Goal: Task Accomplishment & Management: Manage account settings

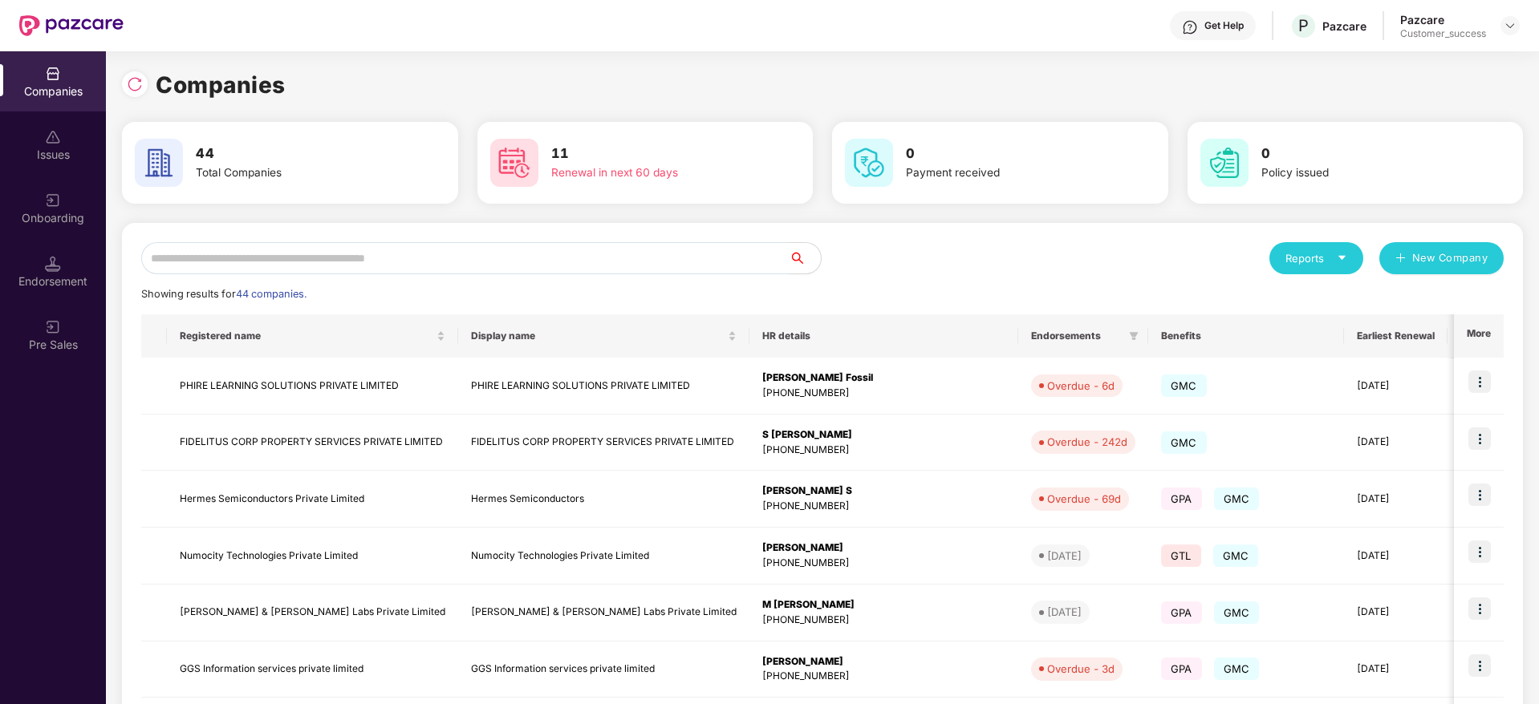
click at [439, 262] on input "text" at bounding box center [464, 258] width 647 height 32
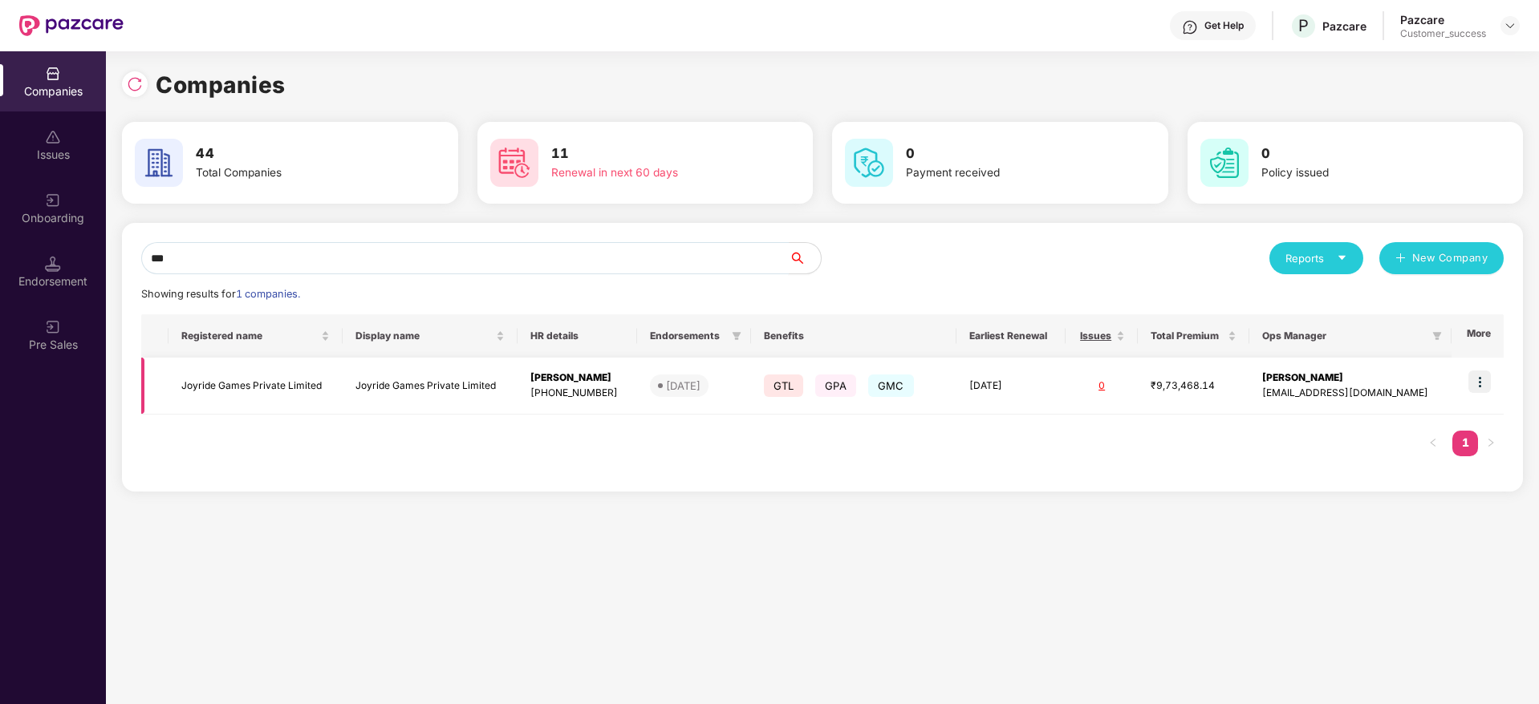
type input "***"
click at [1487, 377] on img at bounding box center [1479, 382] width 22 height 22
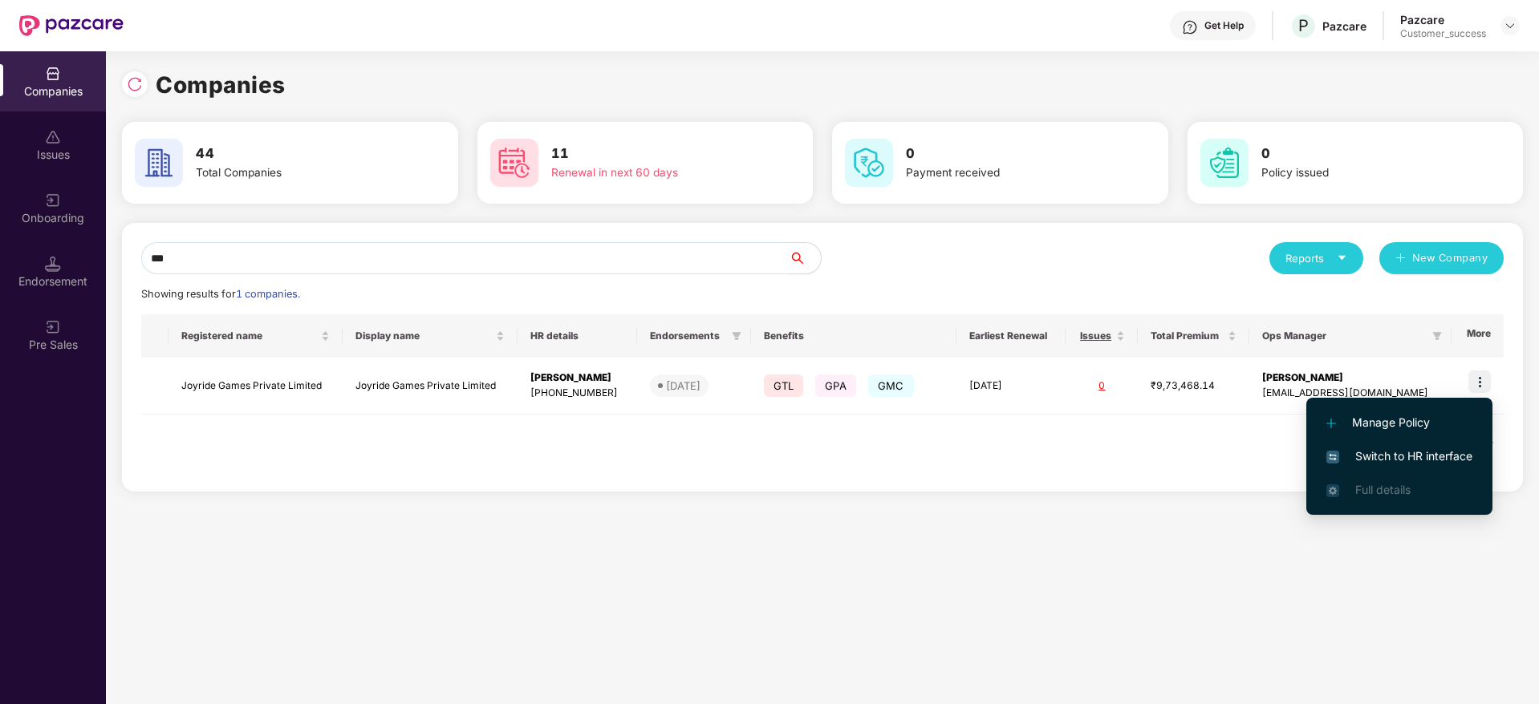
click at [1423, 459] on span "Switch to HR interface" at bounding box center [1399, 457] width 146 height 18
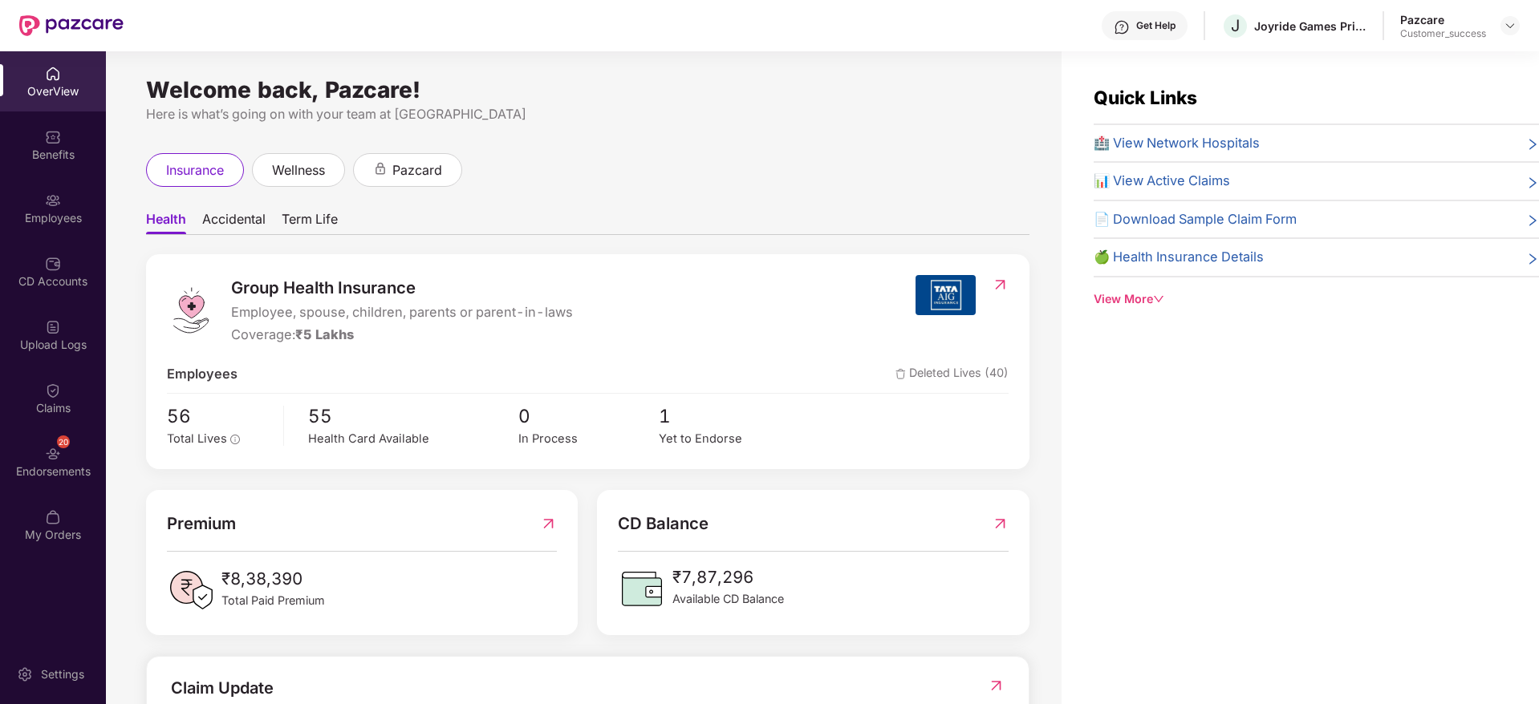
click at [51, 194] on img at bounding box center [53, 201] width 16 height 16
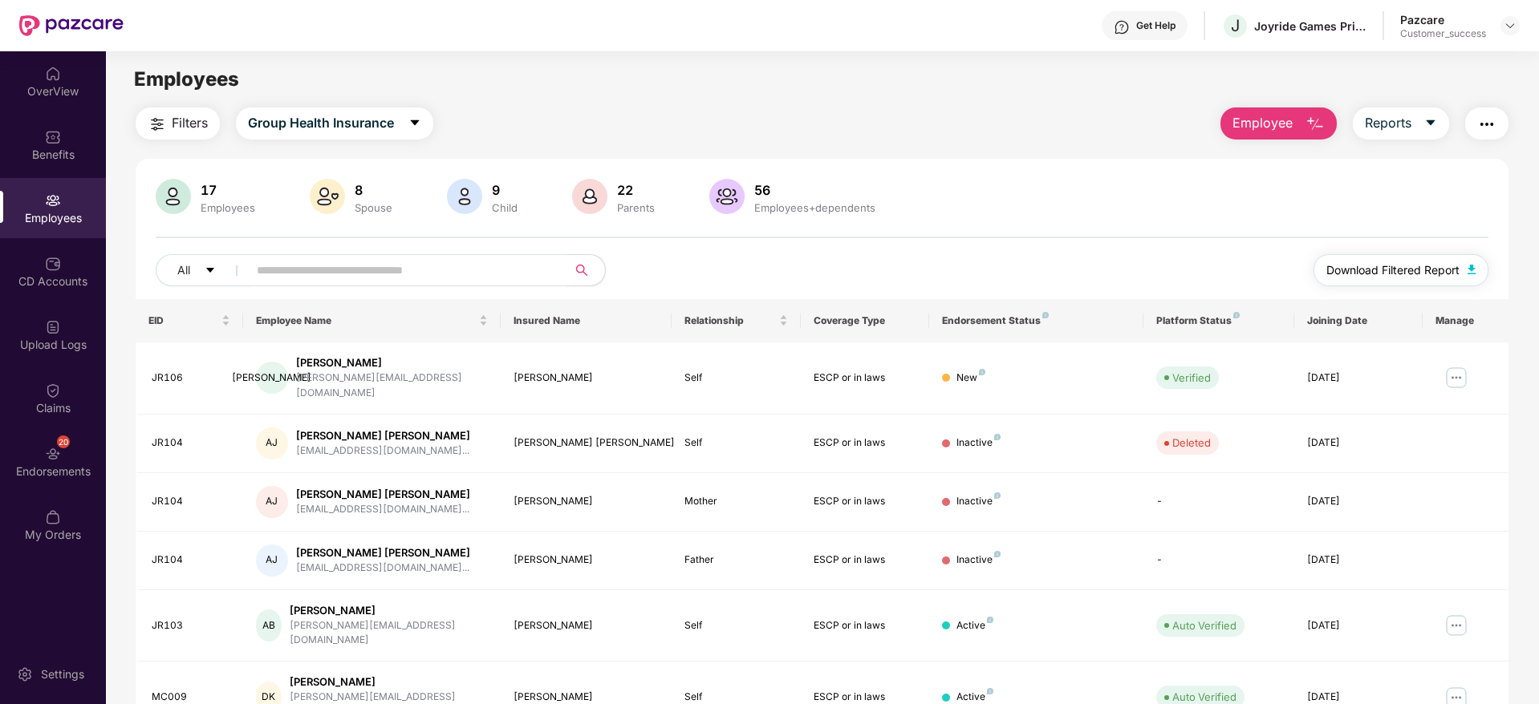
click at [1366, 274] on span "Download Filtered Report" at bounding box center [1392, 271] width 133 height 18
drag, startPoint x: 392, startPoint y: 383, endPoint x: 296, endPoint y: 376, distance: 95.7
click at [296, 376] on div "[PERSON_NAME] [PERSON_NAME][EMAIL_ADDRESS][DOMAIN_NAME]" at bounding box center [372, 378] width 232 height 46
copy div "[PERSON_NAME][EMAIL_ADDRESS][DOMAIN_NAME]"
click at [700, 81] on div "Employees" at bounding box center [822, 79] width 1432 height 30
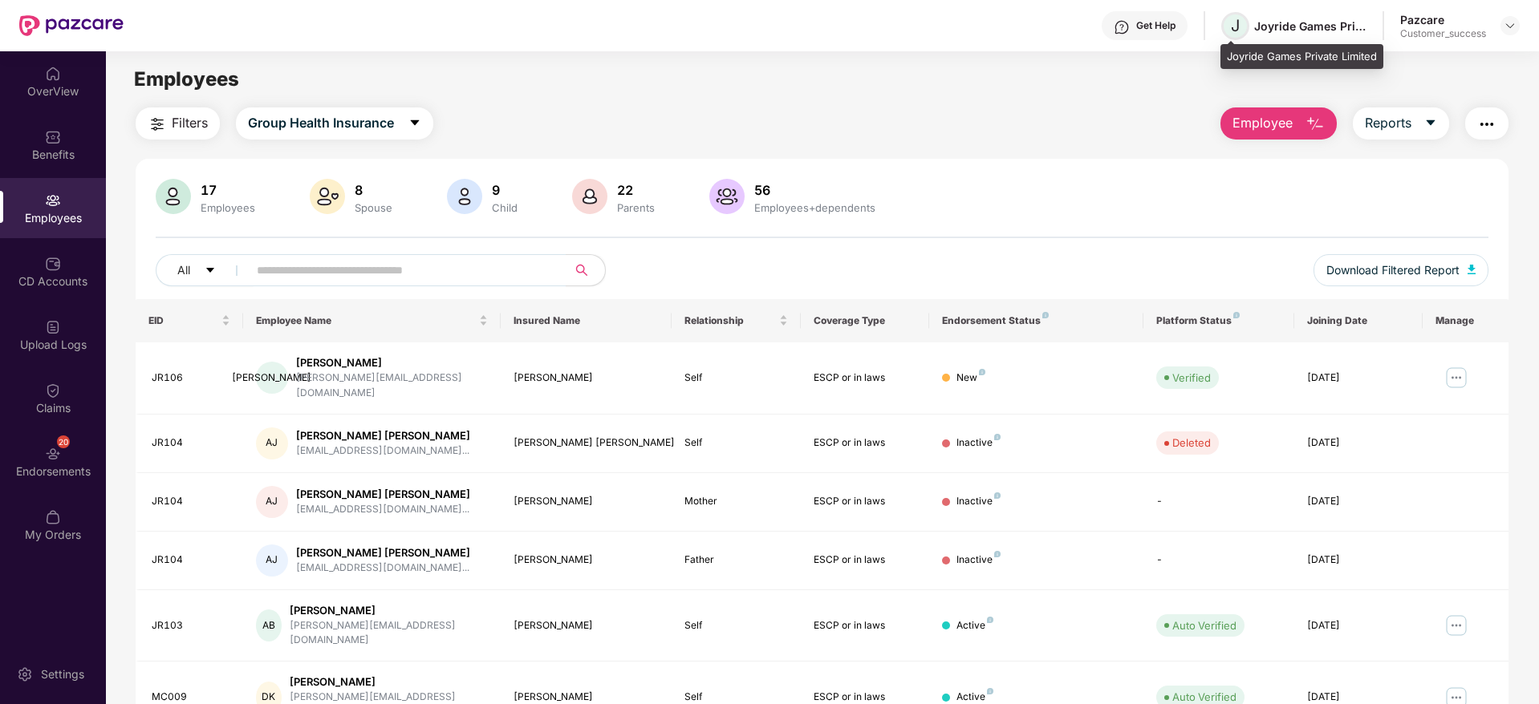
click at [1228, 28] on span "J" at bounding box center [1235, 26] width 28 height 28
drag, startPoint x: 1230, startPoint y: 54, endPoint x: 1382, endPoint y: 56, distance: 152.5
click at [1382, 56] on div "Joyride Games Private Limited" at bounding box center [1301, 57] width 163 height 26
copy div "Joyride Games Private Limited"
click at [1306, 117] on img "button" at bounding box center [1314, 124] width 19 height 19
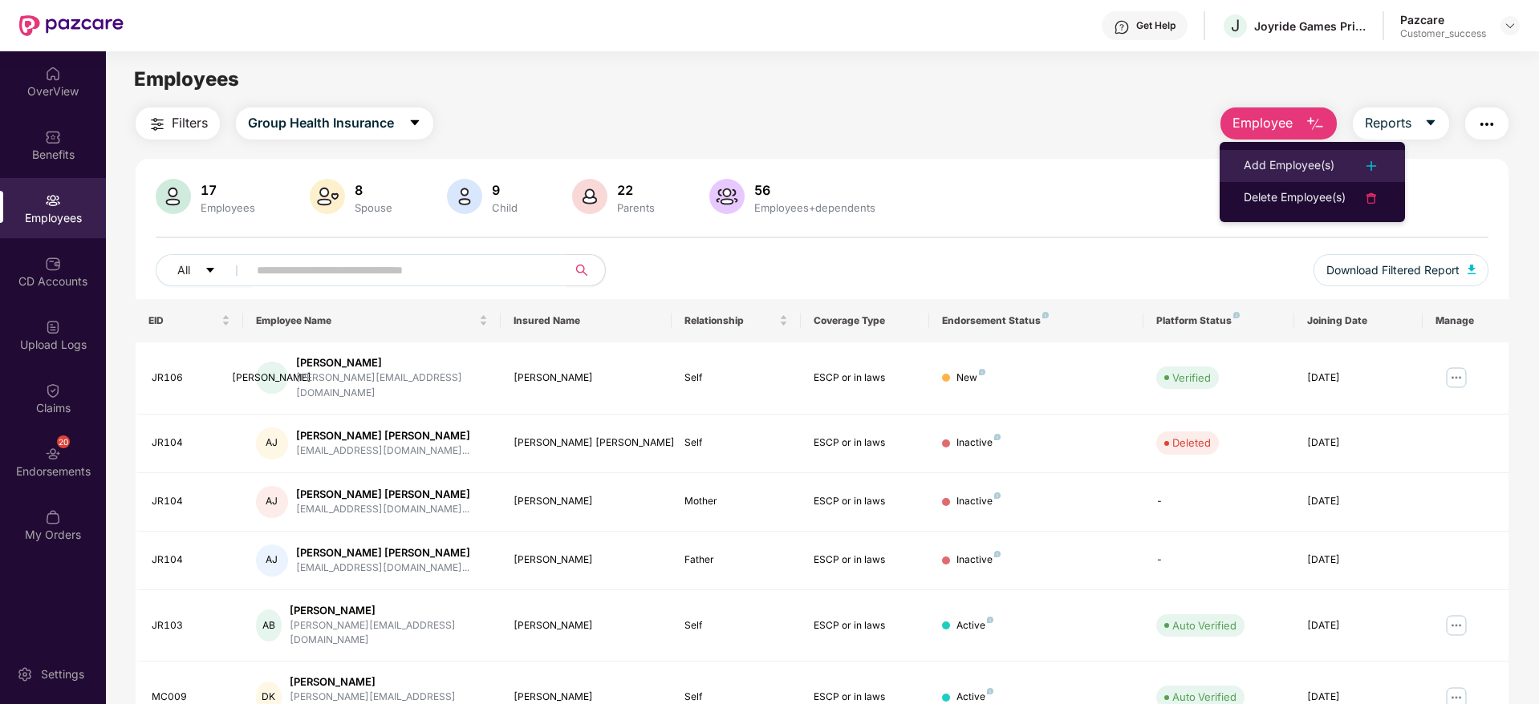
click at [1271, 170] on div "Add Employee(s)" at bounding box center [1289, 165] width 91 height 19
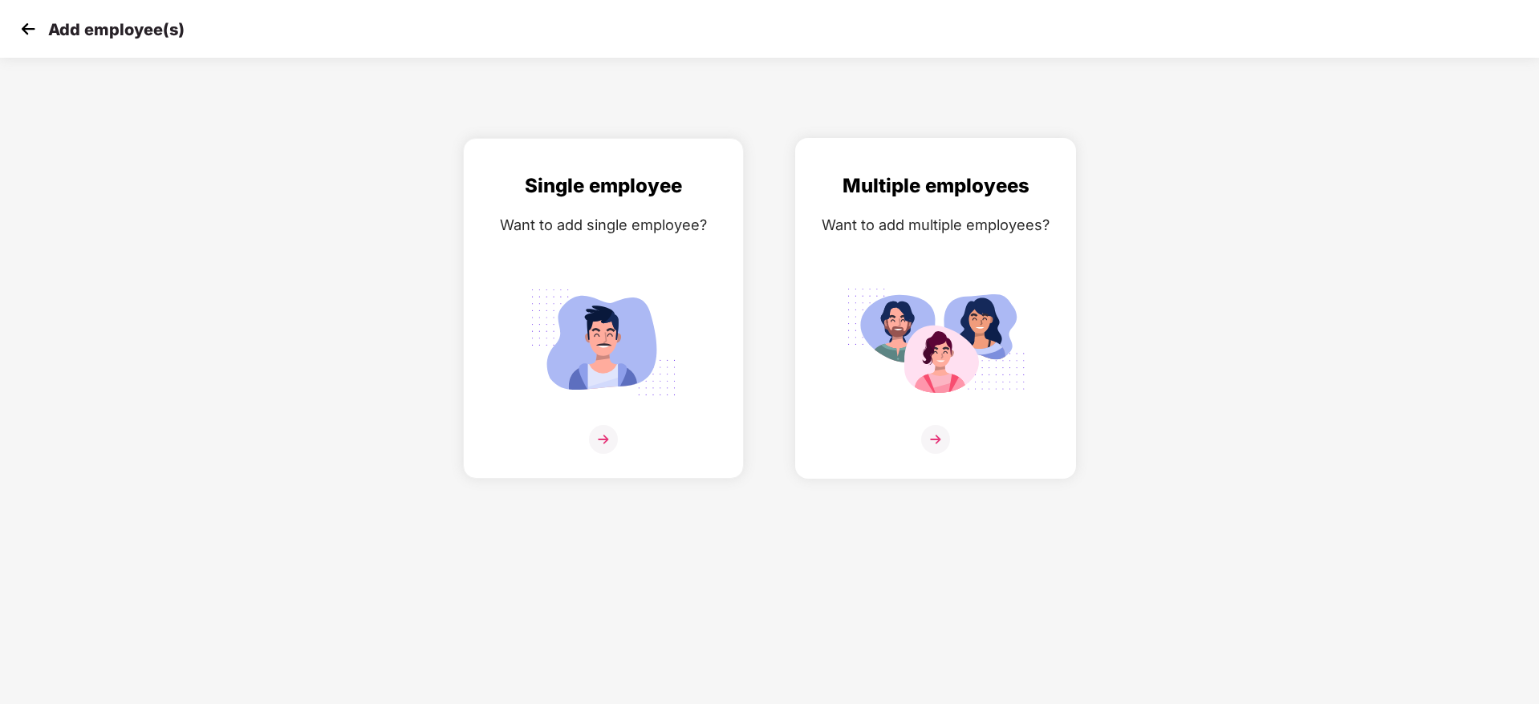
click at [923, 338] on img at bounding box center [936, 342] width 180 height 125
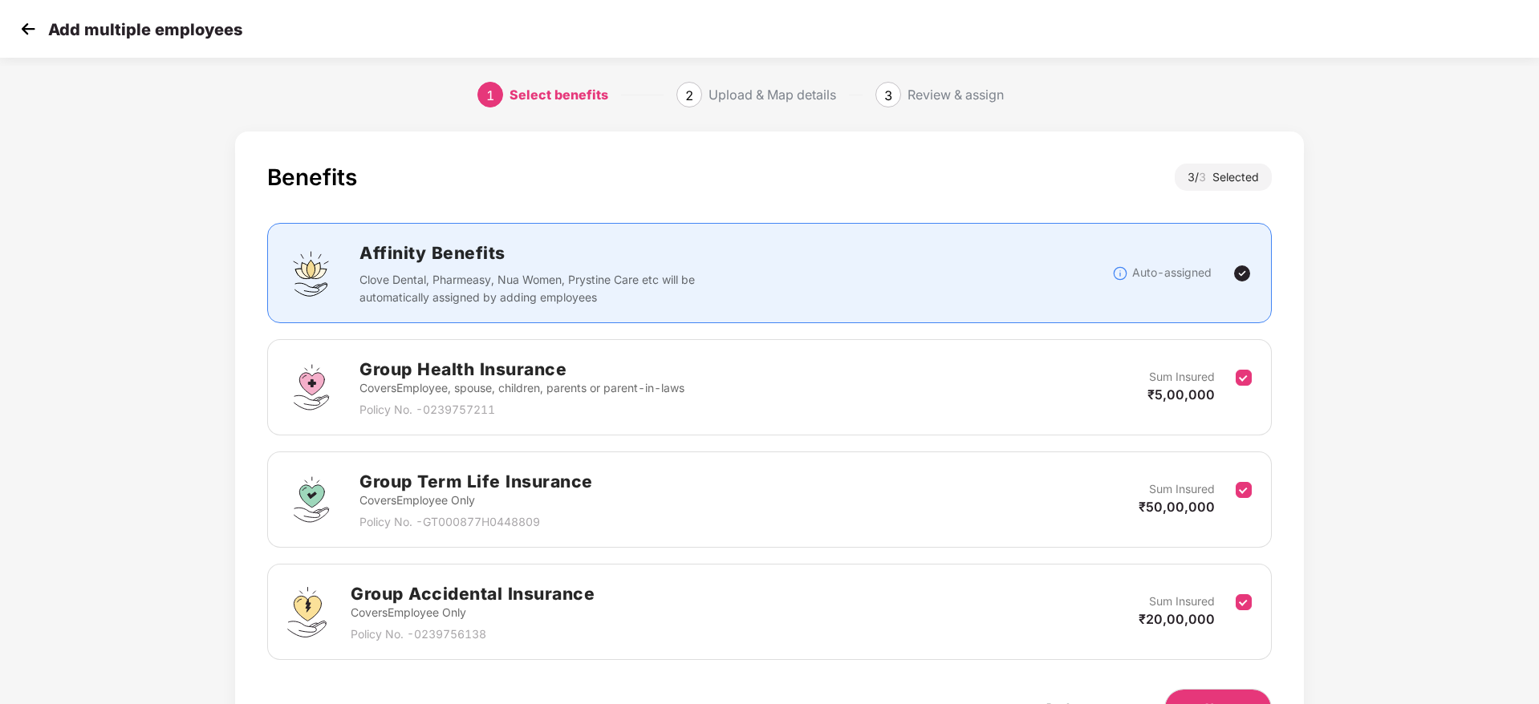
scroll to position [95, 0]
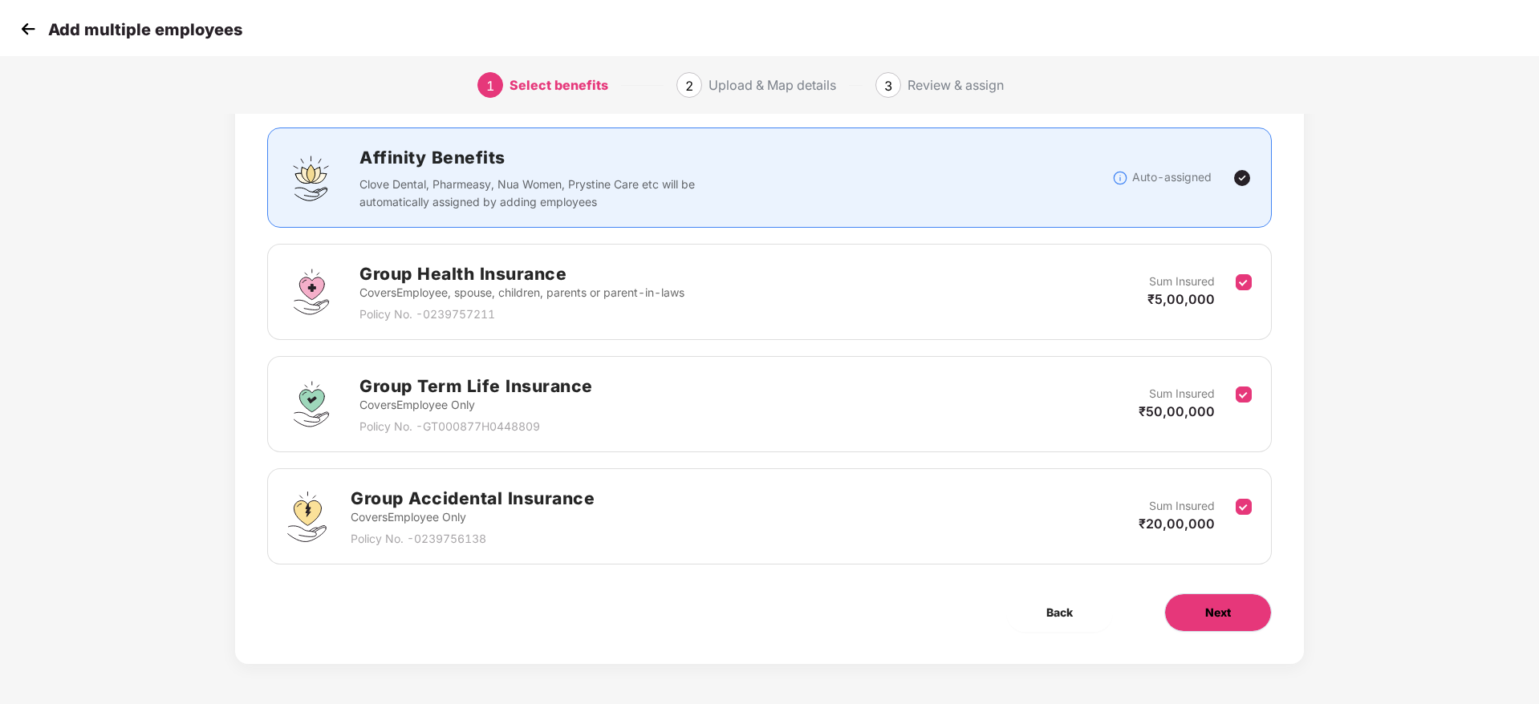
click at [1208, 599] on button "Next" at bounding box center [1218, 613] width 108 height 39
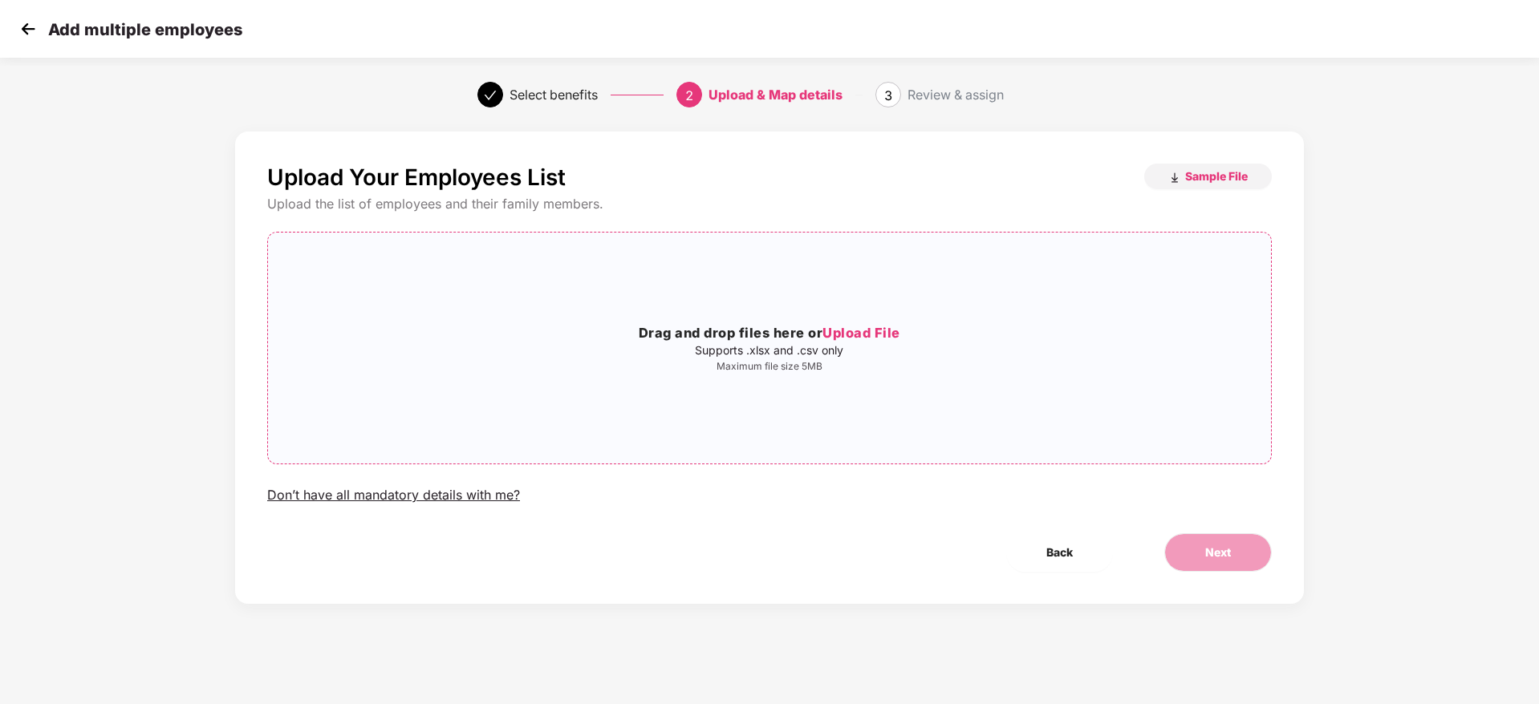
click at [907, 373] on div "Drag and drop files here or Upload File Supports .xlsx and .csv only Maximum fi…" at bounding box center [769, 348] width 1003 height 205
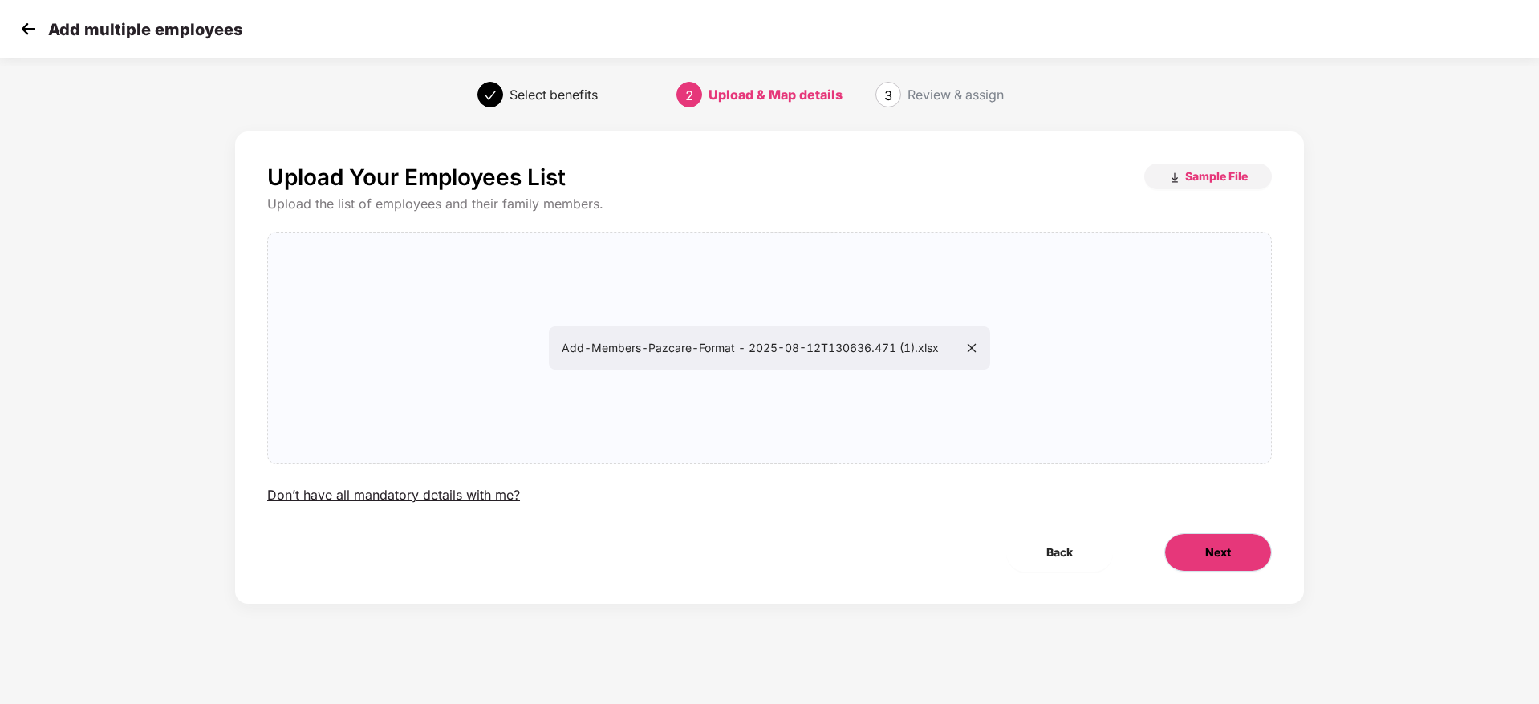
click at [1233, 557] on button "Next" at bounding box center [1218, 553] width 108 height 39
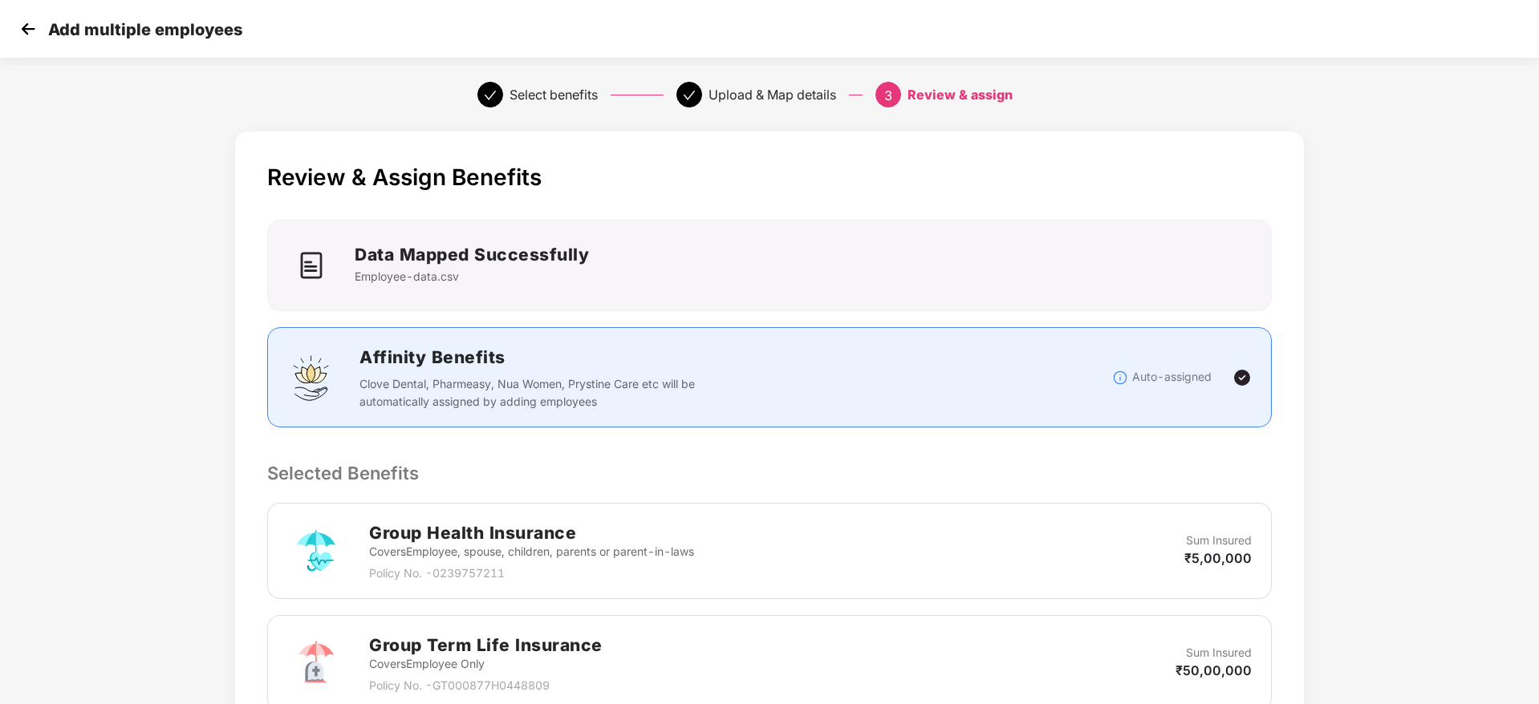
scroll to position [415, 0]
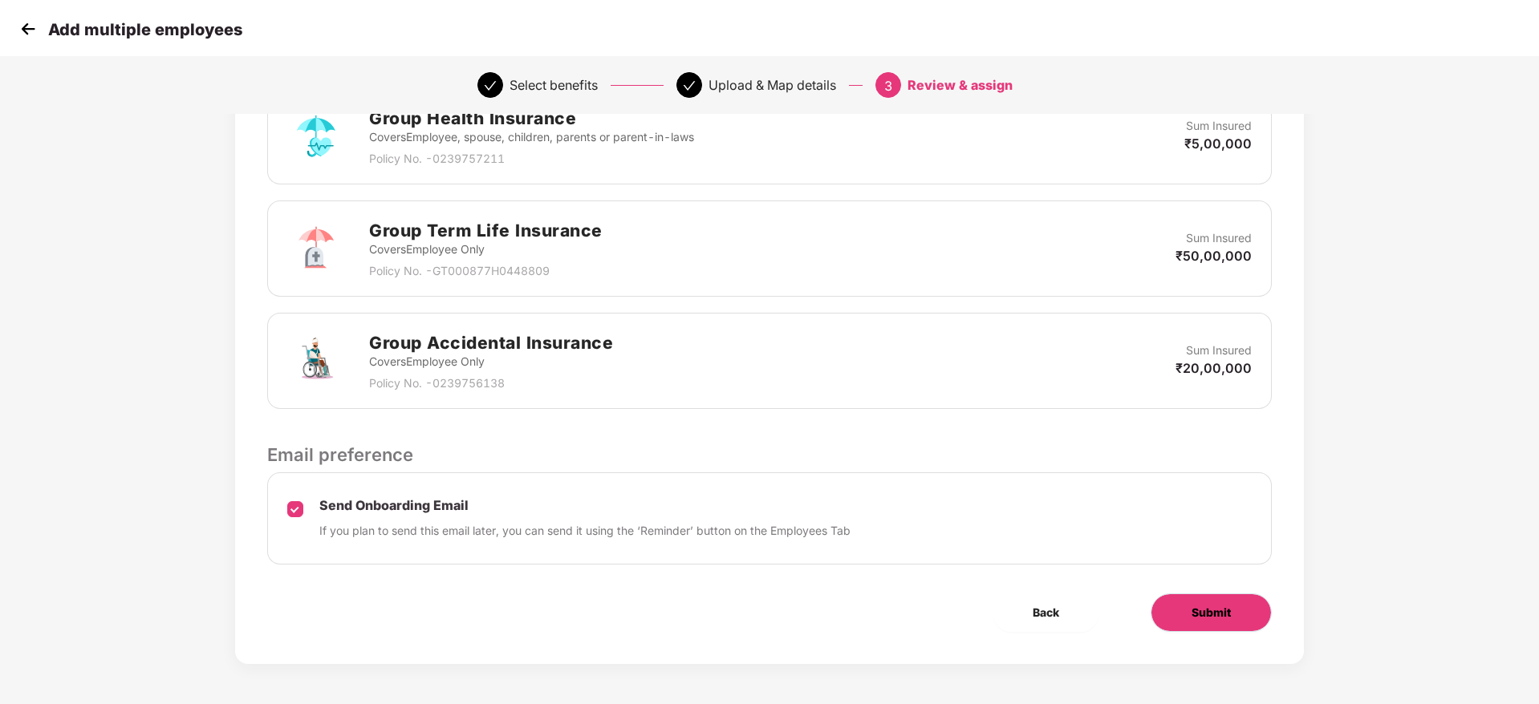
click at [1185, 599] on button "Submit" at bounding box center [1211, 613] width 121 height 39
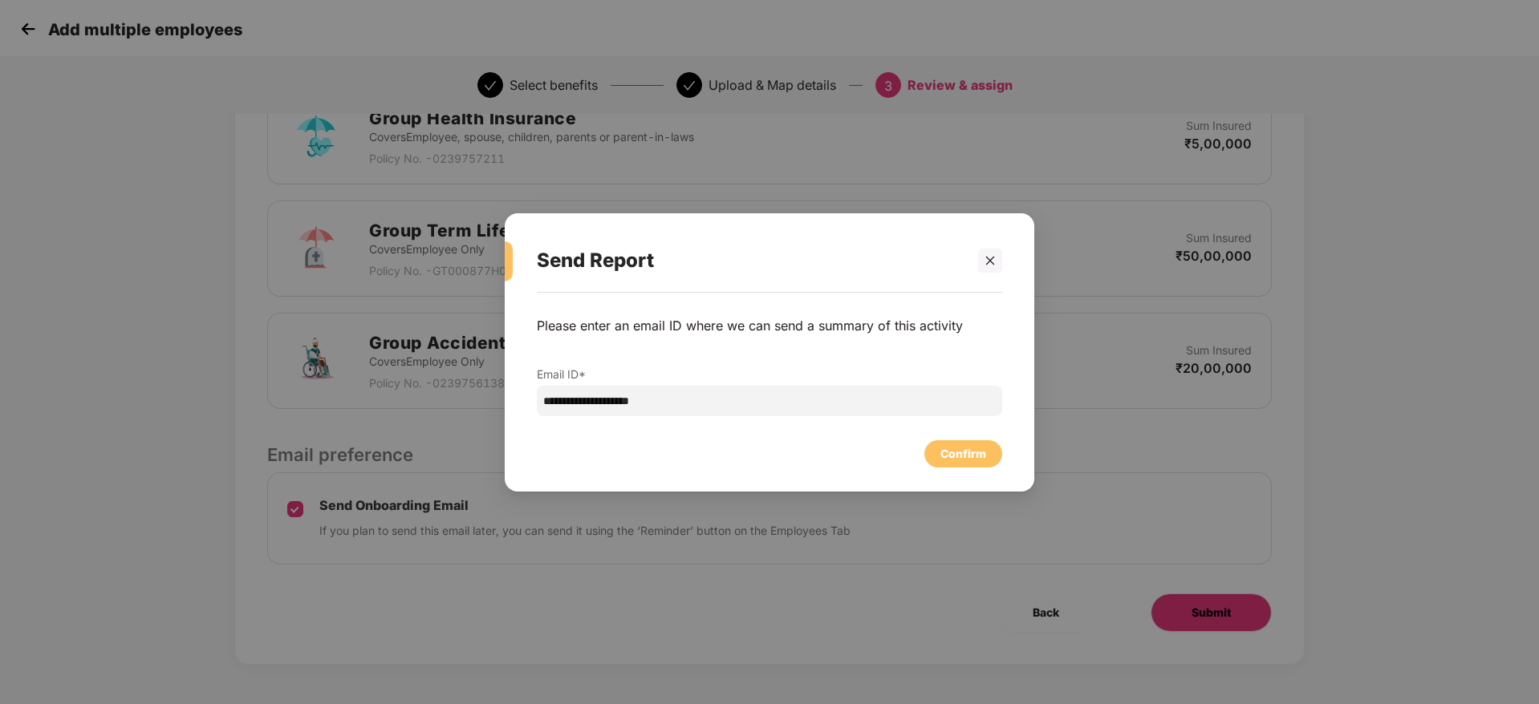
scroll to position [0, 0]
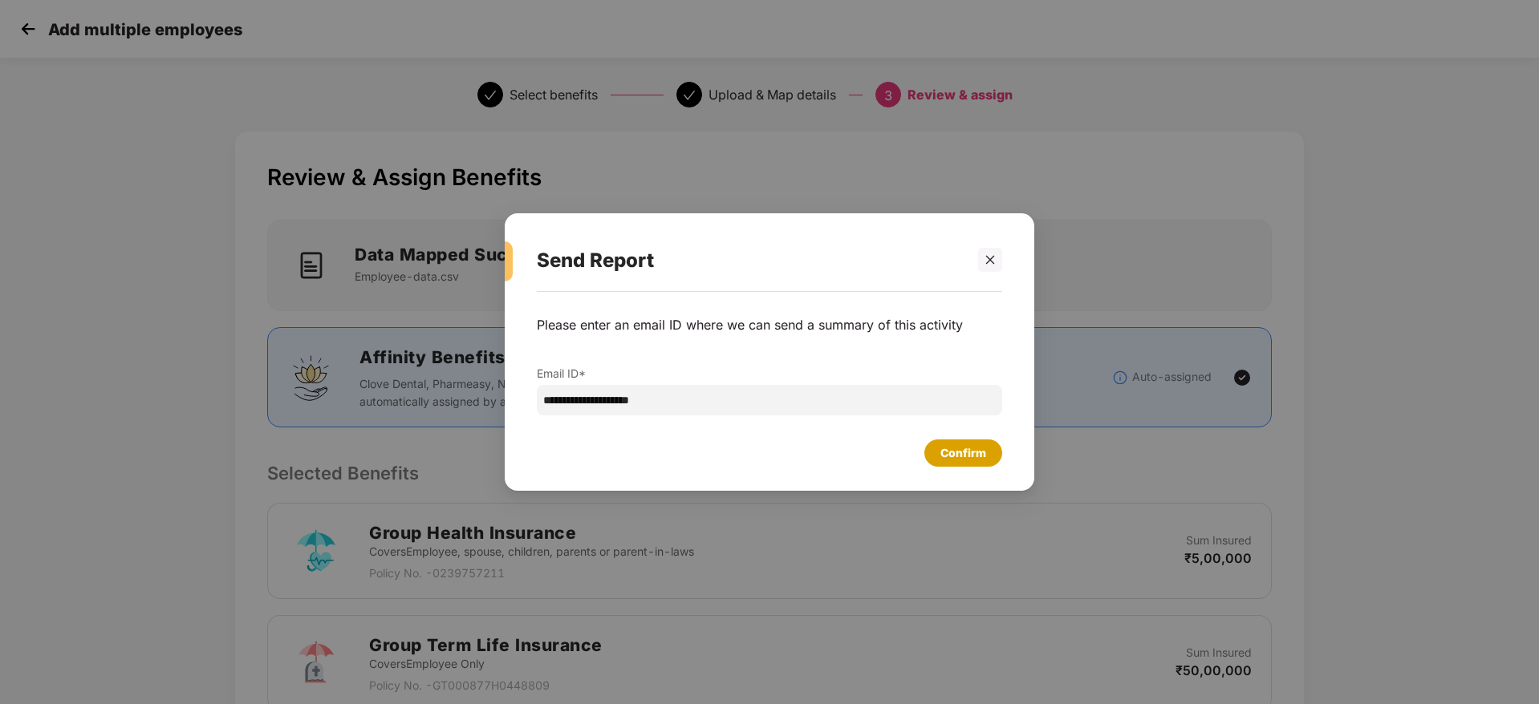
click at [967, 456] on div "Confirm" at bounding box center [963, 453] width 46 height 18
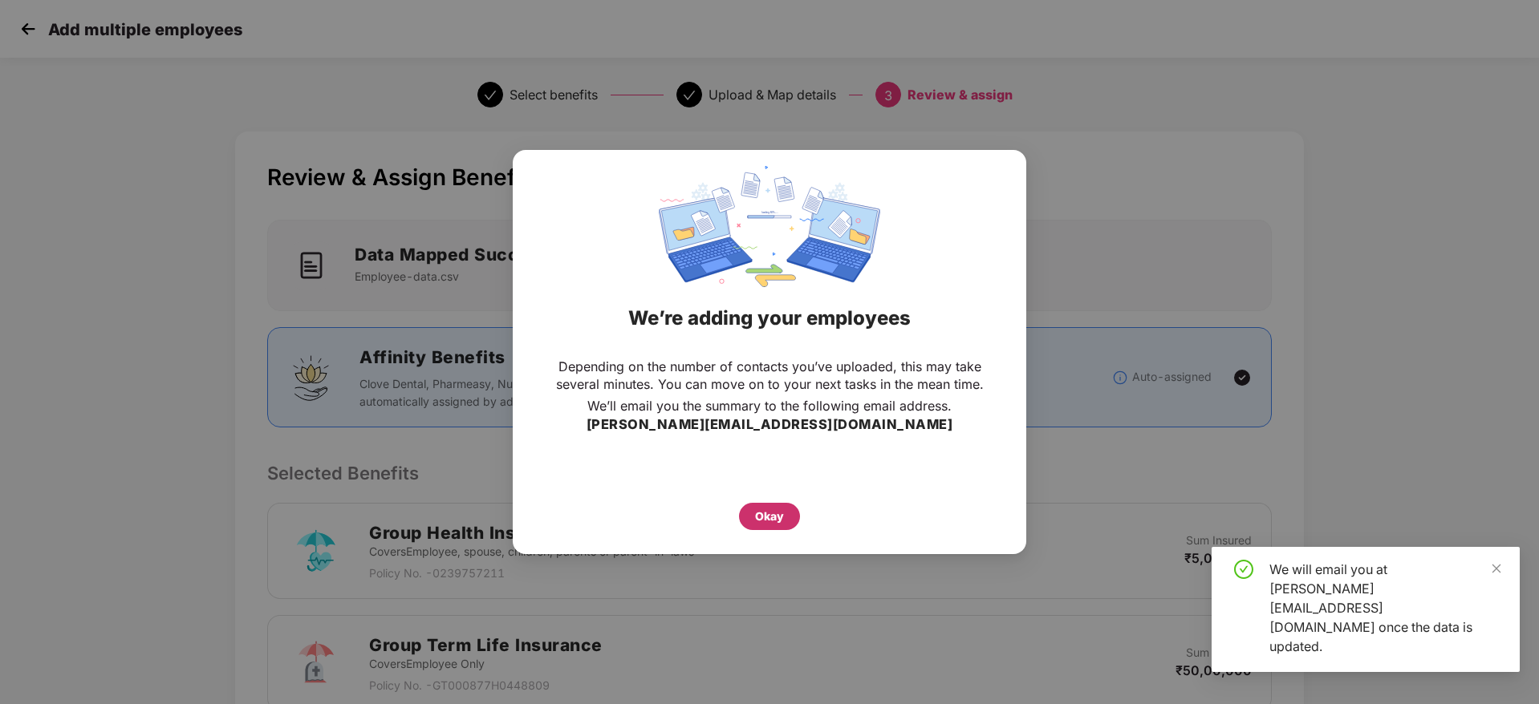
drag, startPoint x: 764, startPoint y: 518, endPoint x: 737, endPoint y: 514, distance: 26.8
click at [737, 514] on div "Okay" at bounding box center [769, 512] width 449 height 35
click at [765, 517] on div "Okay" at bounding box center [769, 517] width 29 height 18
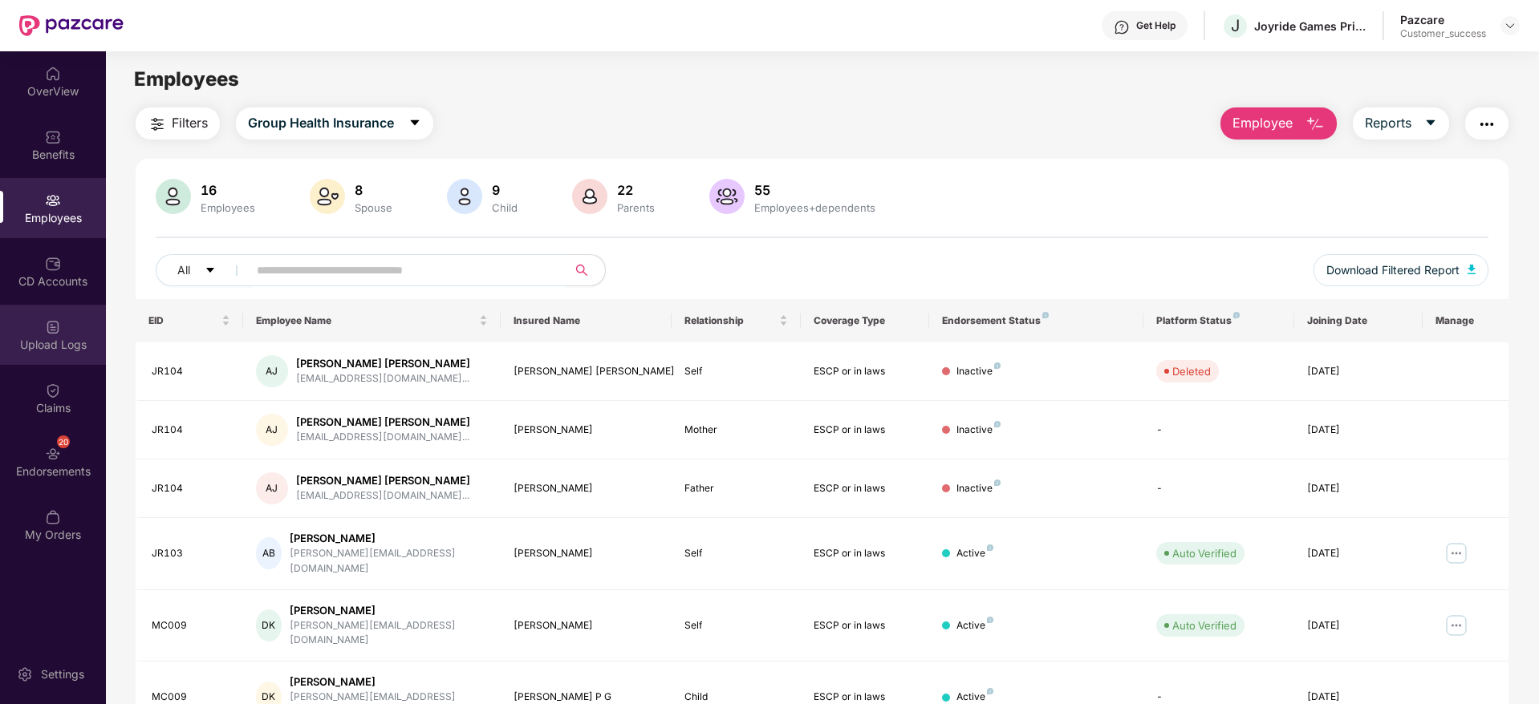
click at [56, 333] on img at bounding box center [53, 327] width 16 height 16
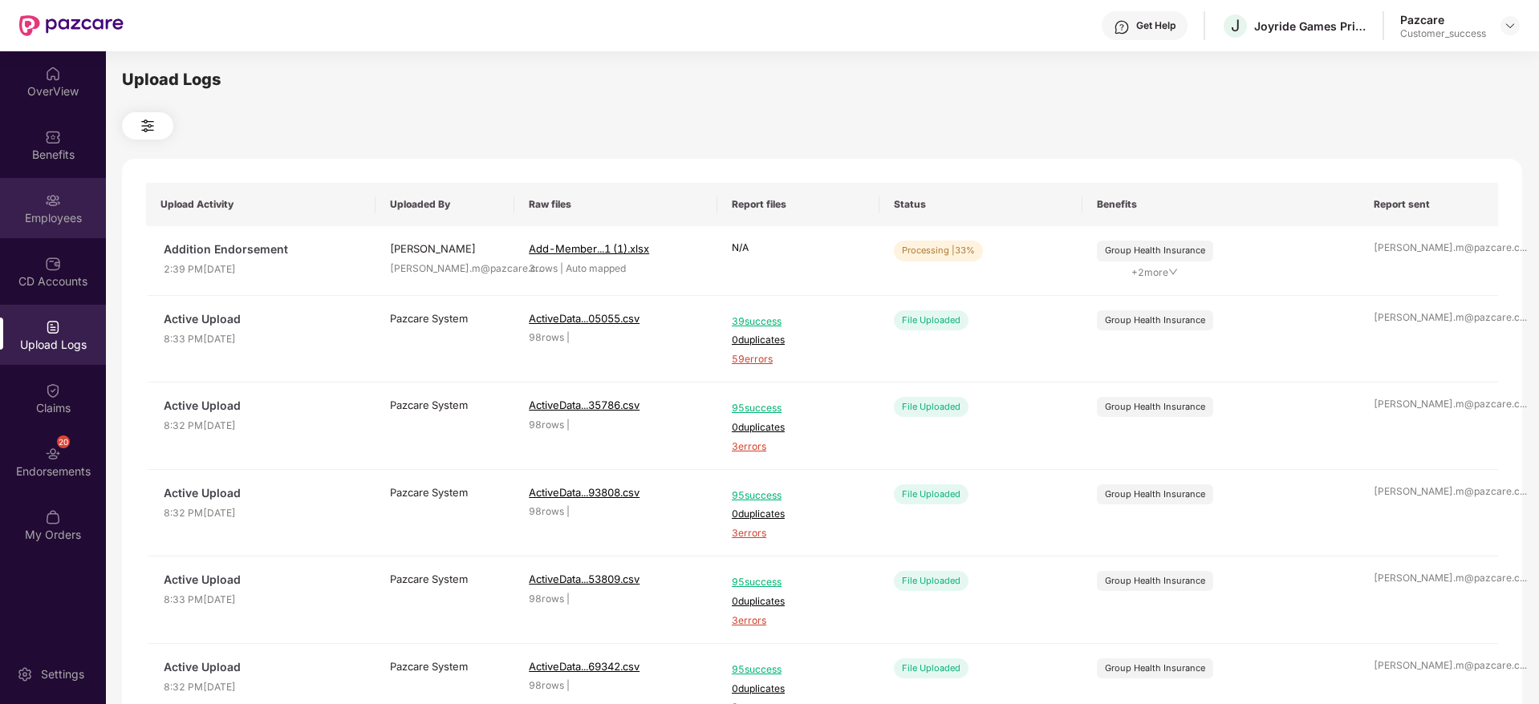
click at [66, 201] on div "Employees" at bounding box center [53, 208] width 106 height 60
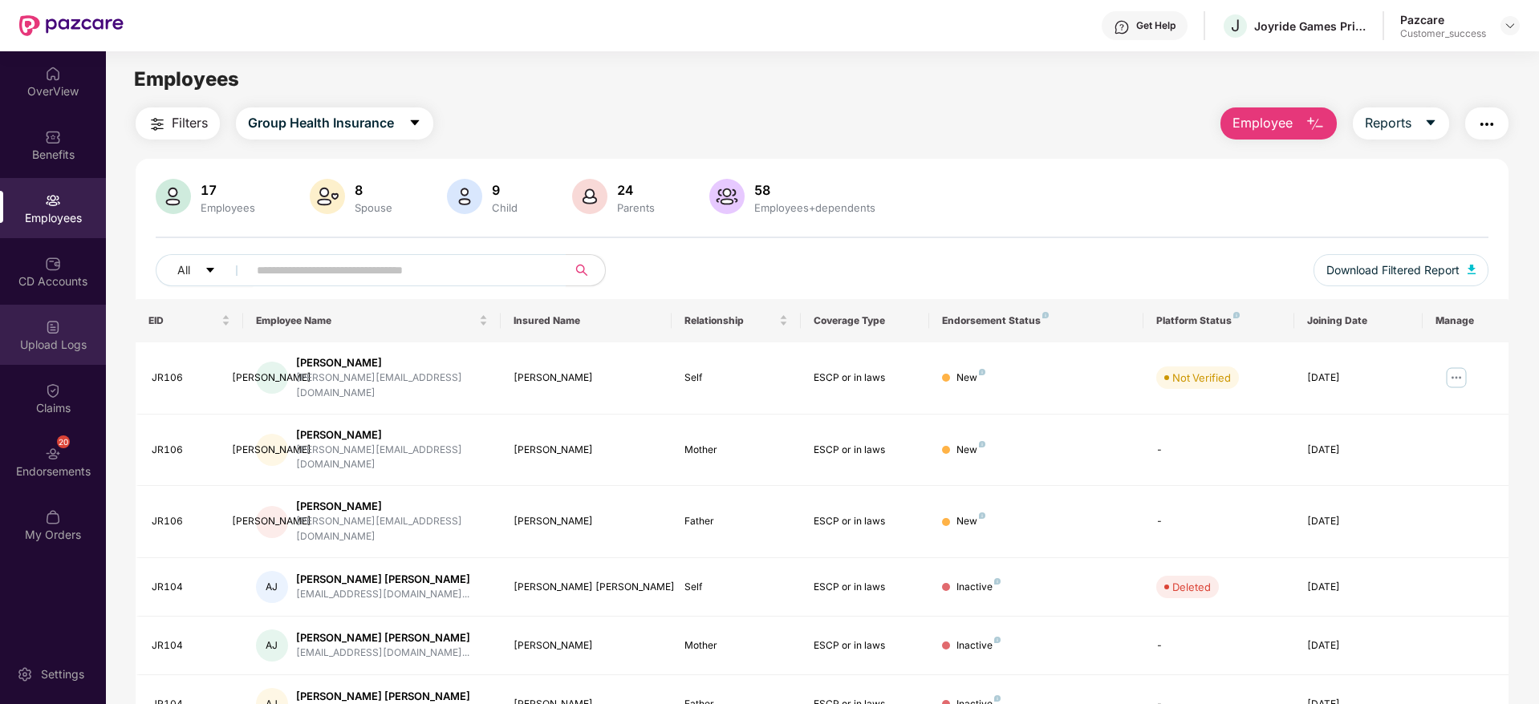
click at [62, 346] on div "Upload Logs" at bounding box center [53, 345] width 106 height 16
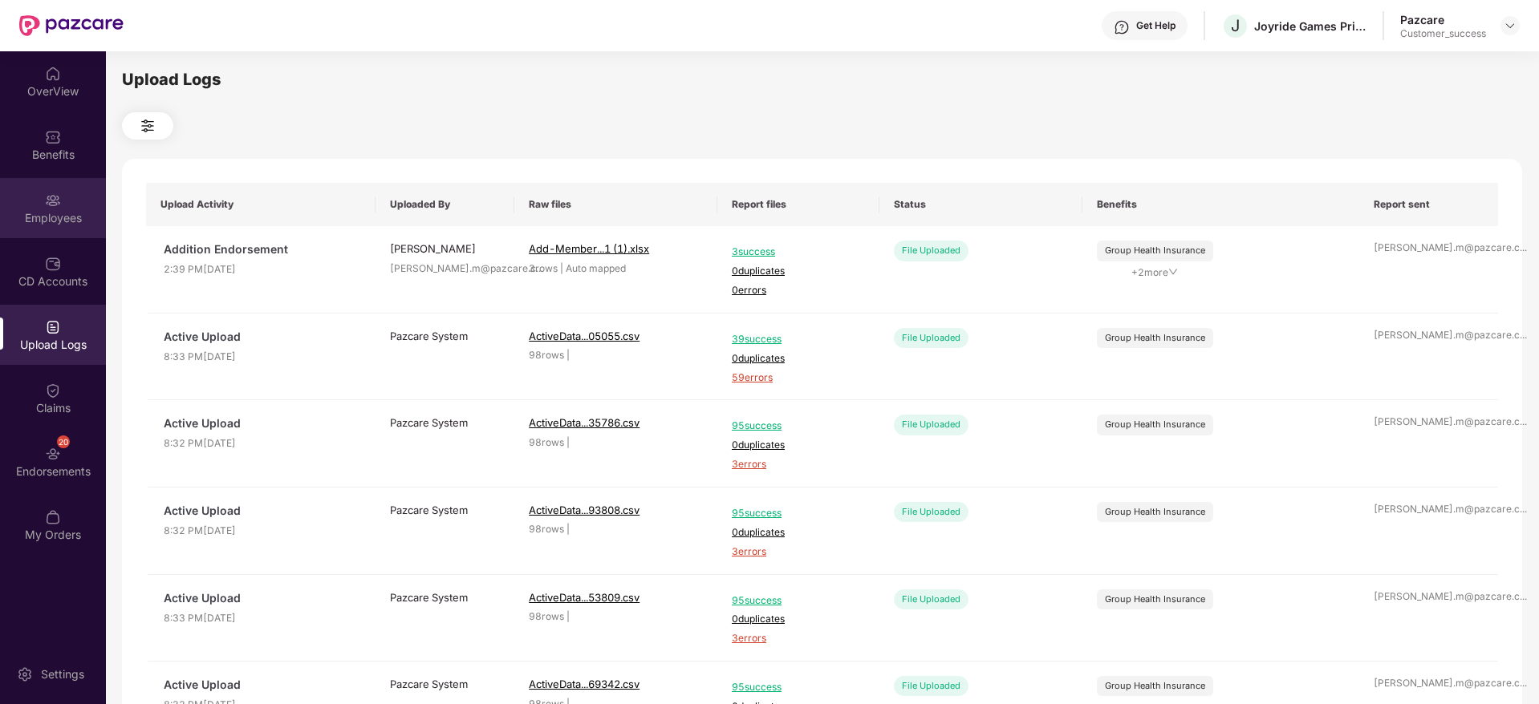
click at [53, 224] on div "Employees" at bounding box center [53, 218] width 106 height 16
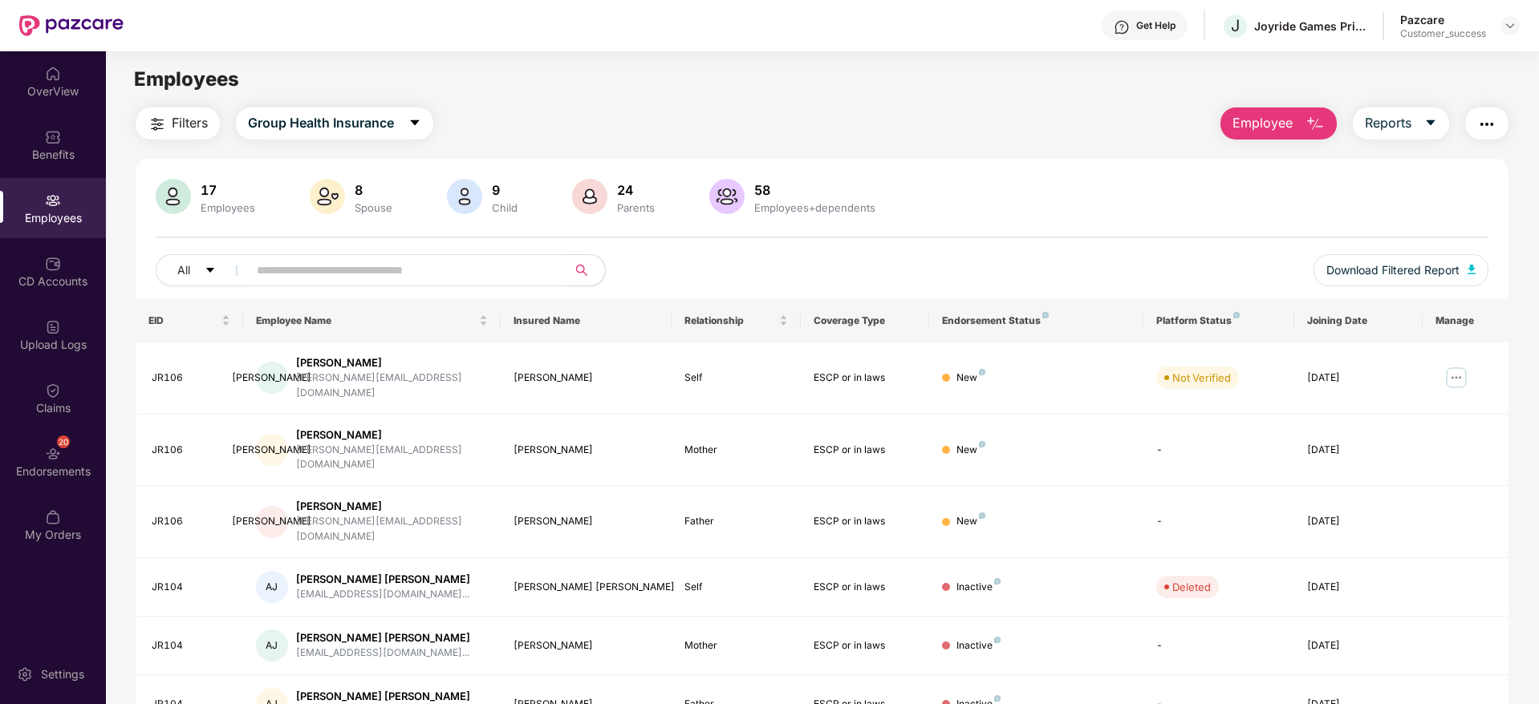
click at [169, 38] on div "Get Help J Joyride Games Private Limited Pazcare Customer_success" at bounding box center [822, 25] width 1396 height 51
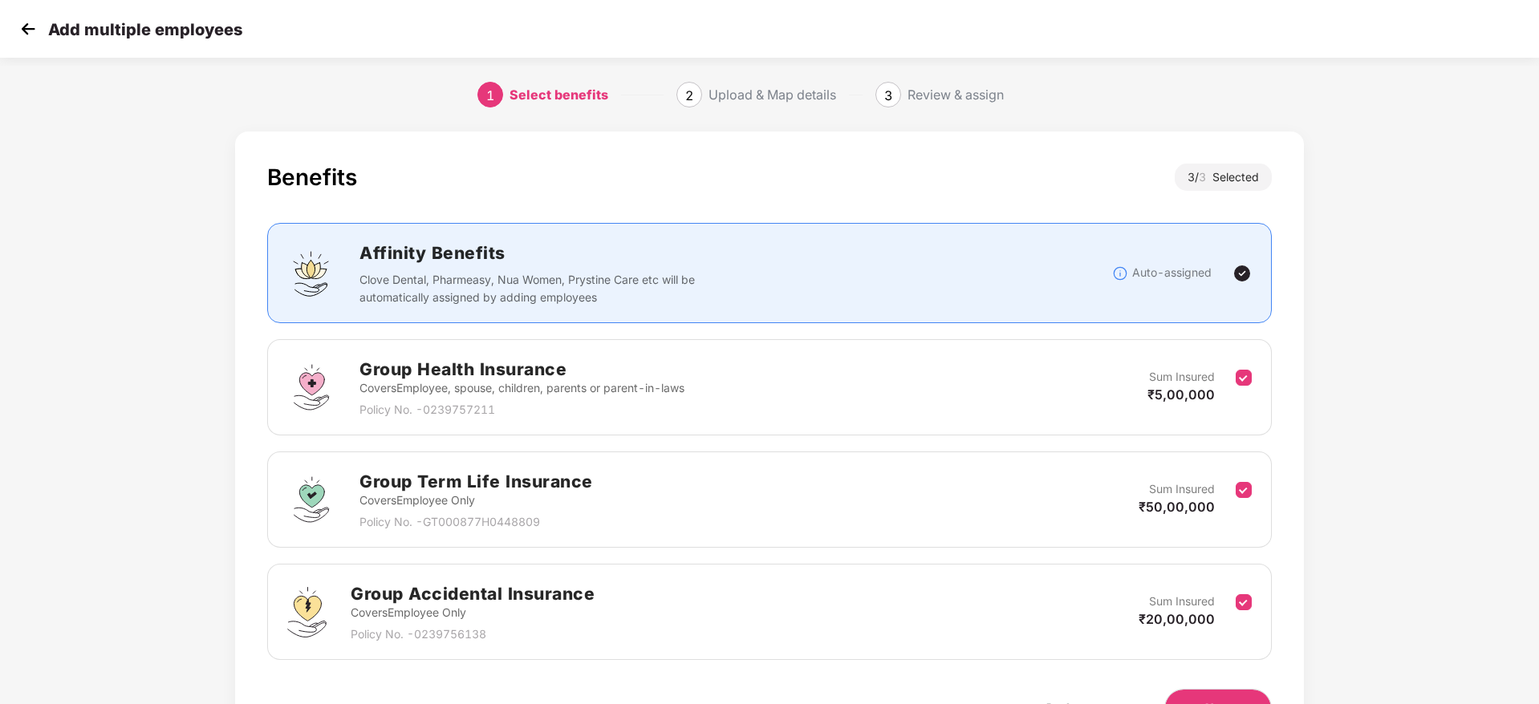
click at [28, 22] on img at bounding box center [28, 29] width 24 height 24
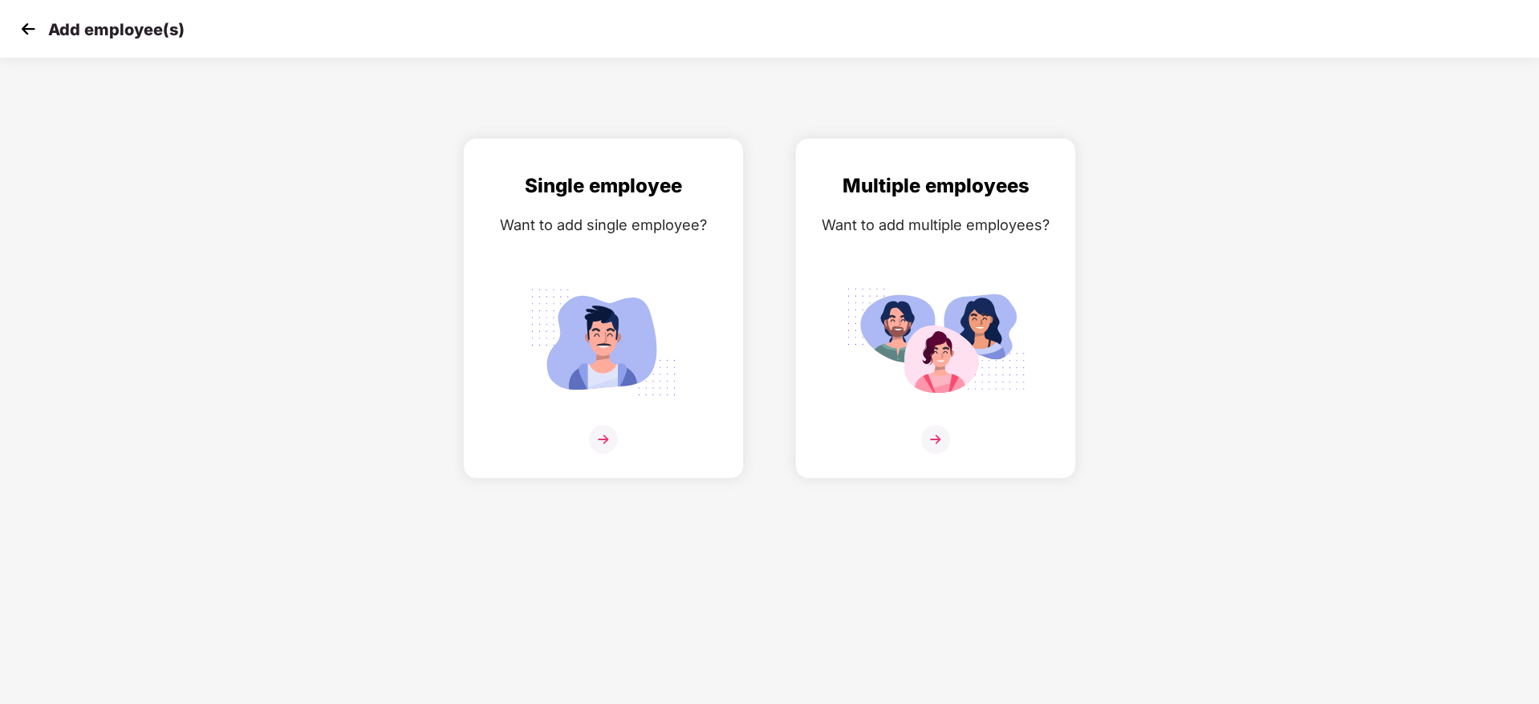
click at [31, 27] on img at bounding box center [28, 29] width 24 height 24
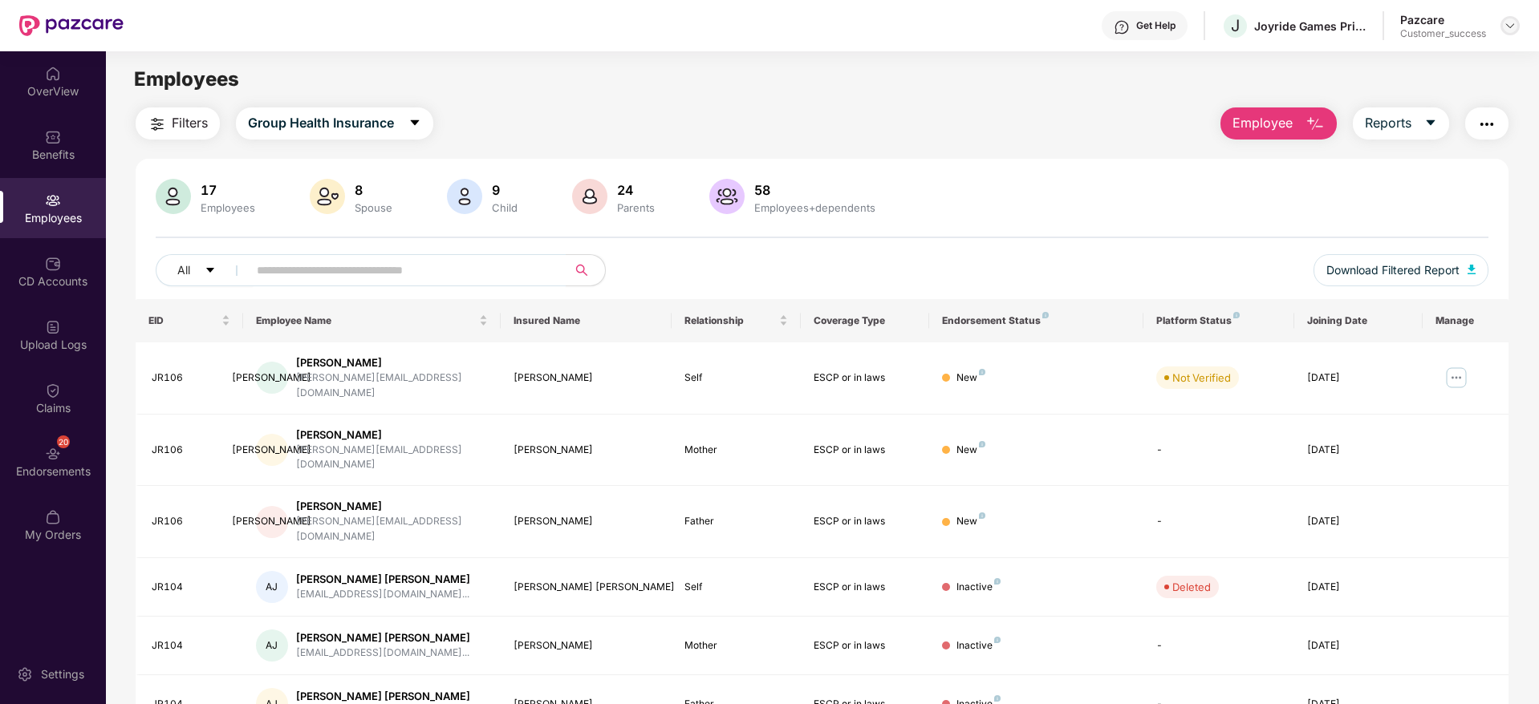
click at [1505, 32] on div at bounding box center [1509, 25] width 19 height 19
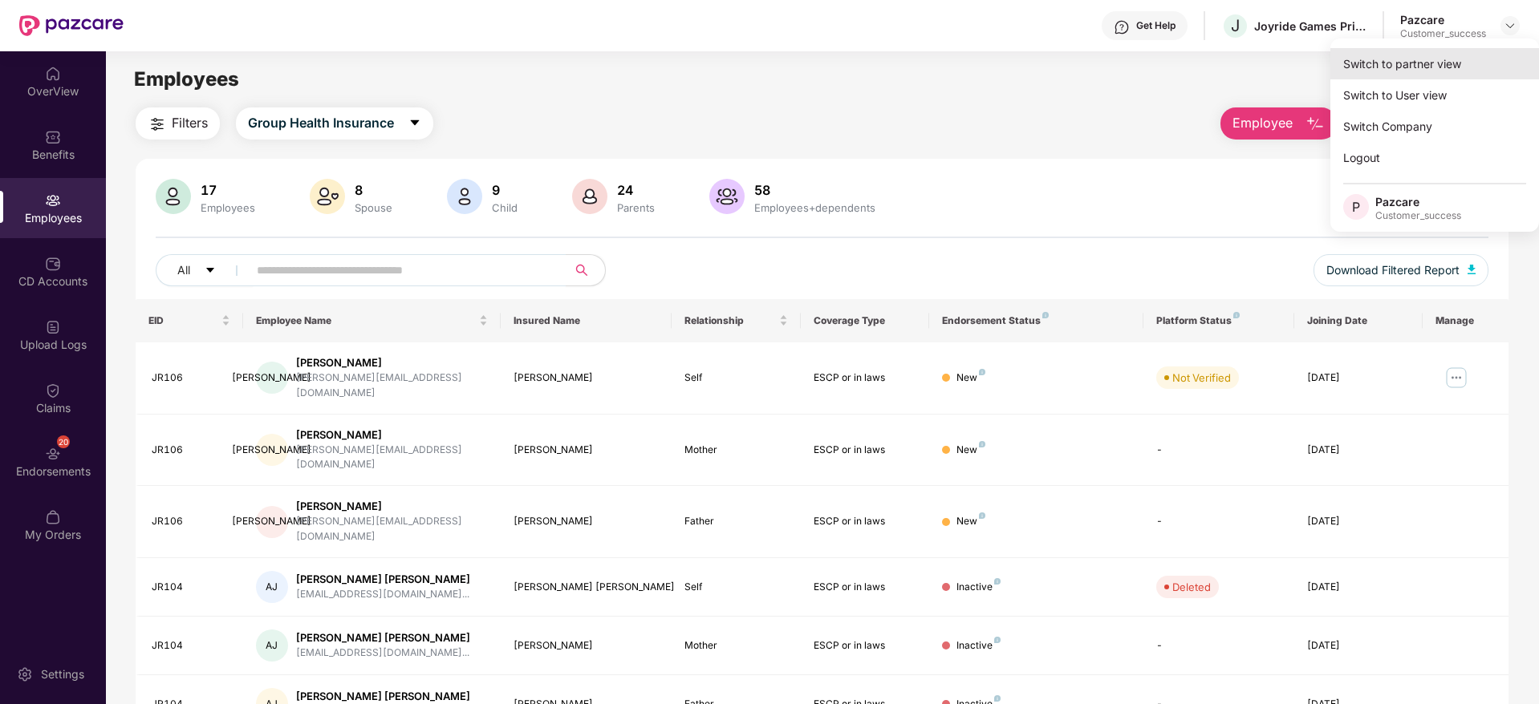
click at [1476, 53] on div "Switch to partner view" at bounding box center [1434, 63] width 209 height 31
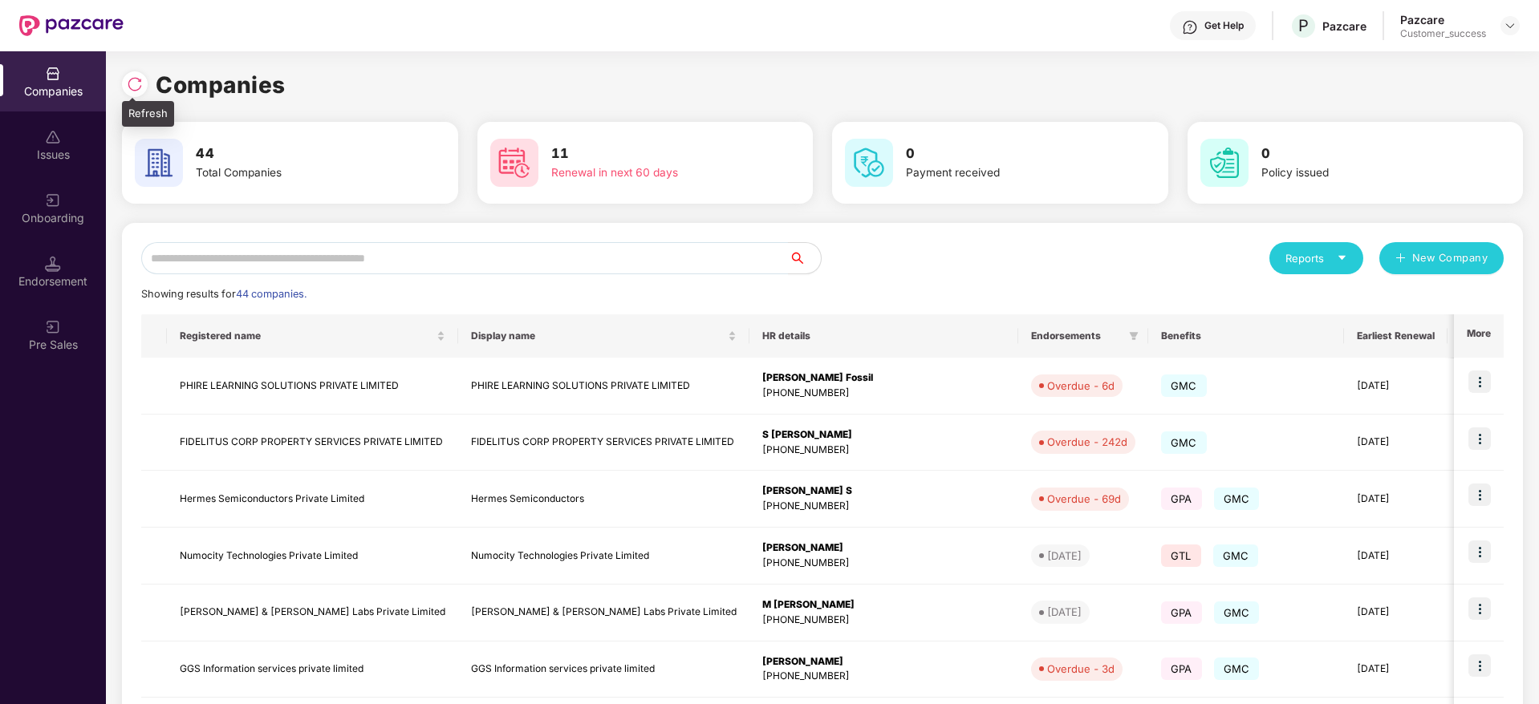
click at [140, 76] on img at bounding box center [135, 84] width 16 height 16
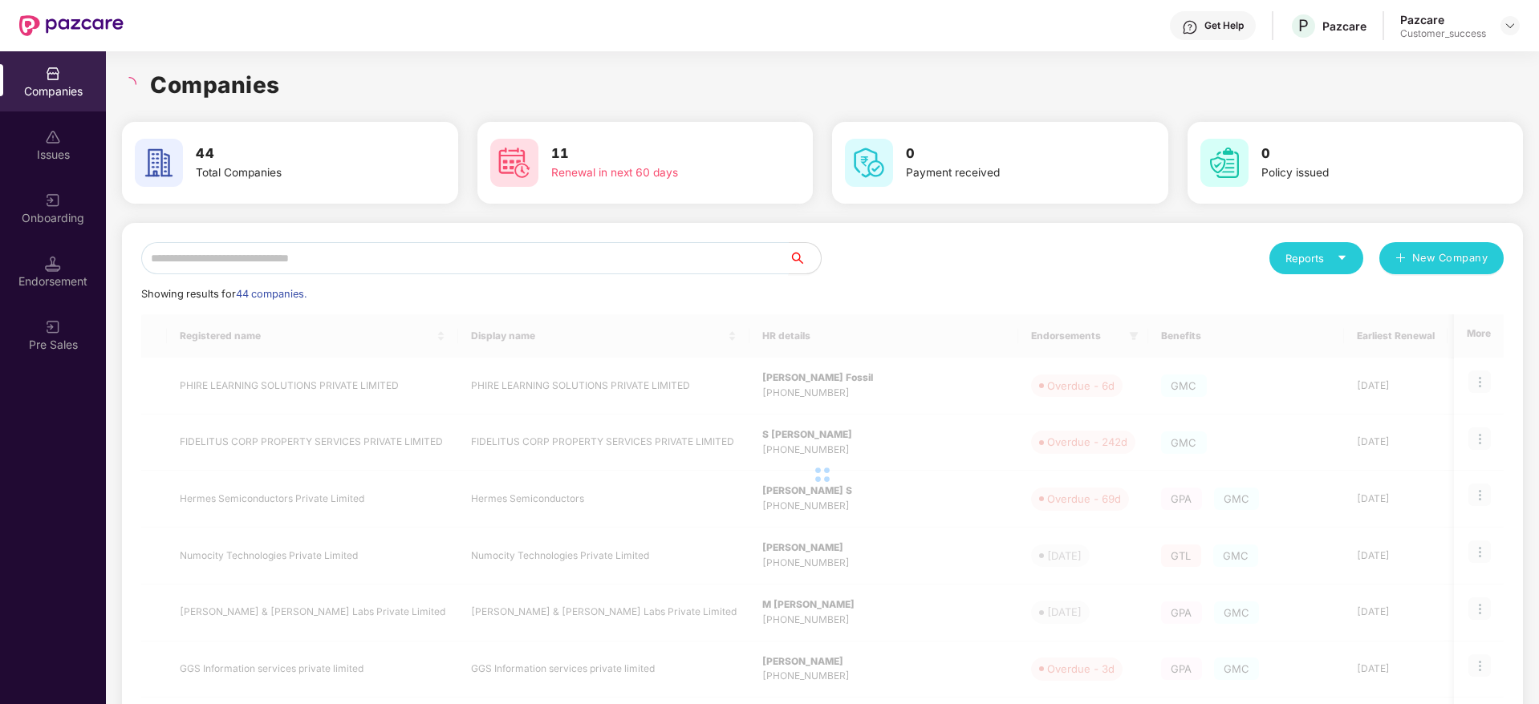
click at [429, 262] on input "text" at bounding box center [464, 258] width 647 height 32
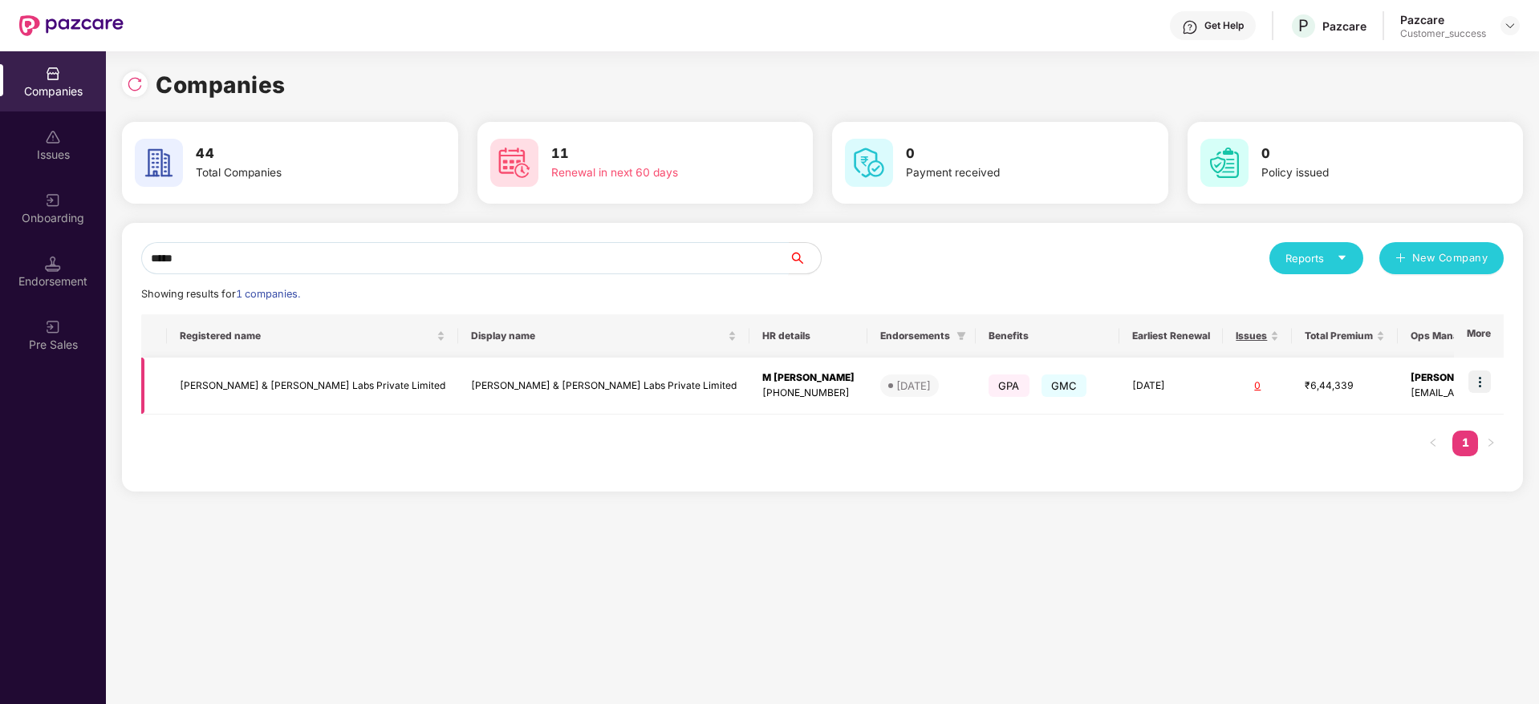
type input "*****"
click at [1488, 381] on img at bounding box center [1479, 382] width 22 height 22
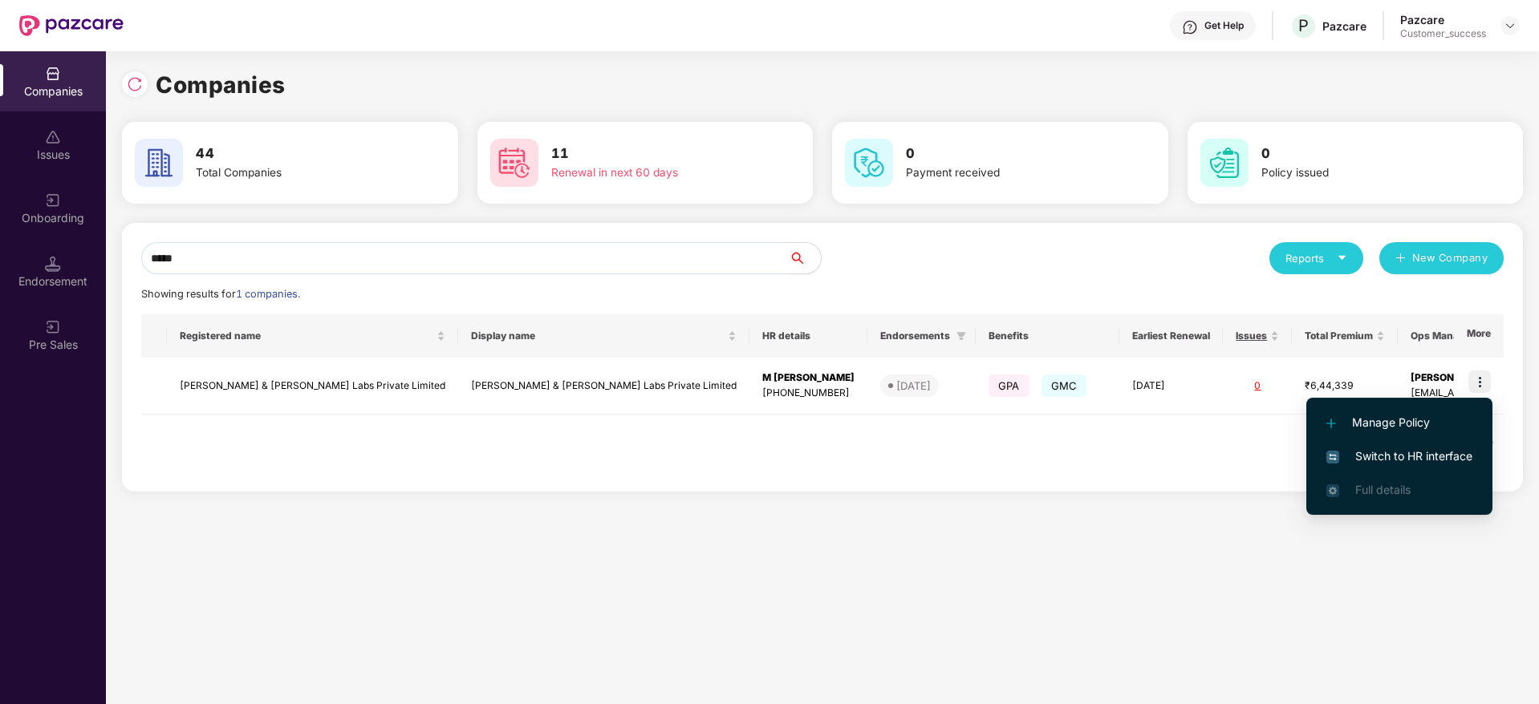
click at [1407, 455] on span "Switch to HR interface" at bounding box center [1399, 457] width 146 height 18
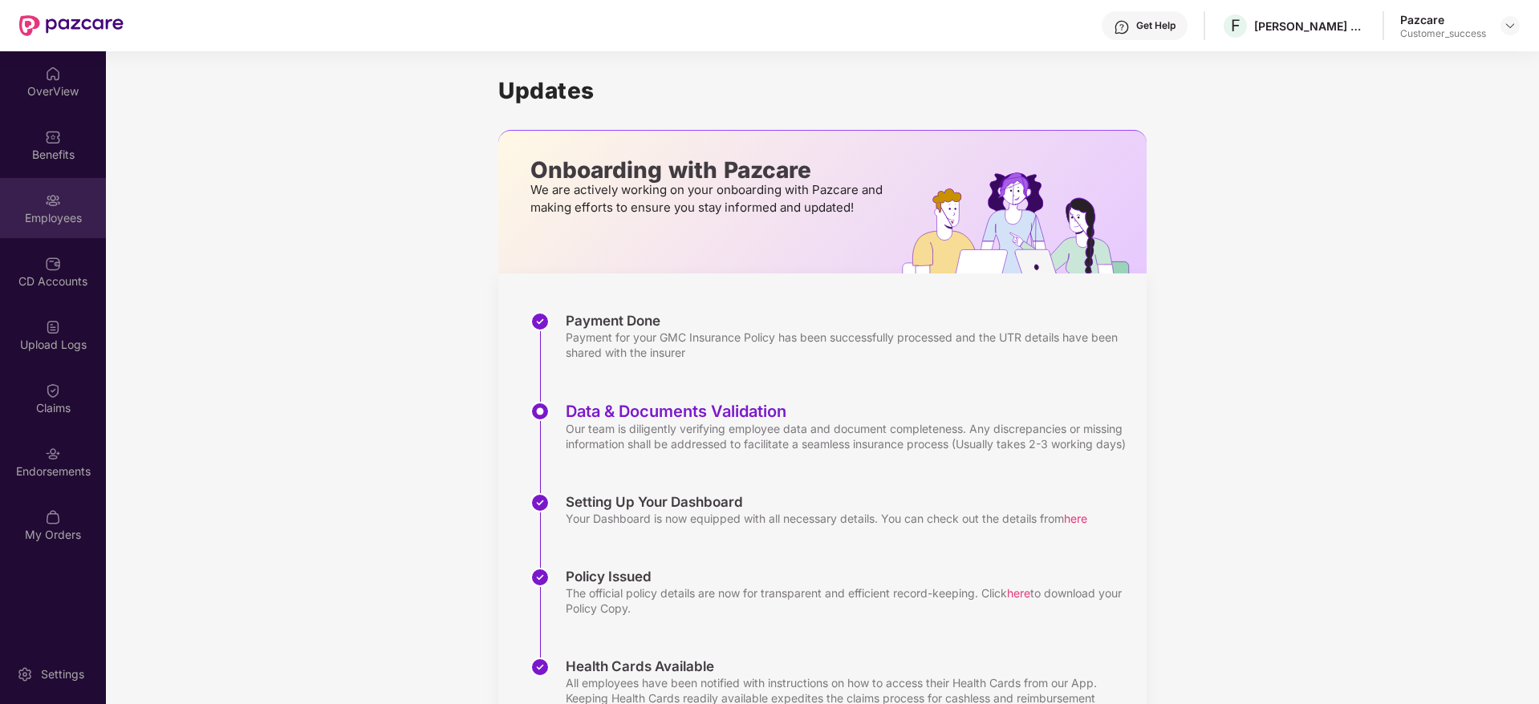
click at [78, 204] on div "Employees" at bounding box center [53, 208] width 106 height 60
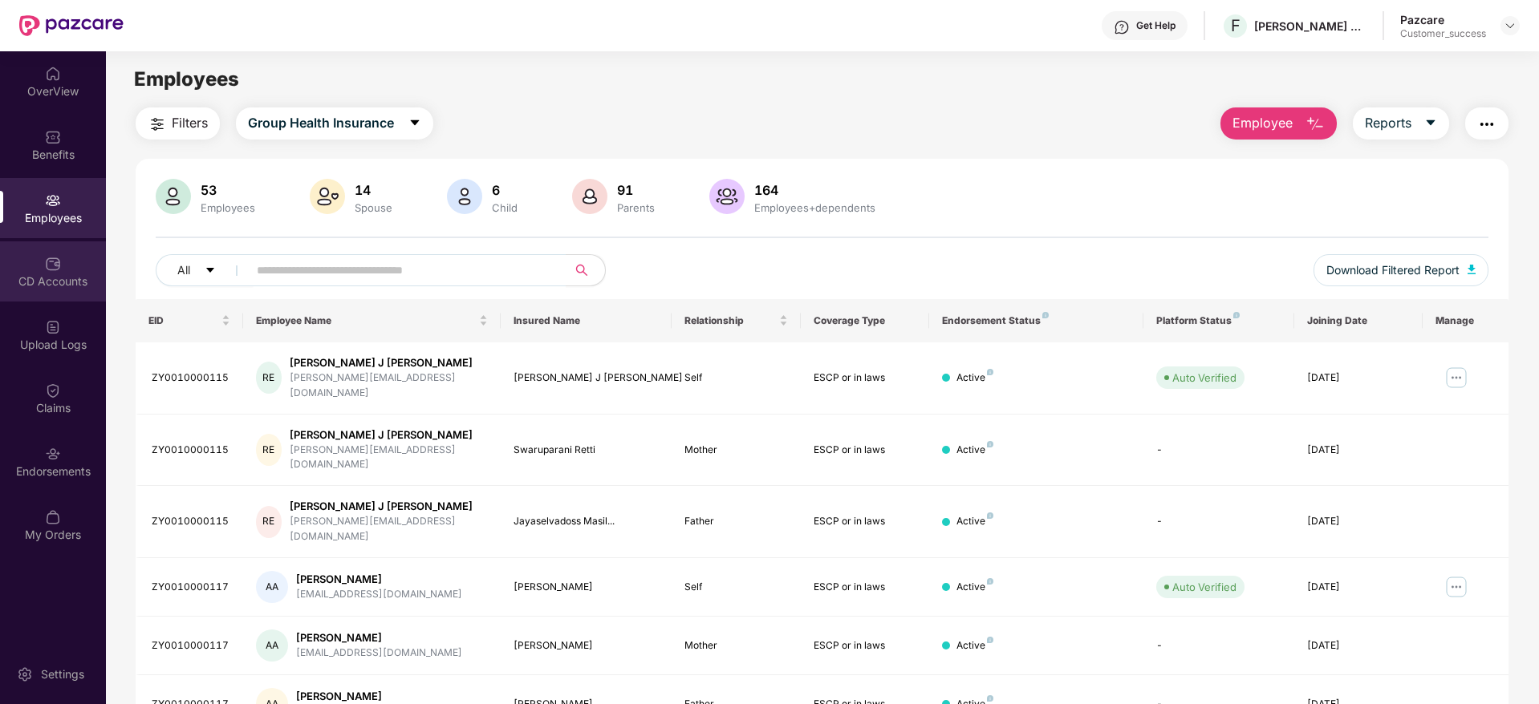
click at [63, 277] on div "CD Accounts" at bounding box center [53, 282] width 106 height 16
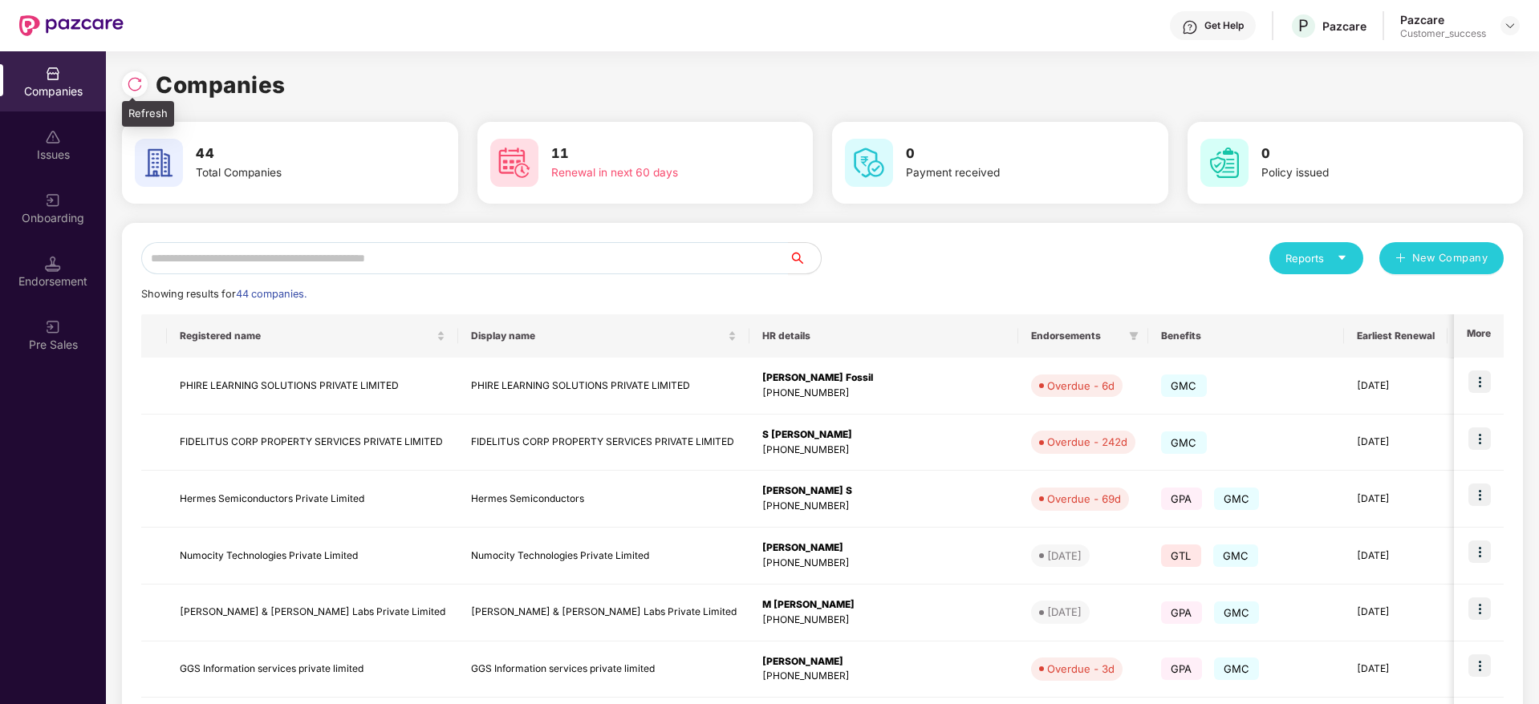
click at [129, 76] on img at bounding box center [135, 84] width 16 height 16
click at [393, 267] on input "text" at bounding box center [464, 258] width 647 height 32
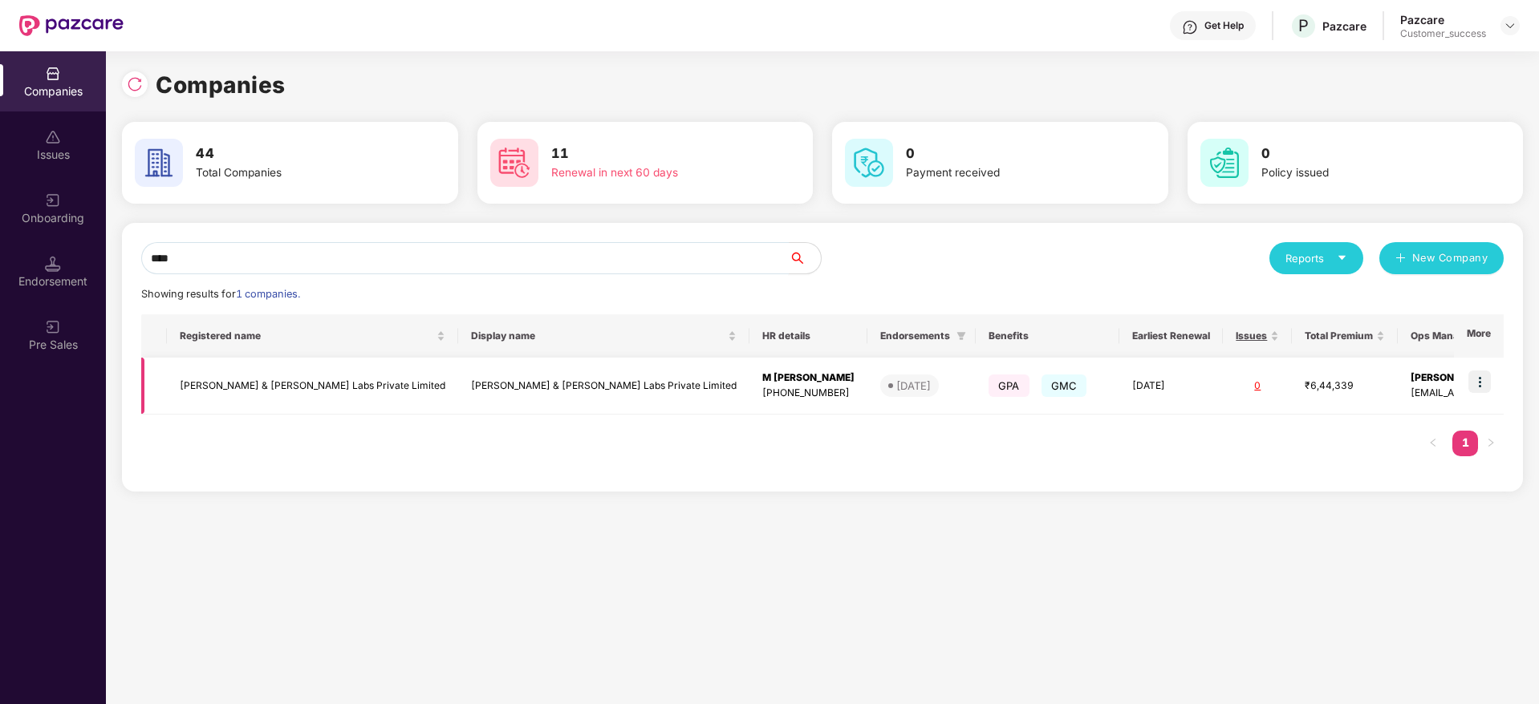
type input "****"
click at [272, 394] on td "[PERSON_NAME] & [PERSON_NAME] Labs Private Limited" at bounding box center [312, 386] width 291 height 57
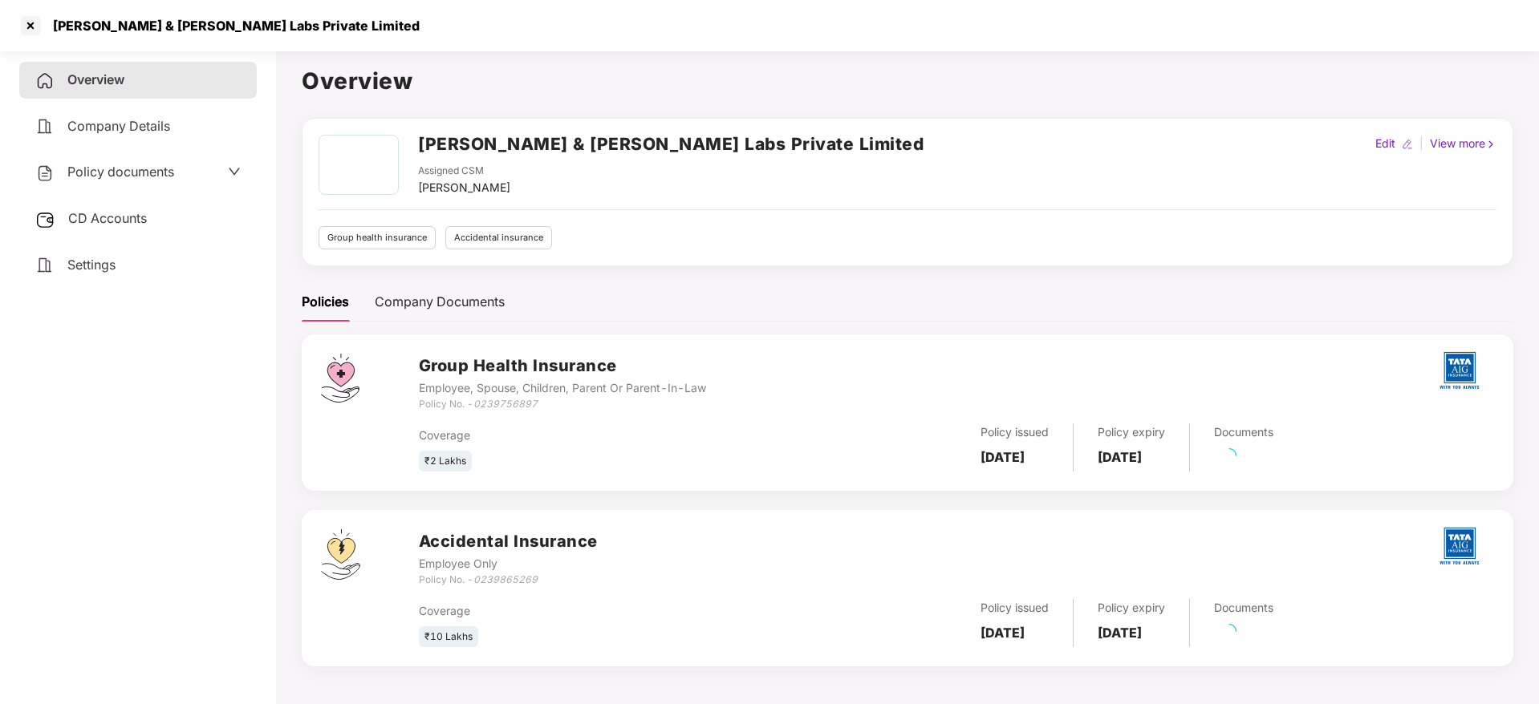
click at [180, 170] on div "Policy documents" at bounding box center [137, 172] width 205 height 21
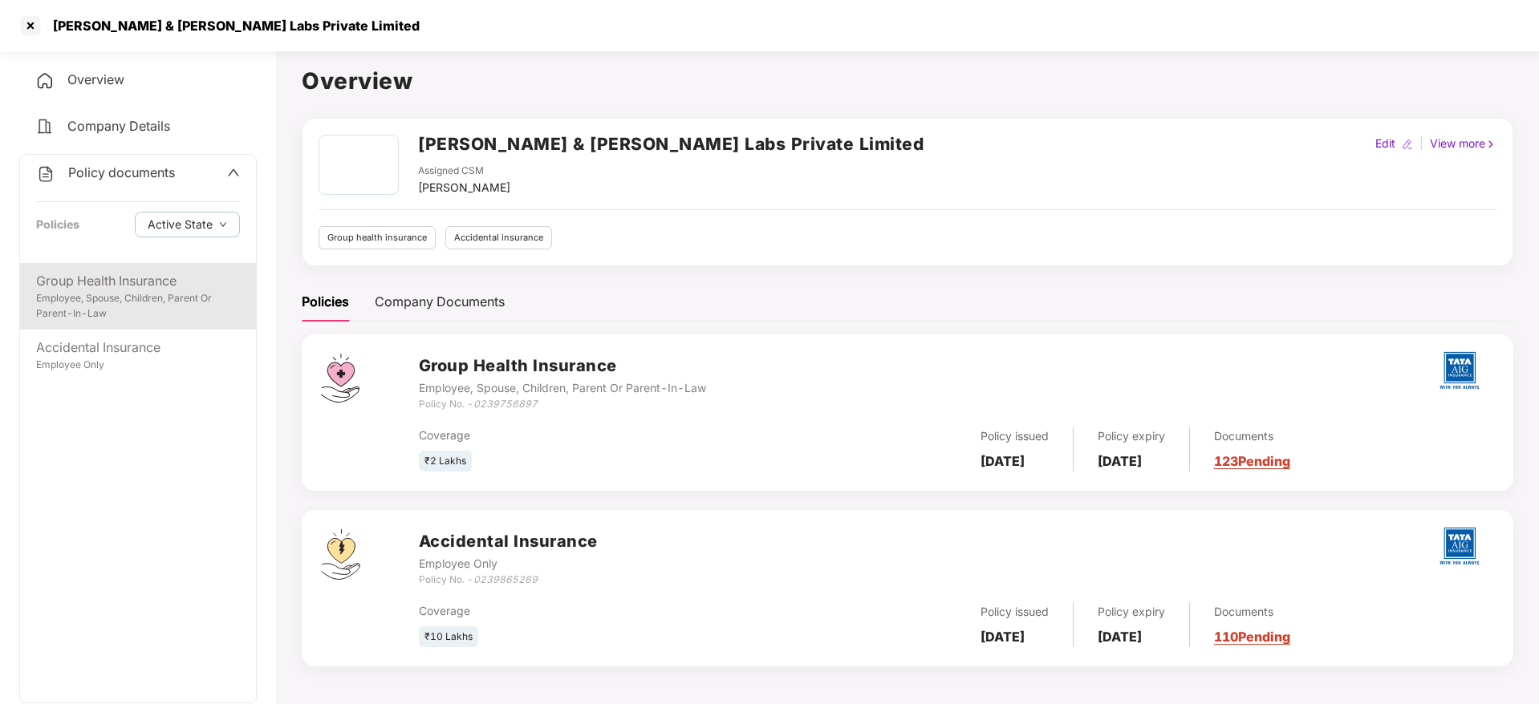
click at [165, 319] on div "Employee, Spouse, Children, Parent Or Parent-In-Law" at bounding box center [138, 306] width 204 height 30
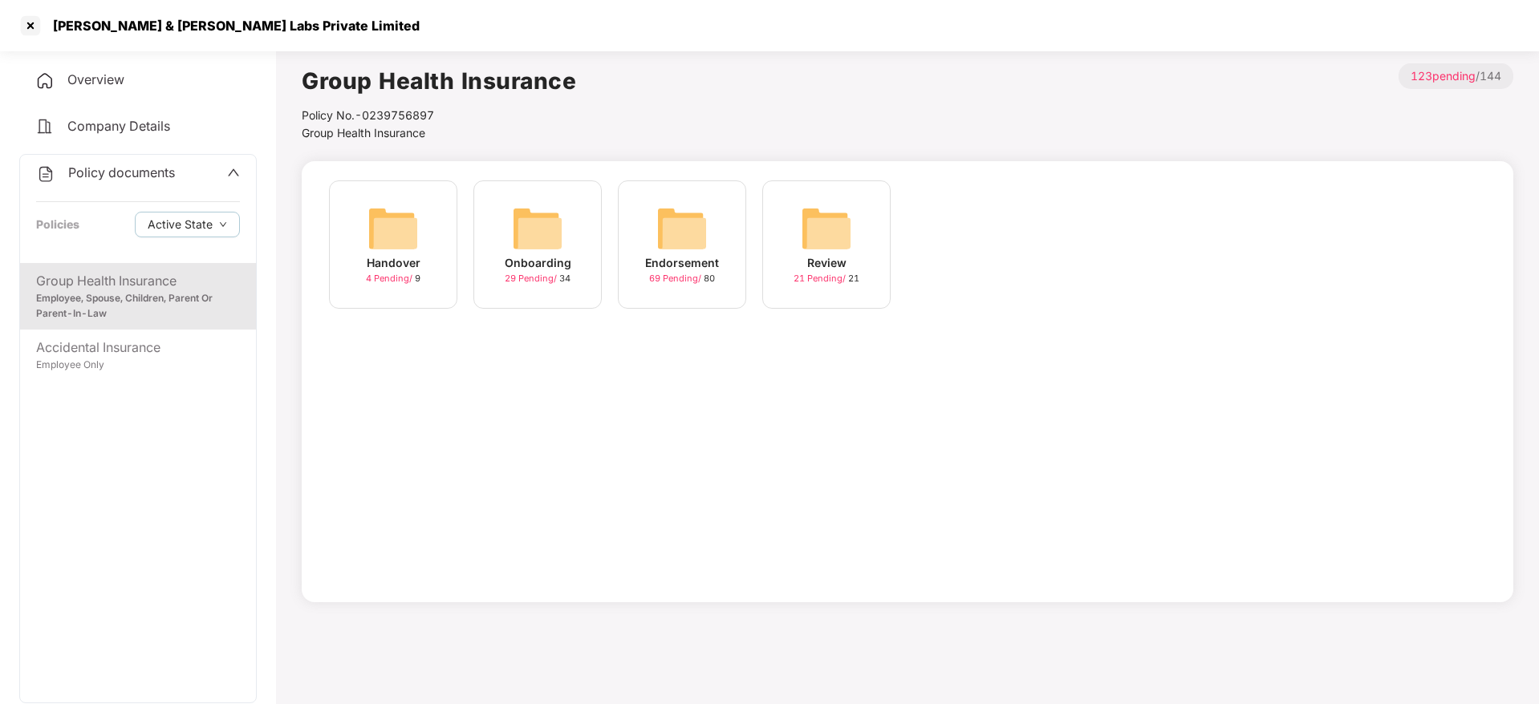
click at [677, 238] on img at bounding box center [681, 228] width 51 height 51
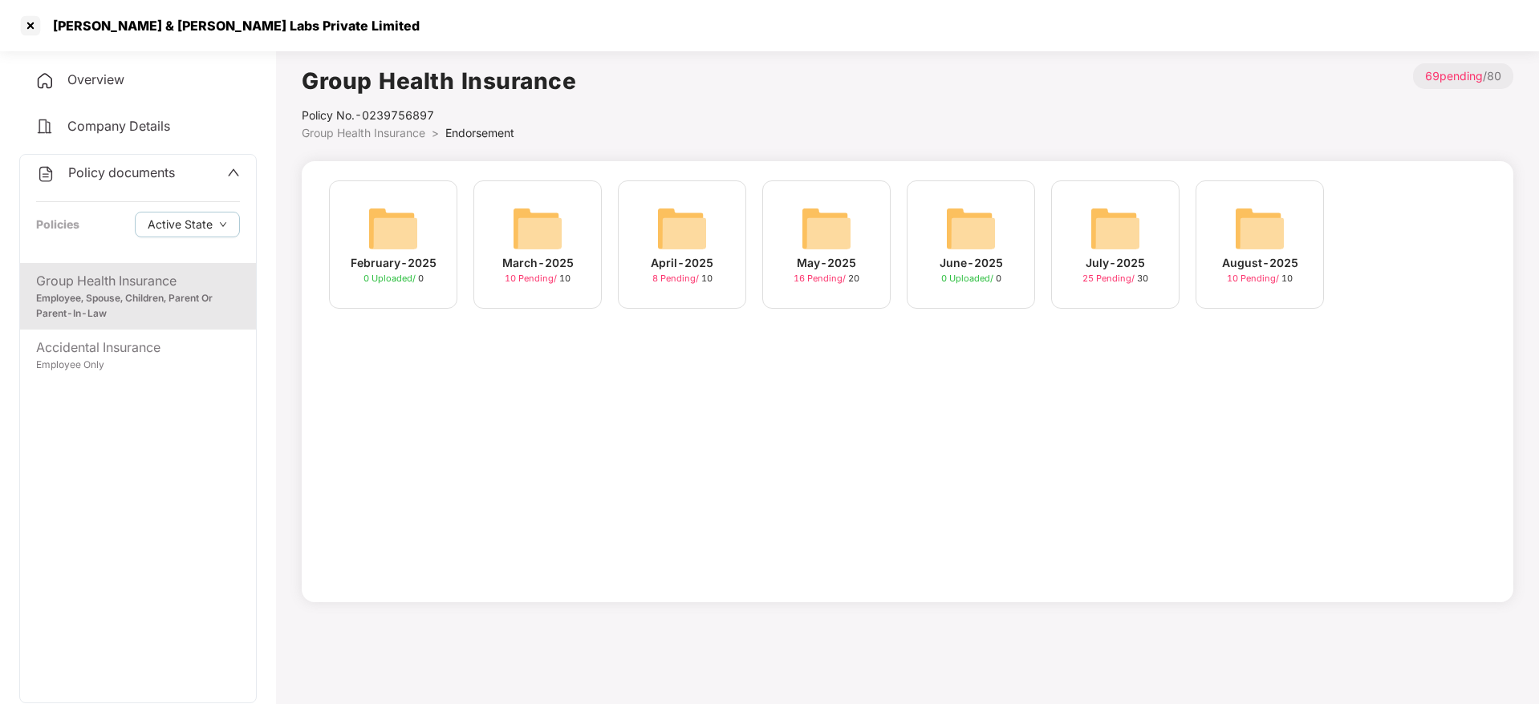
click at [1252, 228] on img at bounding box center [1259, 228] width 51 height 51
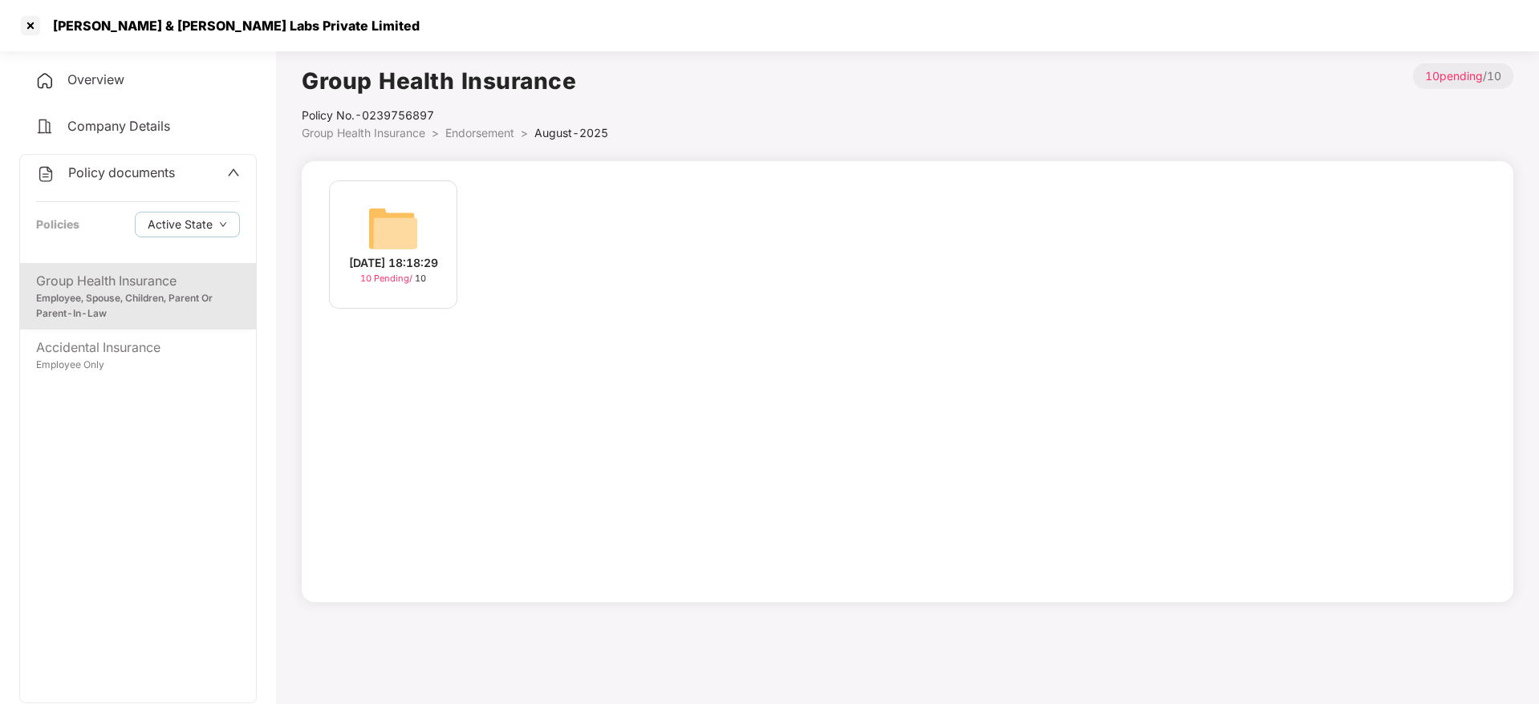
click at [363, 233] on div "[DATE] 18:18:29 10 Pending / 10" at bounding box center [393, 245] width 128 height 128
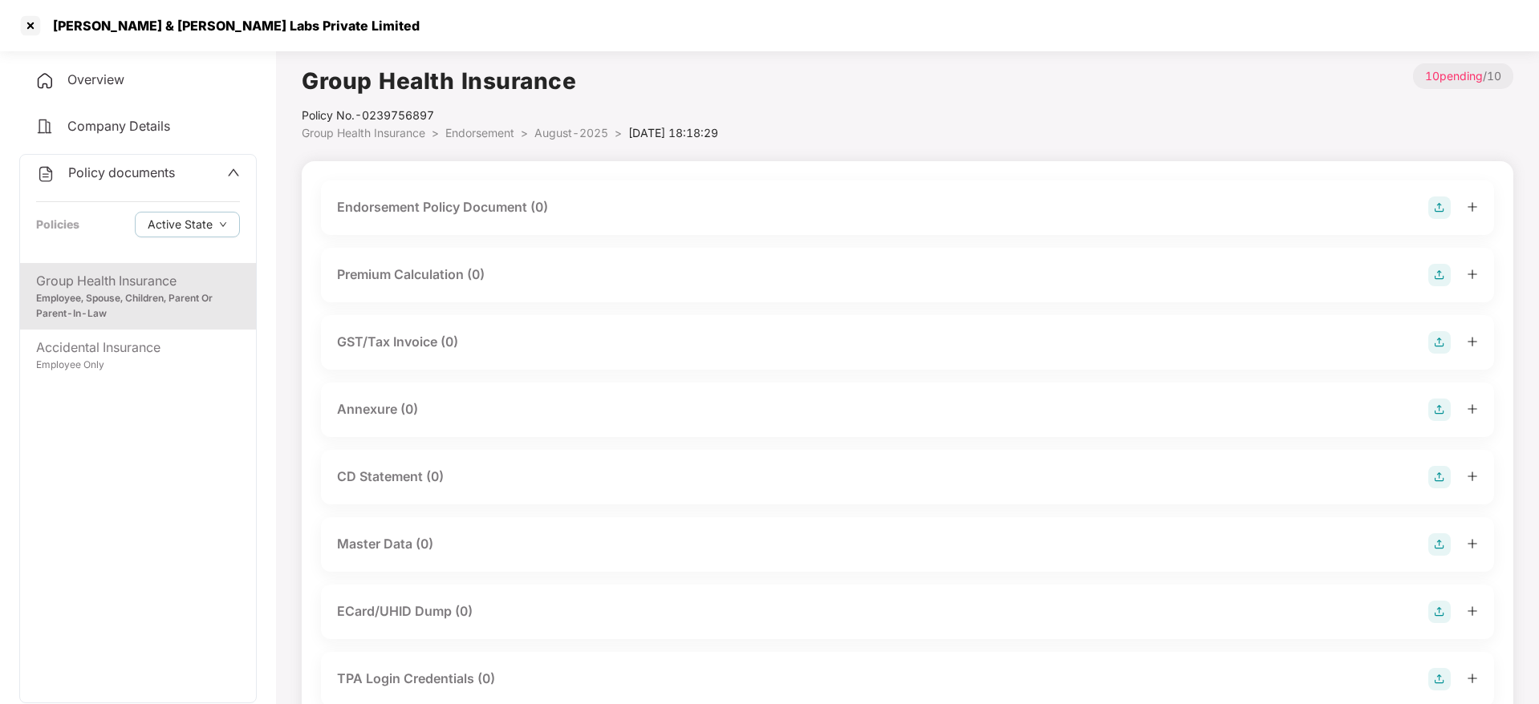
click at [603, 132] on span "August-2025" at bounding box center [571, 133] width 74 height 14
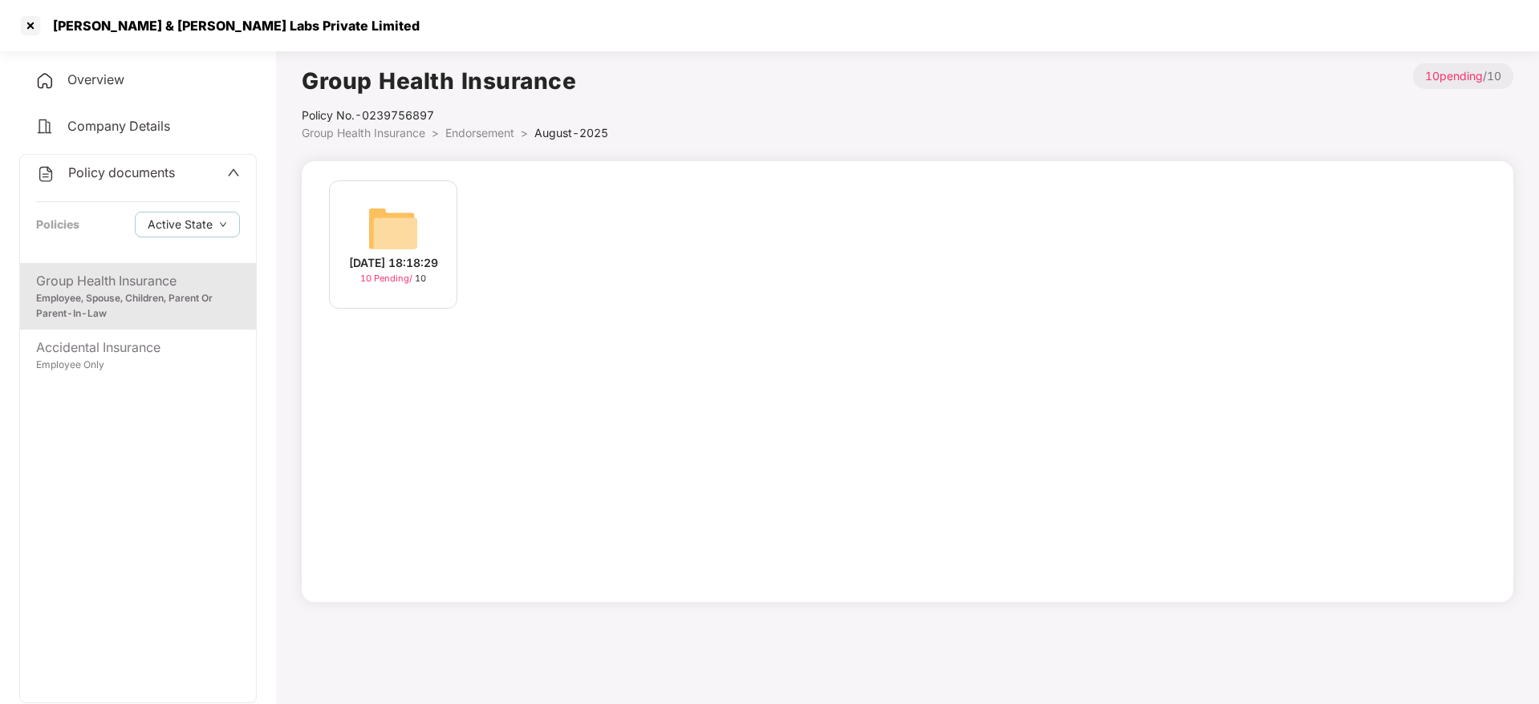
click at [481, 131] on span "Endorsement" at bounding box center [479, 133] width 69 height 14
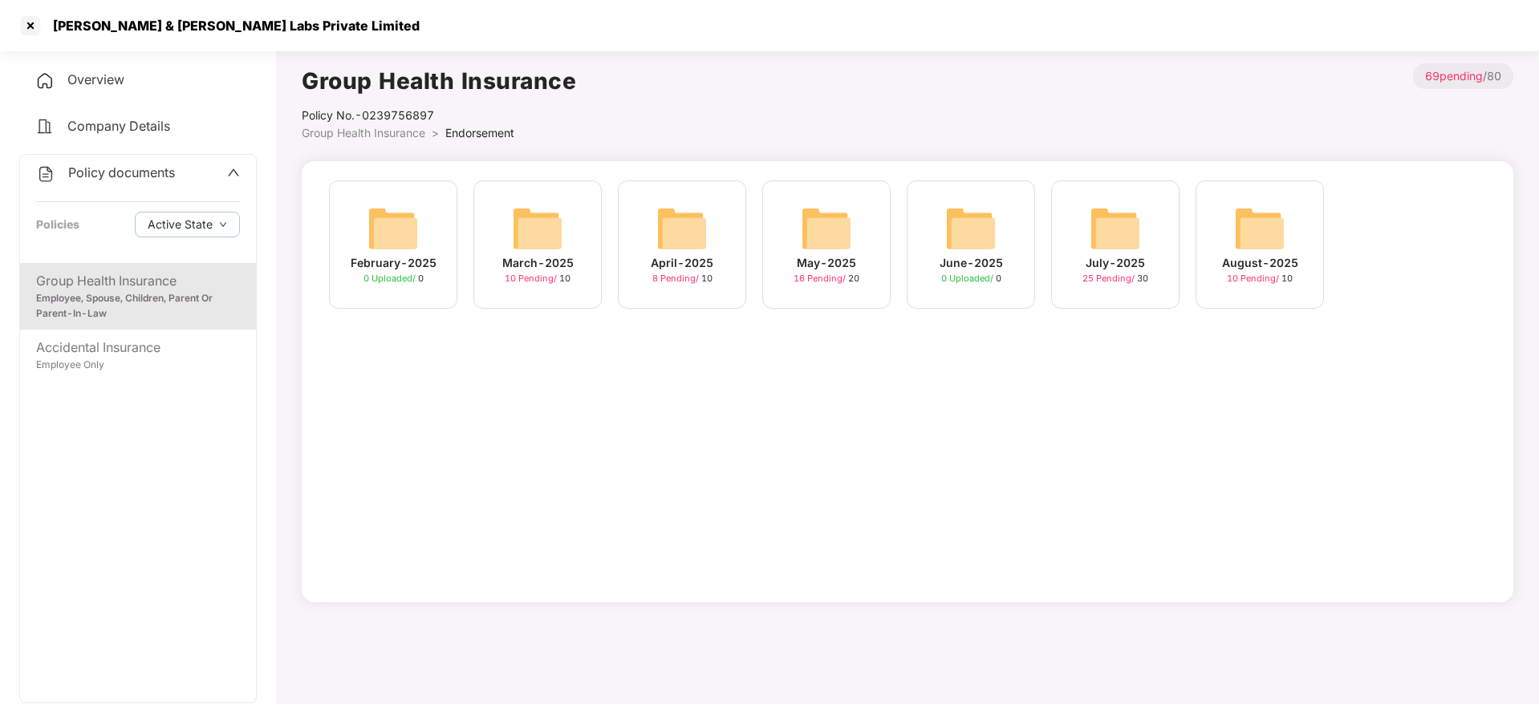
click at [1121, 249] on img at bounding box center [1115, 228] width 51 height 51
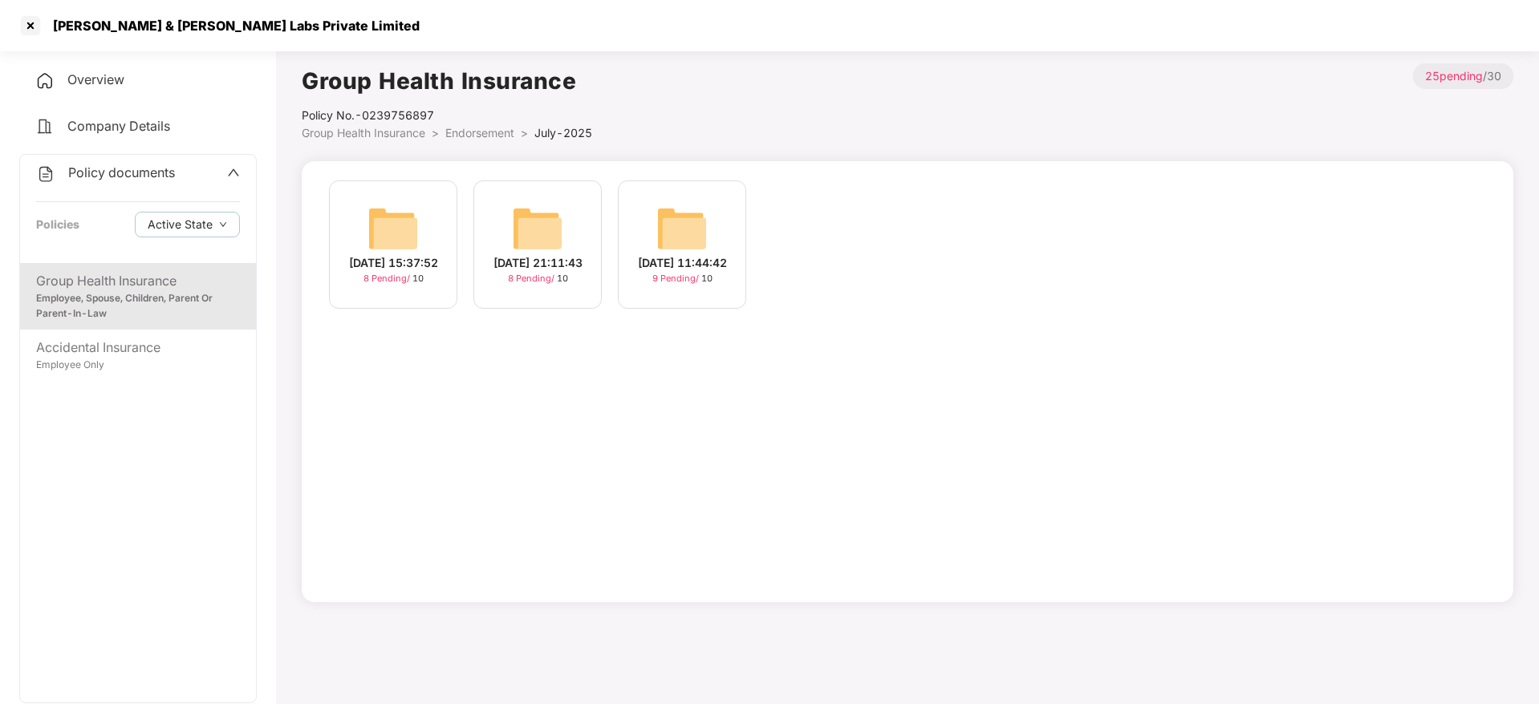
click at [550, 215] on img at bounding box center [537, 228] width 51 height 51
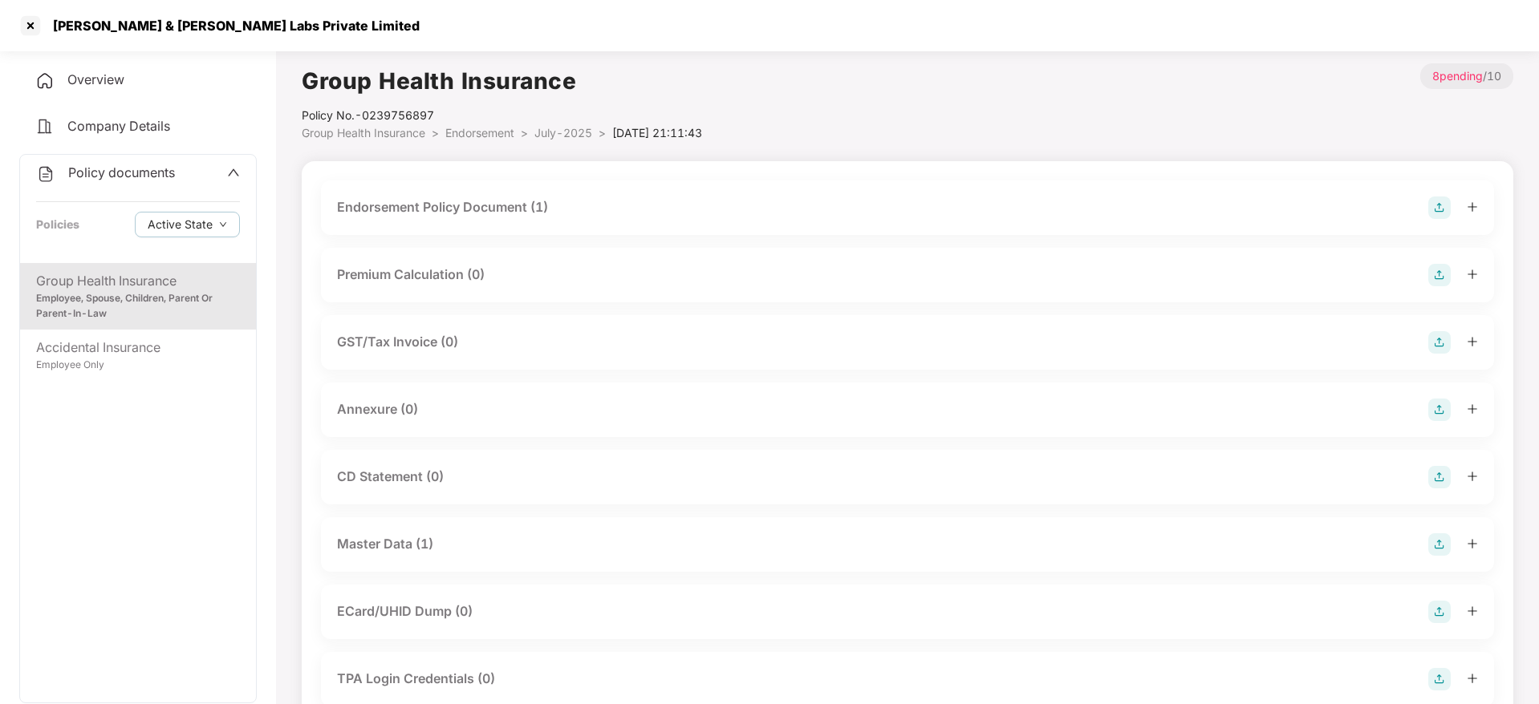
click at [451, 558] on div "Master Data (1)" at bounding box center [907, 545] width 1173 height 55
click at [484, 538] on div "Master Data (1)" at bounding box center [907, 545] width 1141 height 22
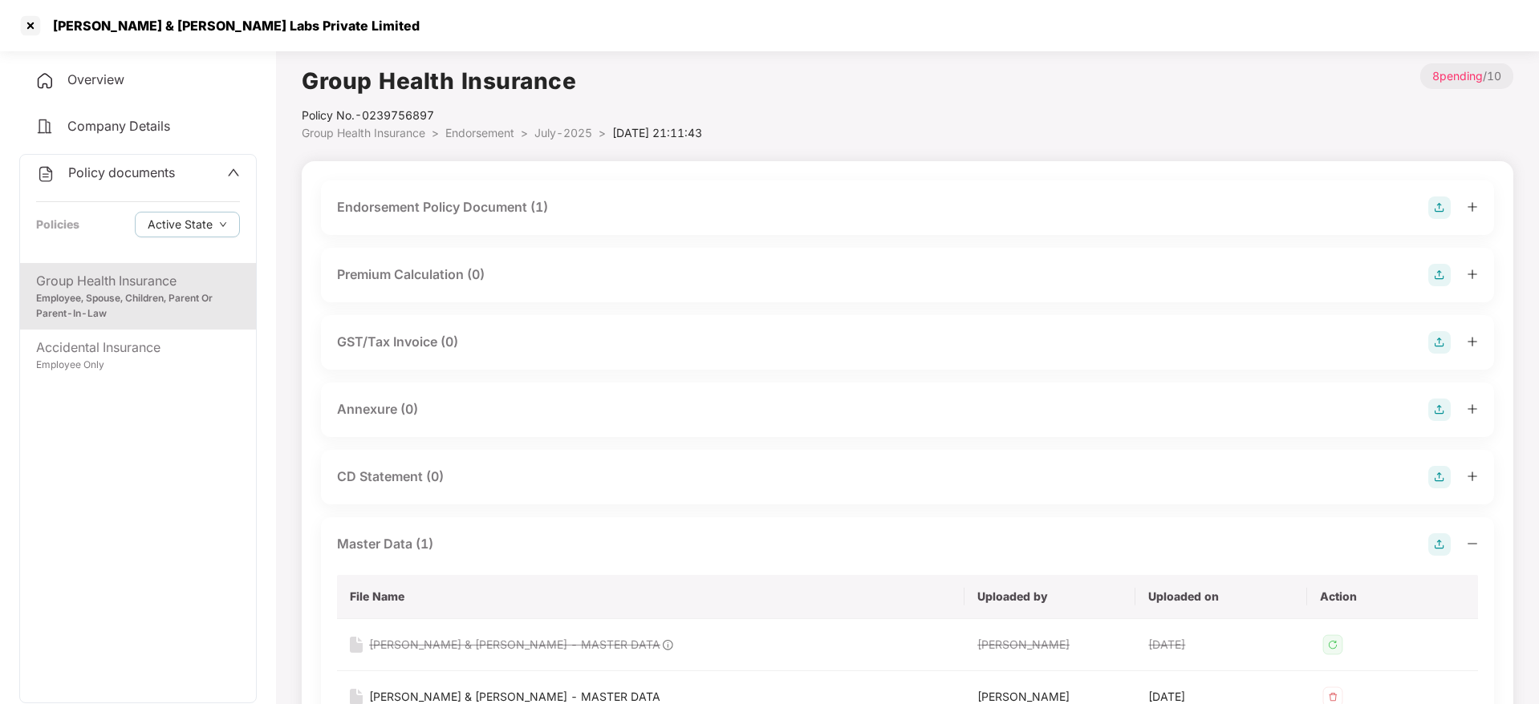
click at [557, 136] on span "July-2025" at bounding box center [563, 133] width 58 height 14
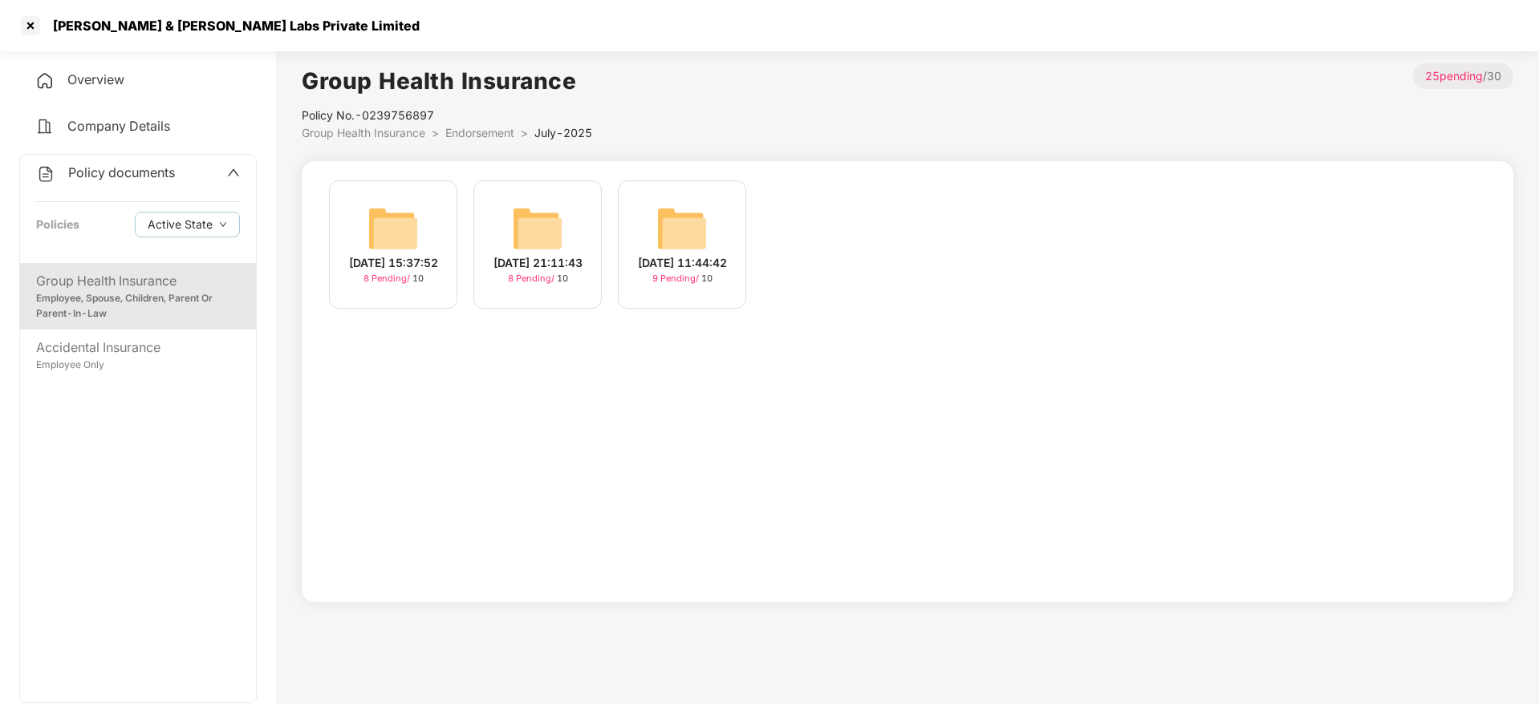
click at [399, 229] on img at bounding box center [392, 228] width 51 height 51
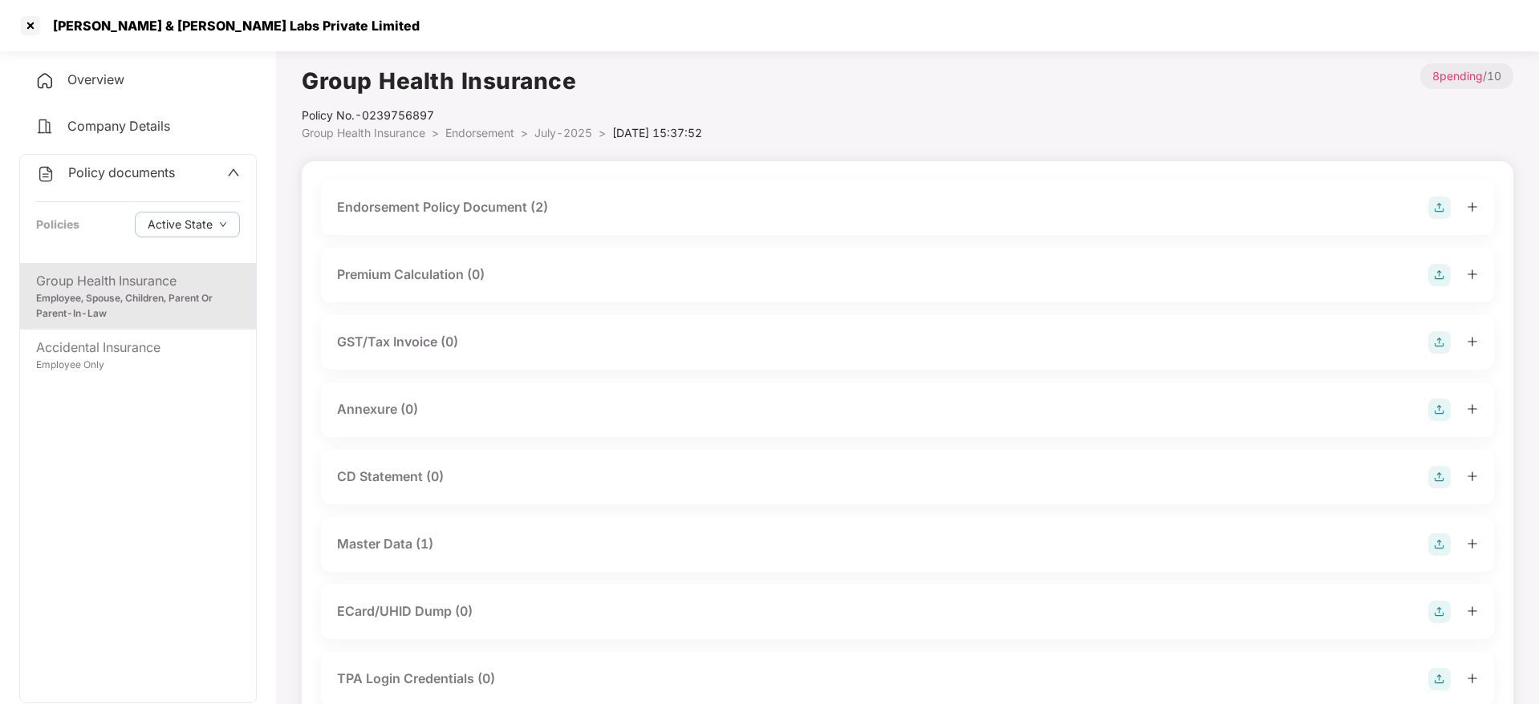
scroll to position [100, 0]
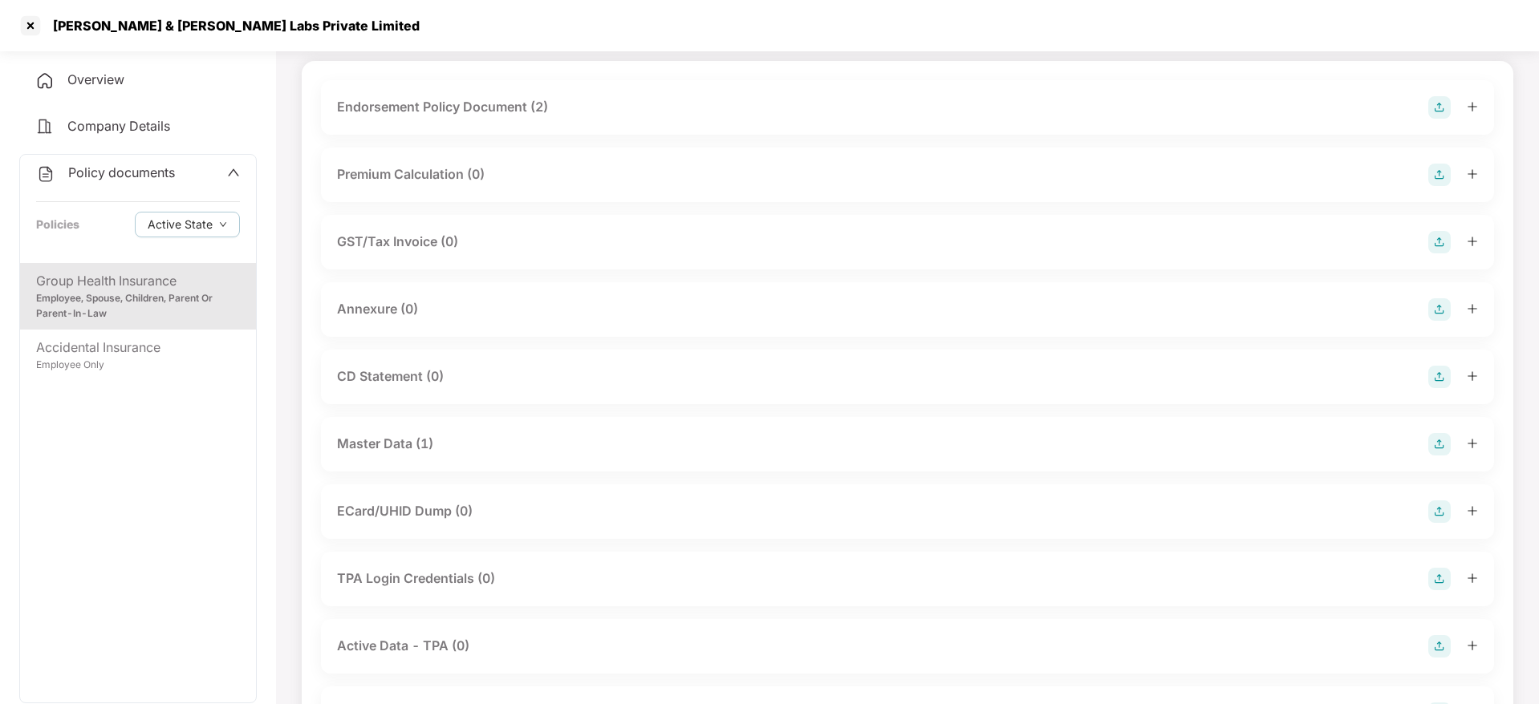
click at [485, 451] on div "Master Data (1)" at bounding box center [907, 444] width 1141 height 22
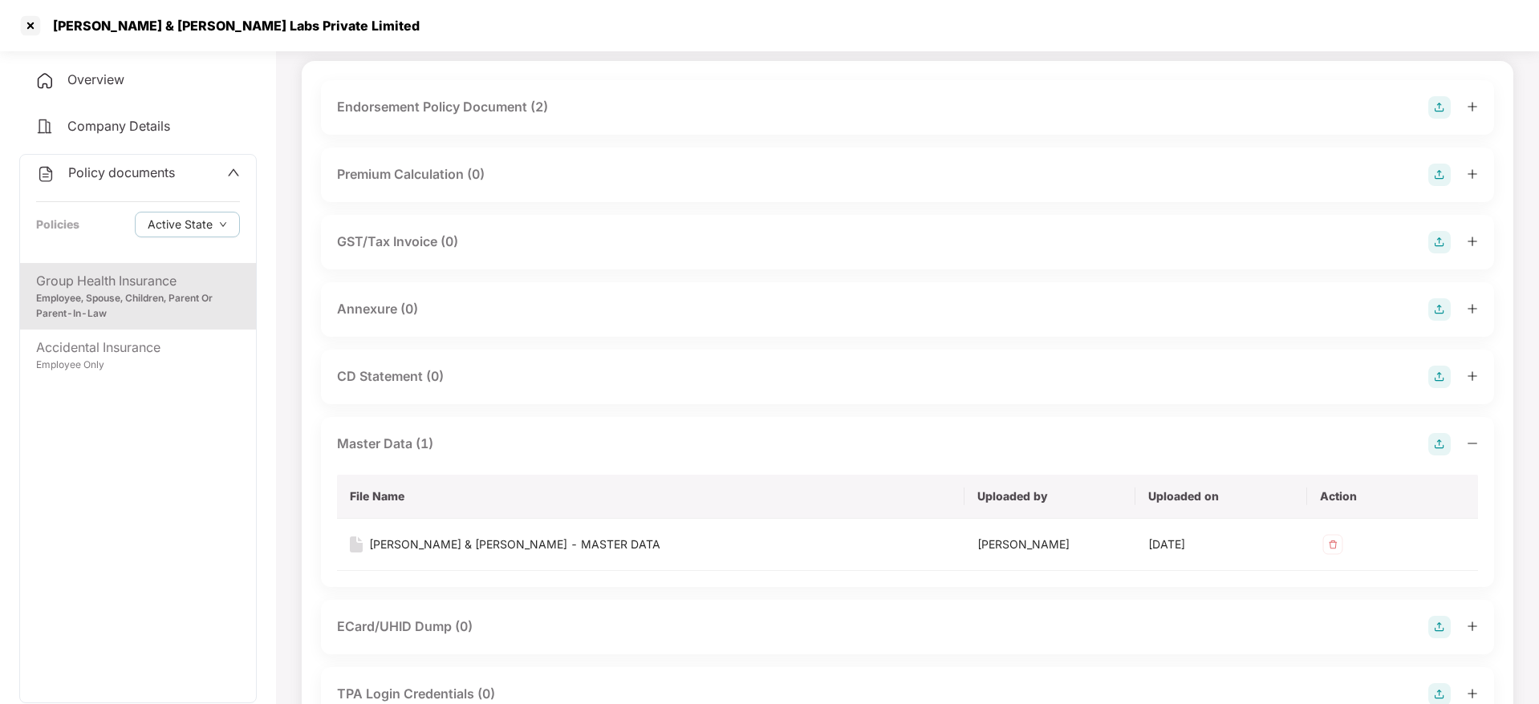
click at [485, 451] on div "Master Data (1)" at bounding box center [907, 444] width 1141 height 22
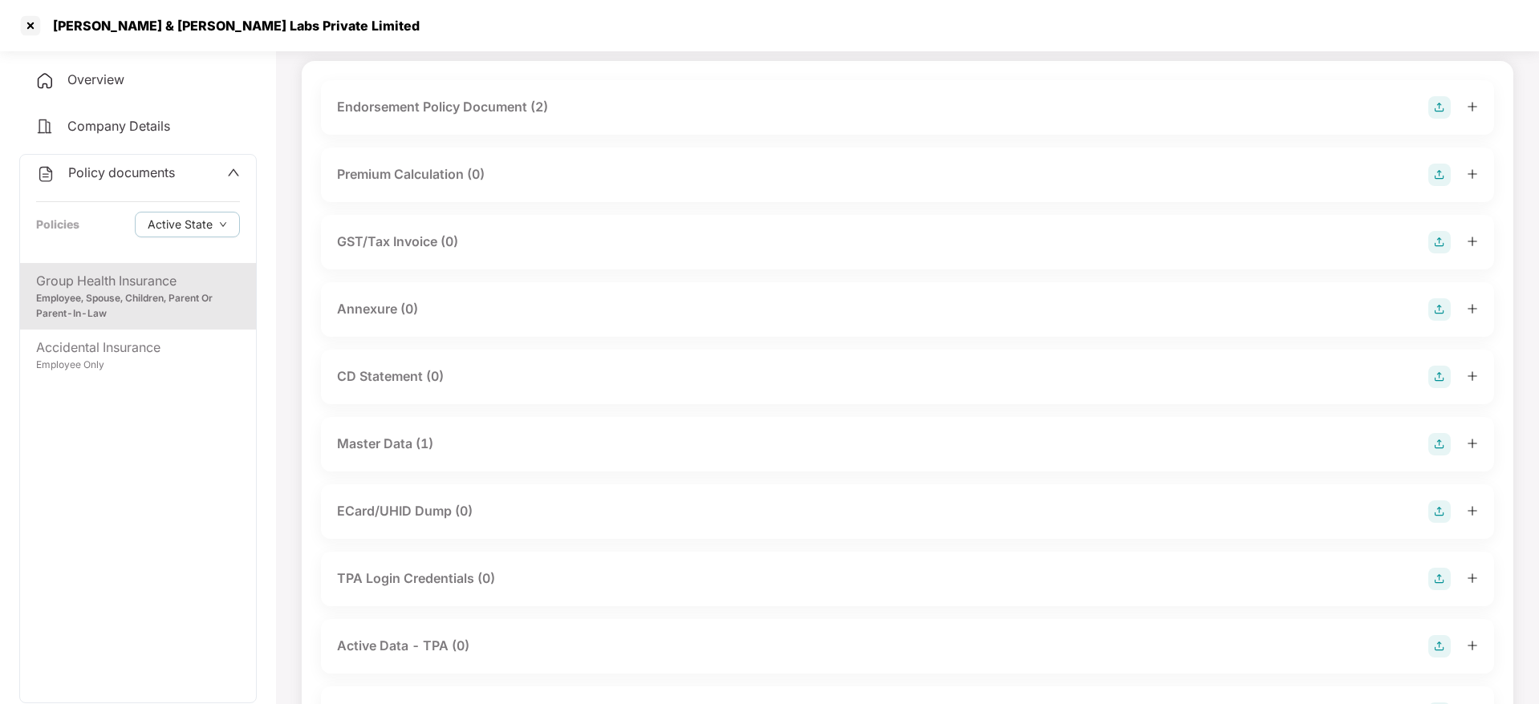
scroll to position [0, 0]
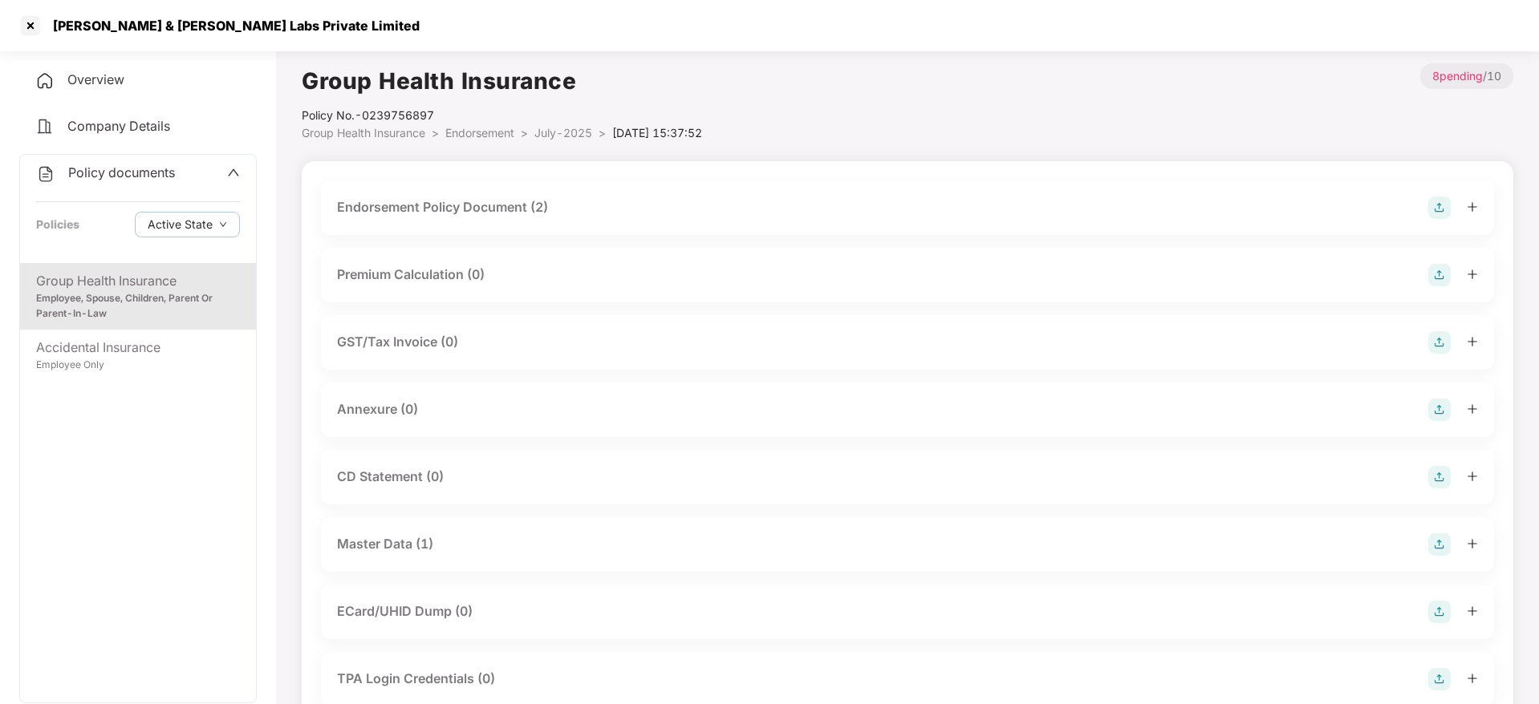
click at [505, 128] on span "Endorsement" at bounding box center [479, 133] width 69 height 14
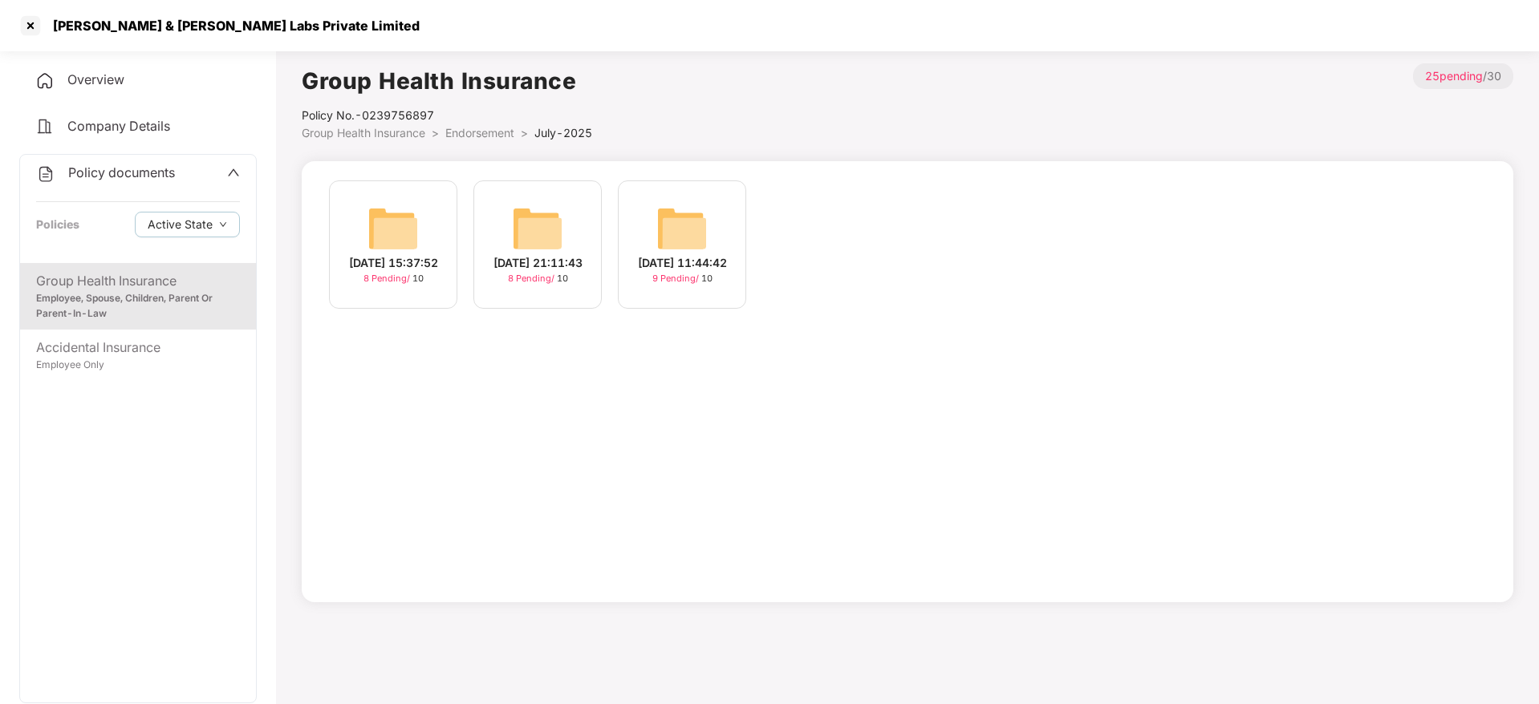
click at [724, 233] on div "[DATE] 11:44:42 9 Pending / 10" at bounding box center [682, 245] width 128 height 128
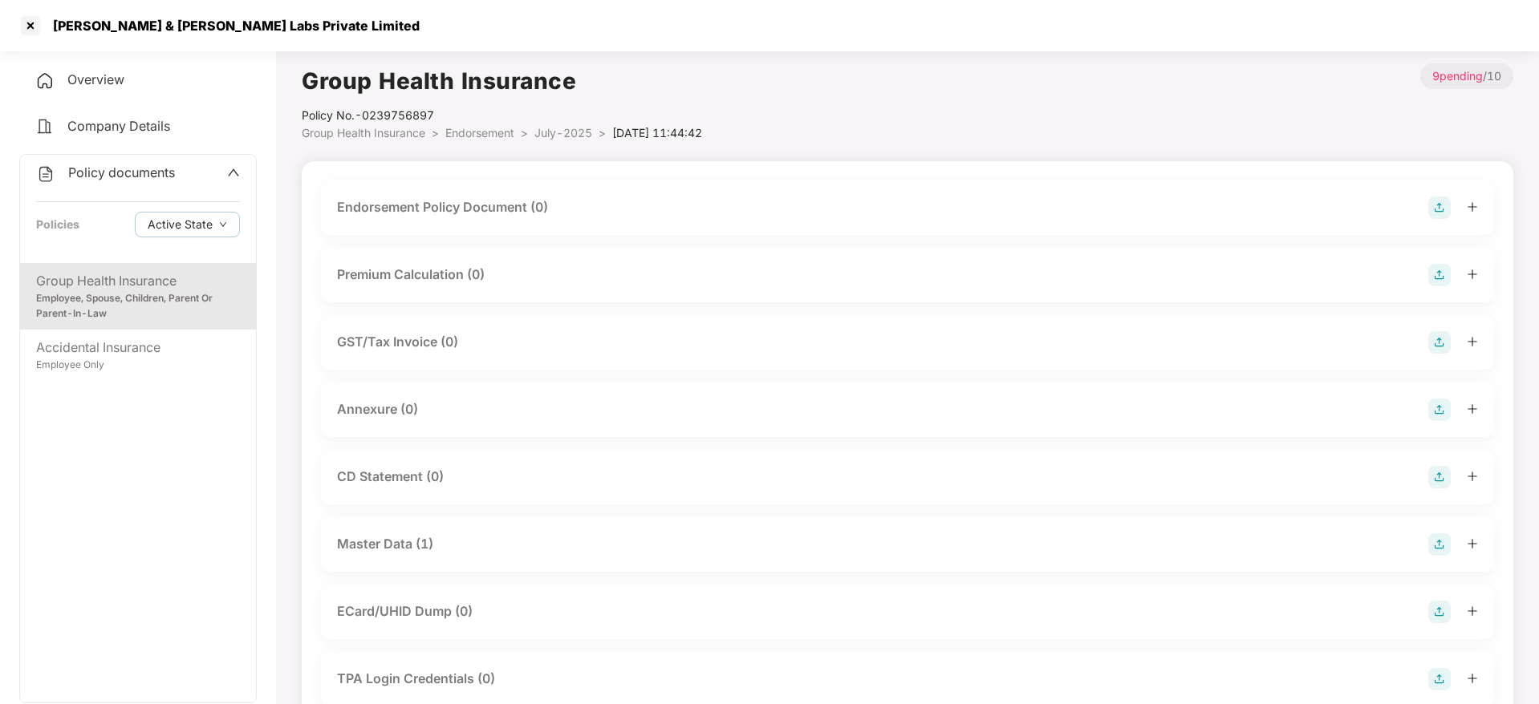
scroll to position [51, 0]
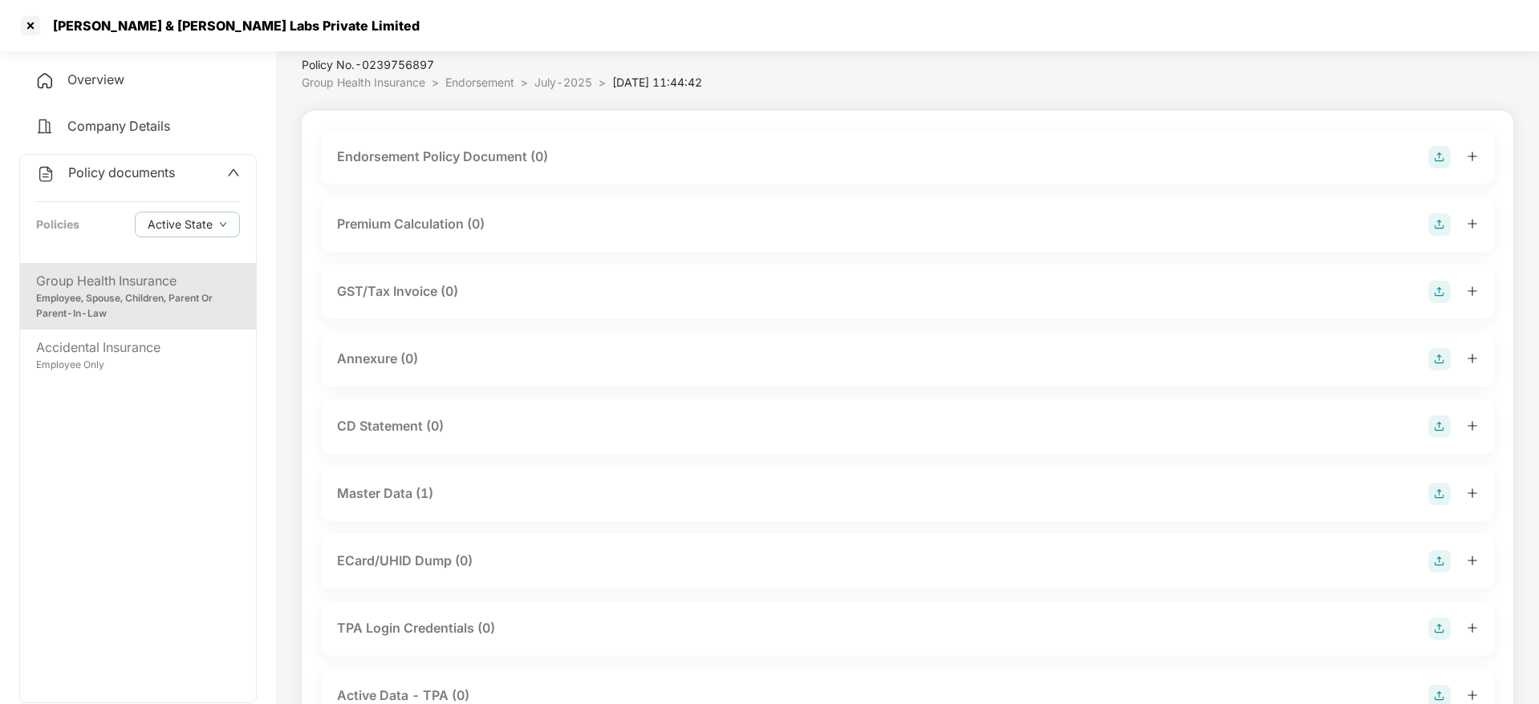
click at [573, 484] on div "Master Data (1)" at bounding box center [907, 494] width 1141 height 22
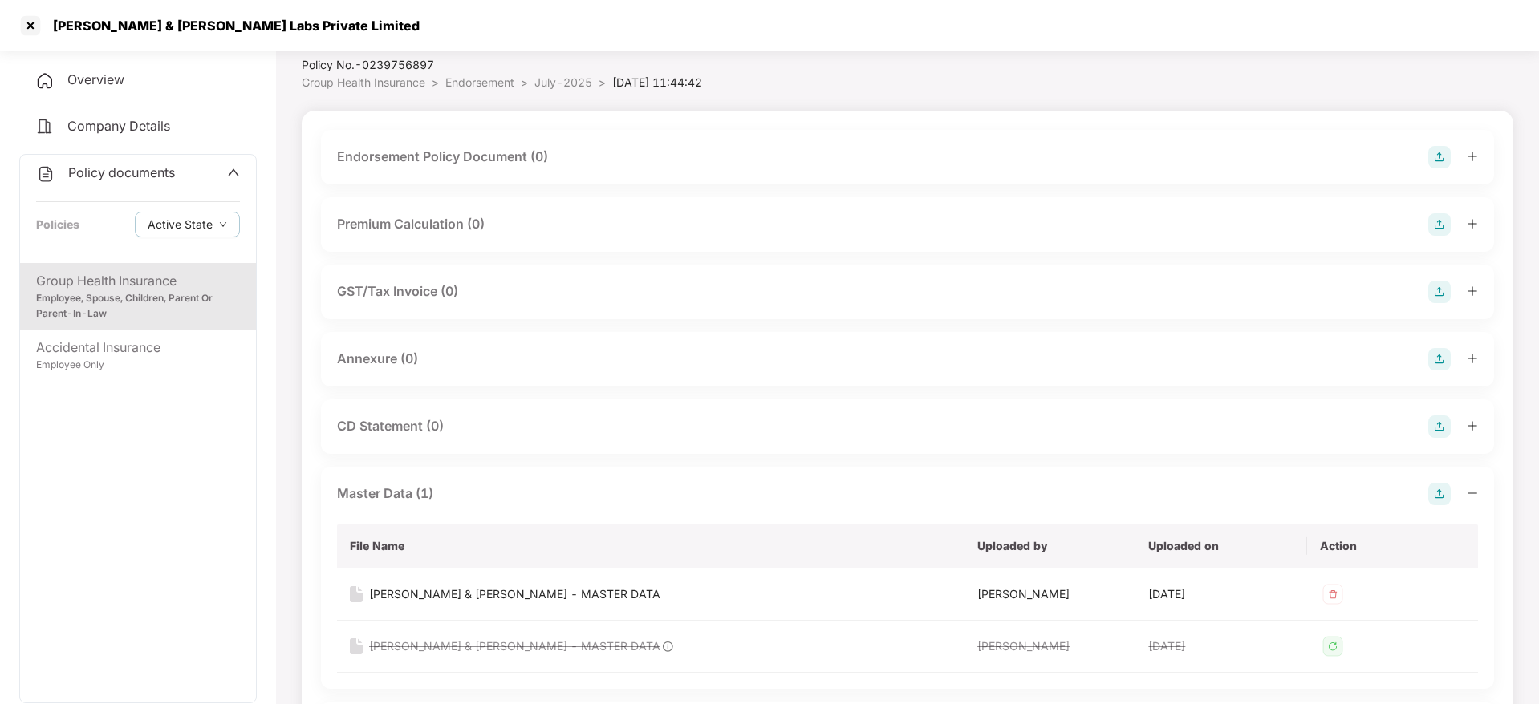
drag, startPoint x: 573, startPoint y: 484, endPoint x: 543, endPoint y: 85, distance: 399.9
click at [543, 85] on span "July-2025" at bounding box center [563, 82] width 58 height 14
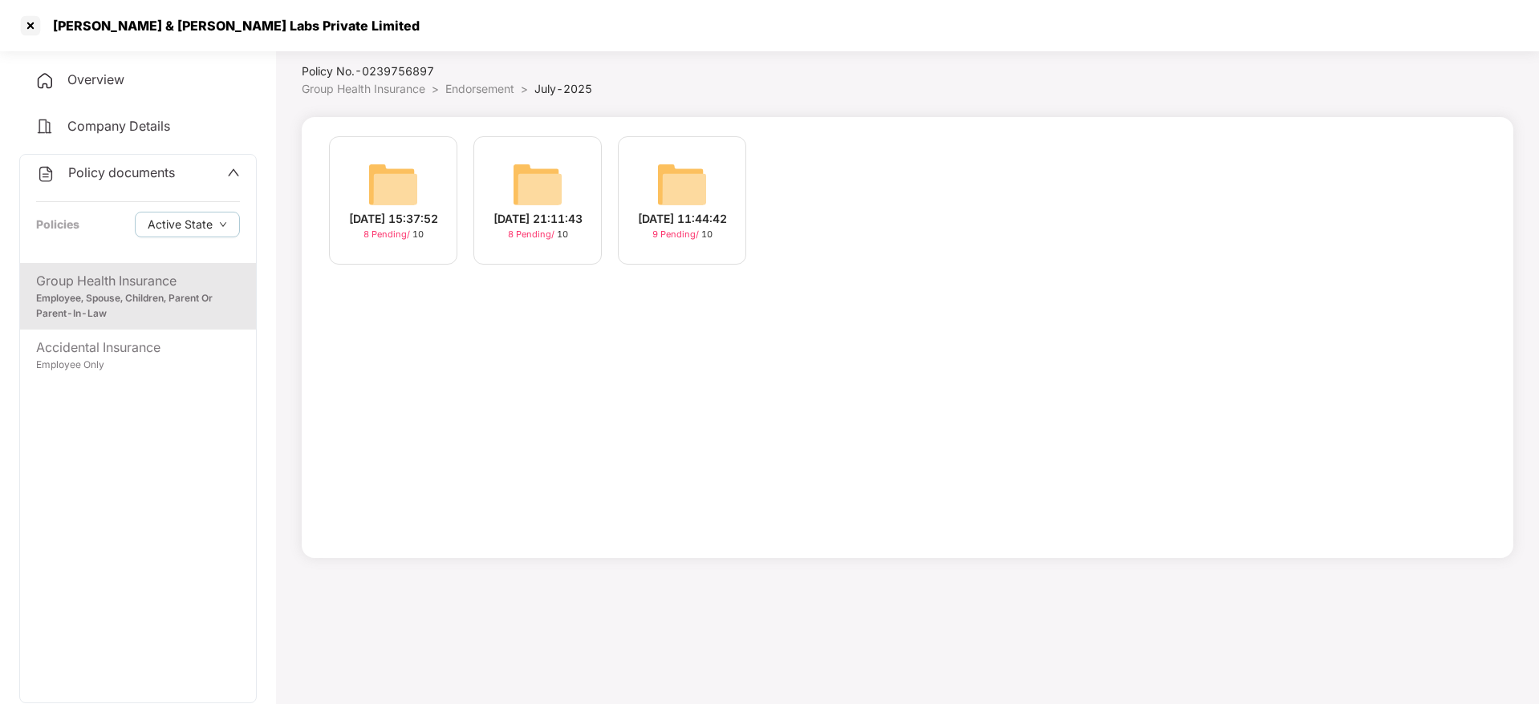
scroll to position [0, 0]
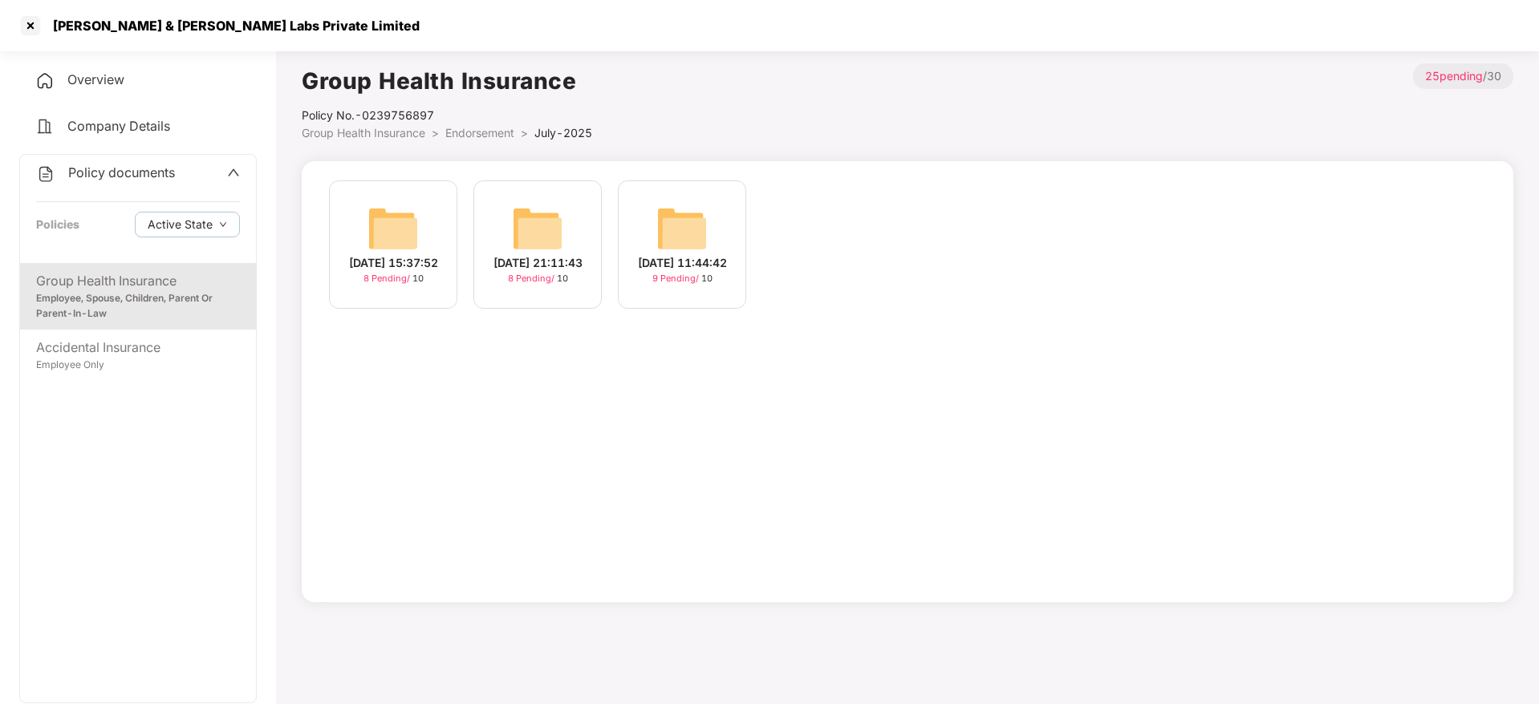
click at [526, 234] on img at bounding box center [537, 228] width 51 height 51
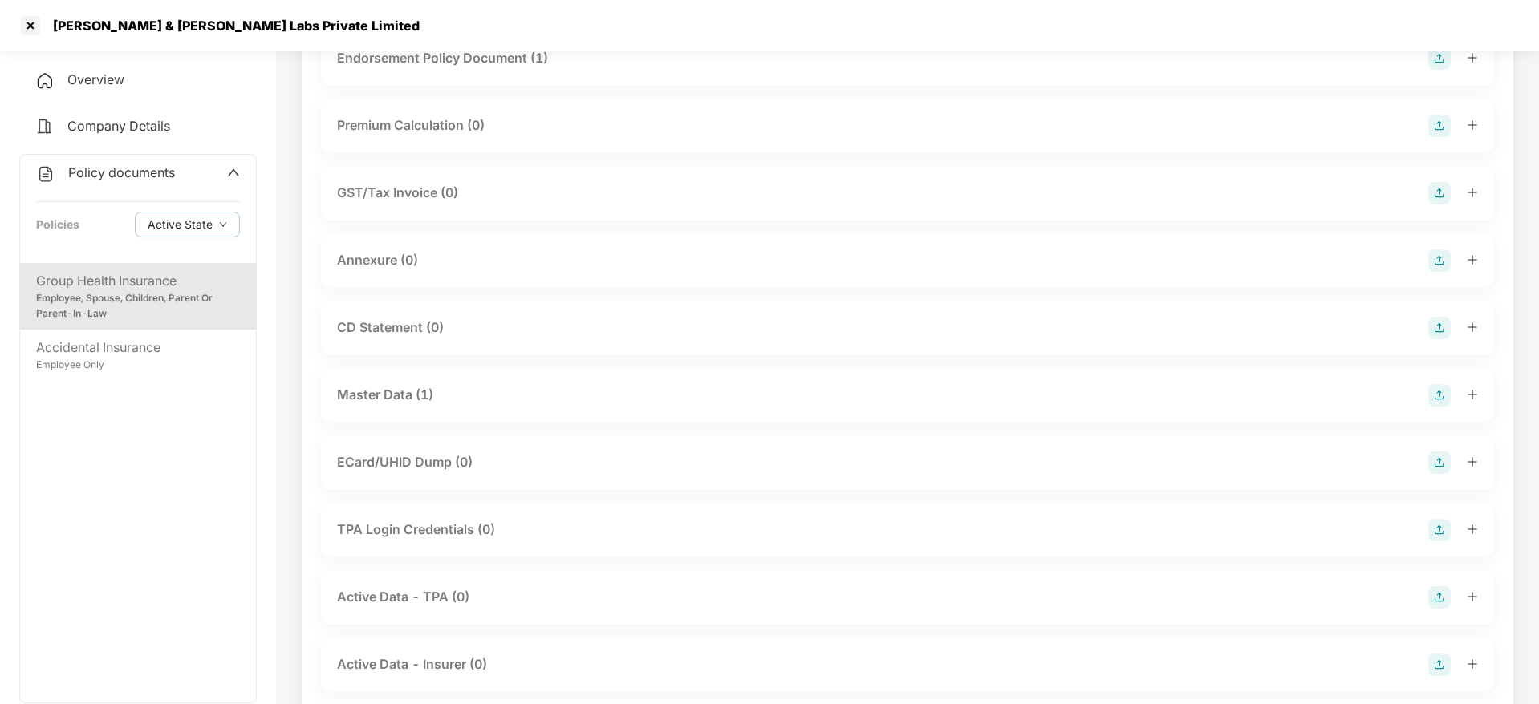
scroll to position [151, 0]
click at [510, 396] on div "Master Data (1)" at bounding box center [907, 394] width 1141 height 22
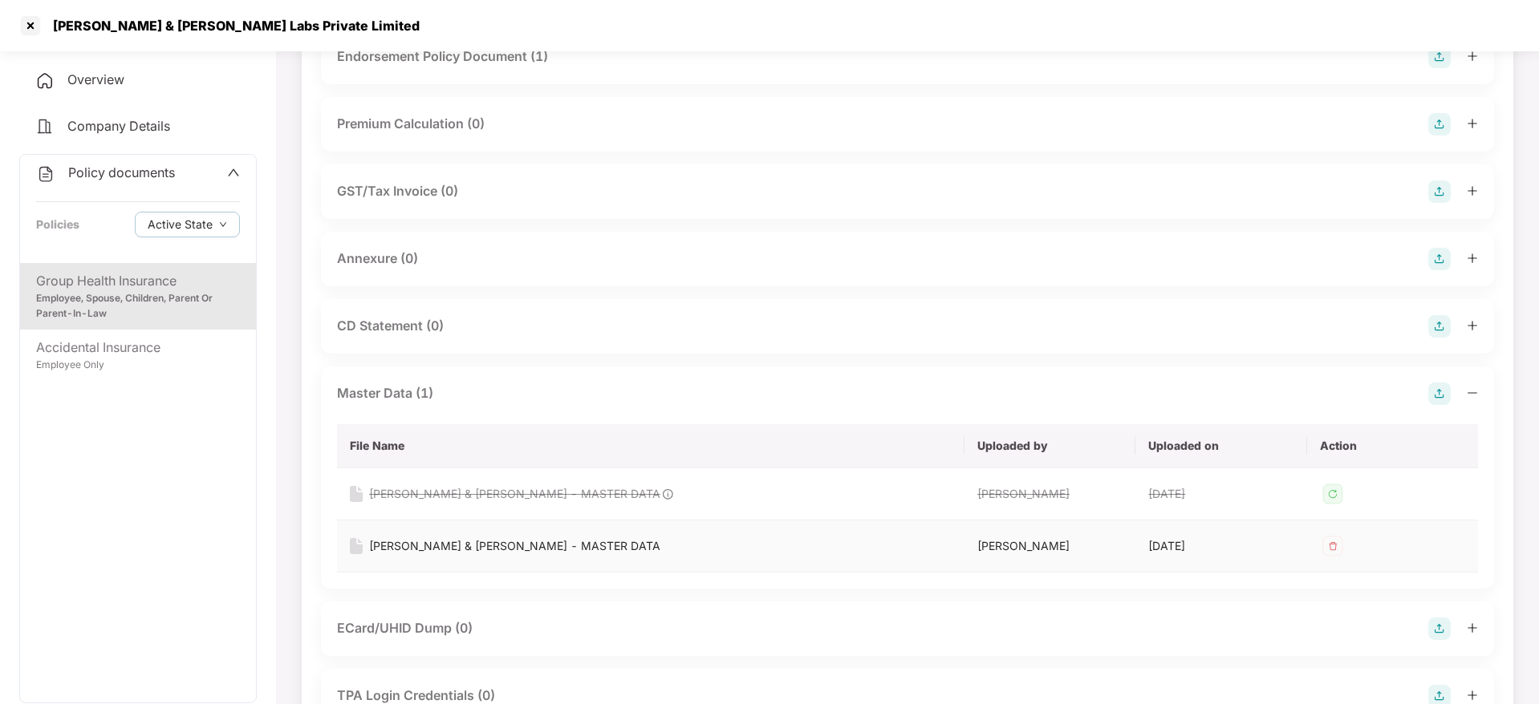
click at [485, 545] on div "[PERSON_NAME] & [PERSON_NAME] - MASTER DATA" at bounding box center [514, 547] width 291 height 18
click at [30, 18] on div at bounding box center [31, 26] width 26 height 26
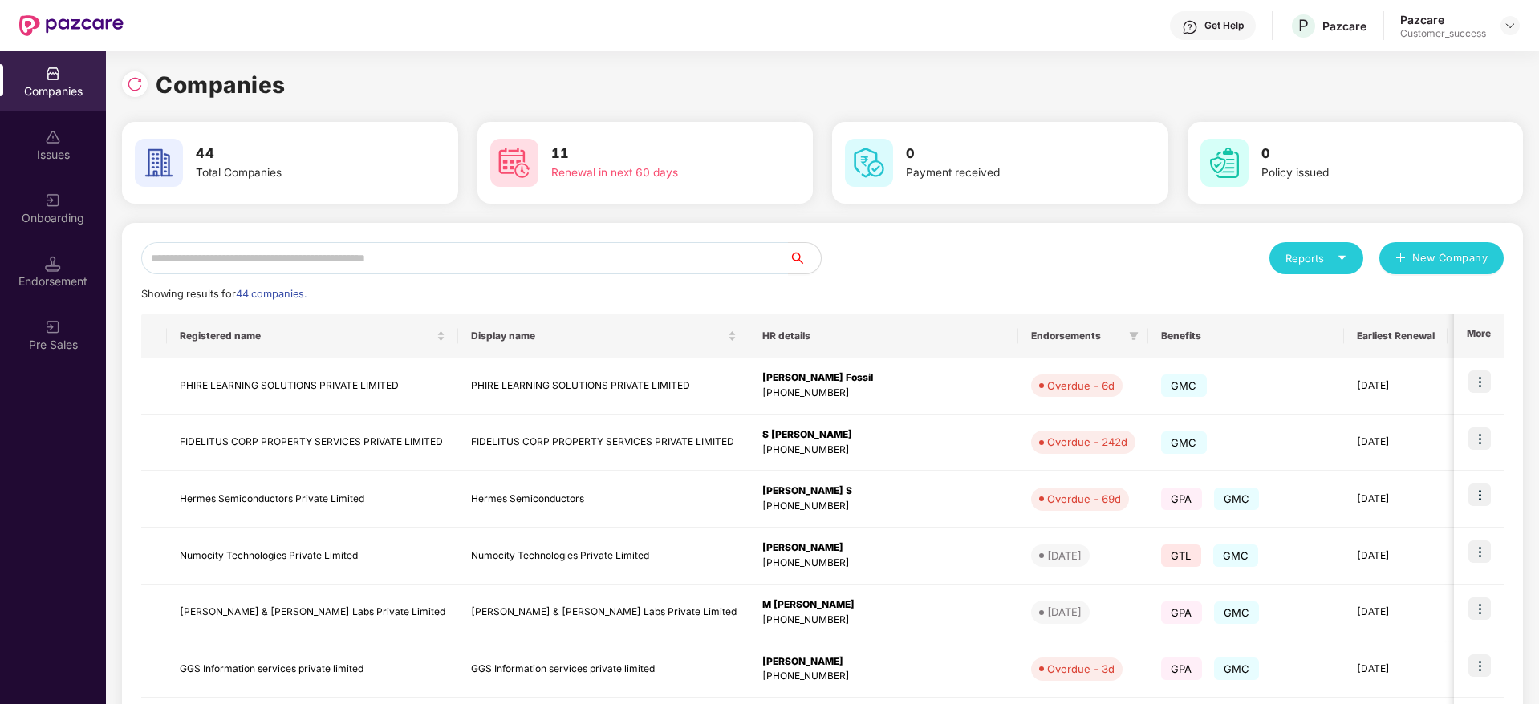
scroll to position [0, 0]
click at [140, 82] on img at bounding box center [135, 84] width 16 height 16
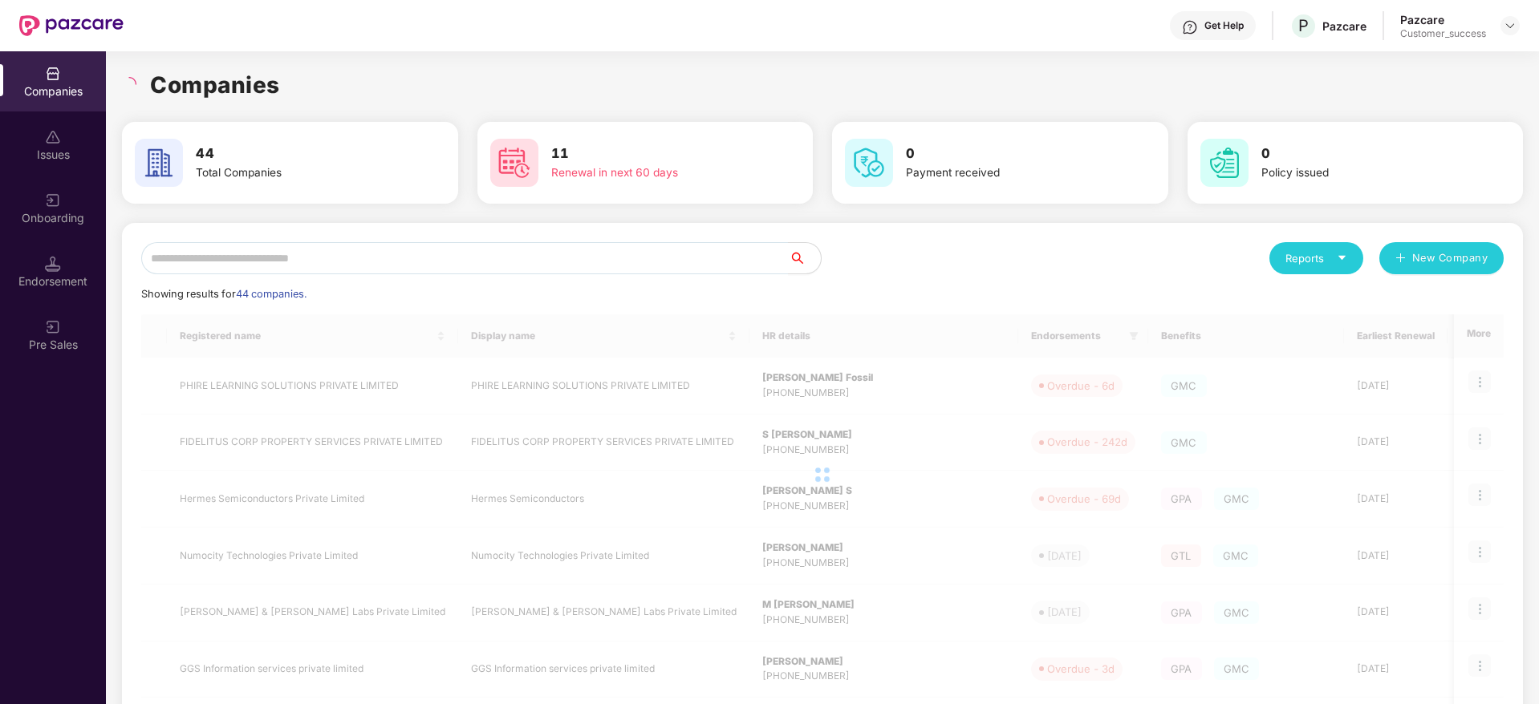
click at [329, 80] on div "Companies" at bounding box center [822, 84] width 1401 height 35
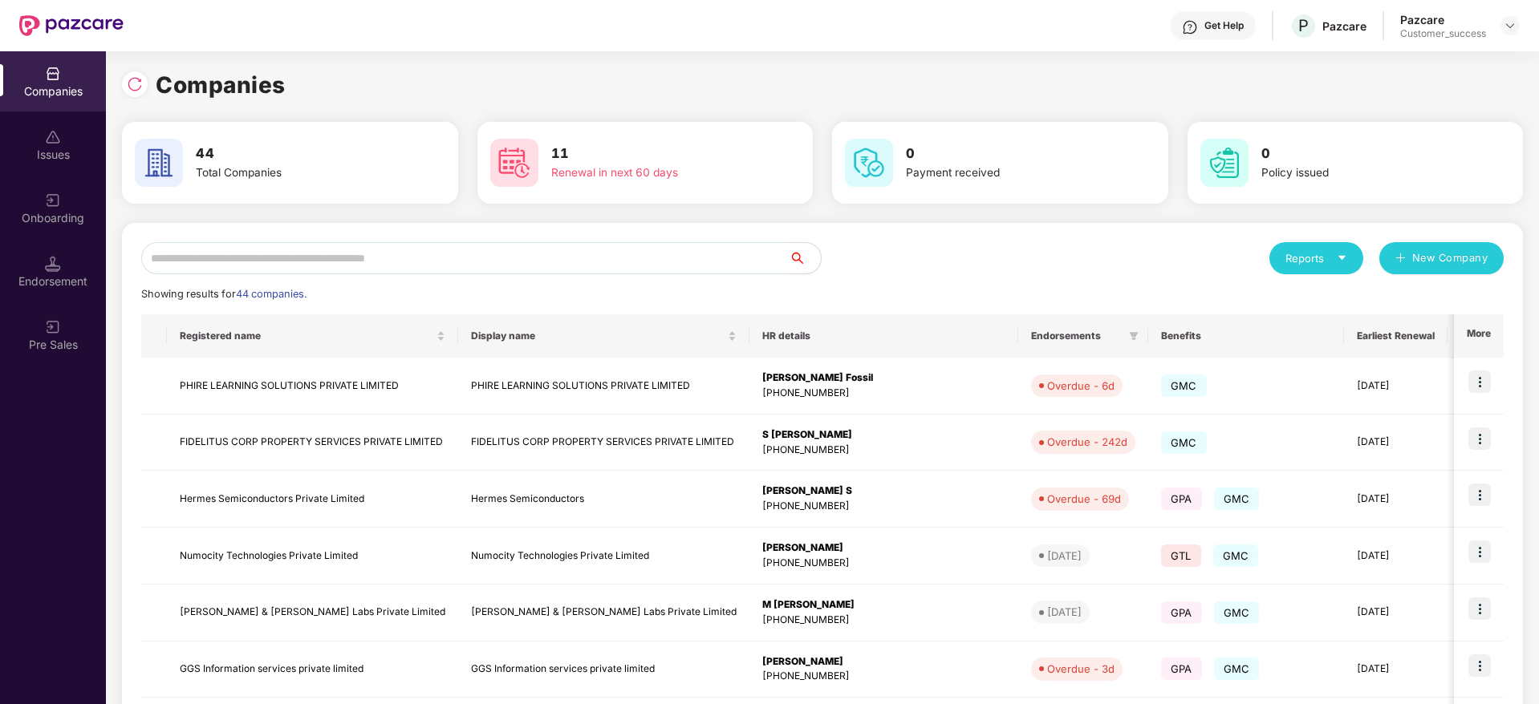
click at [509, 238] on div "Reports New Company Showing results for 44 companies. Registered name Display n…" at bounding box center [822, 612] width 1401 height 779
click at [501, 266] on input "text" at bounding box center [464, 258] width 647 height 32
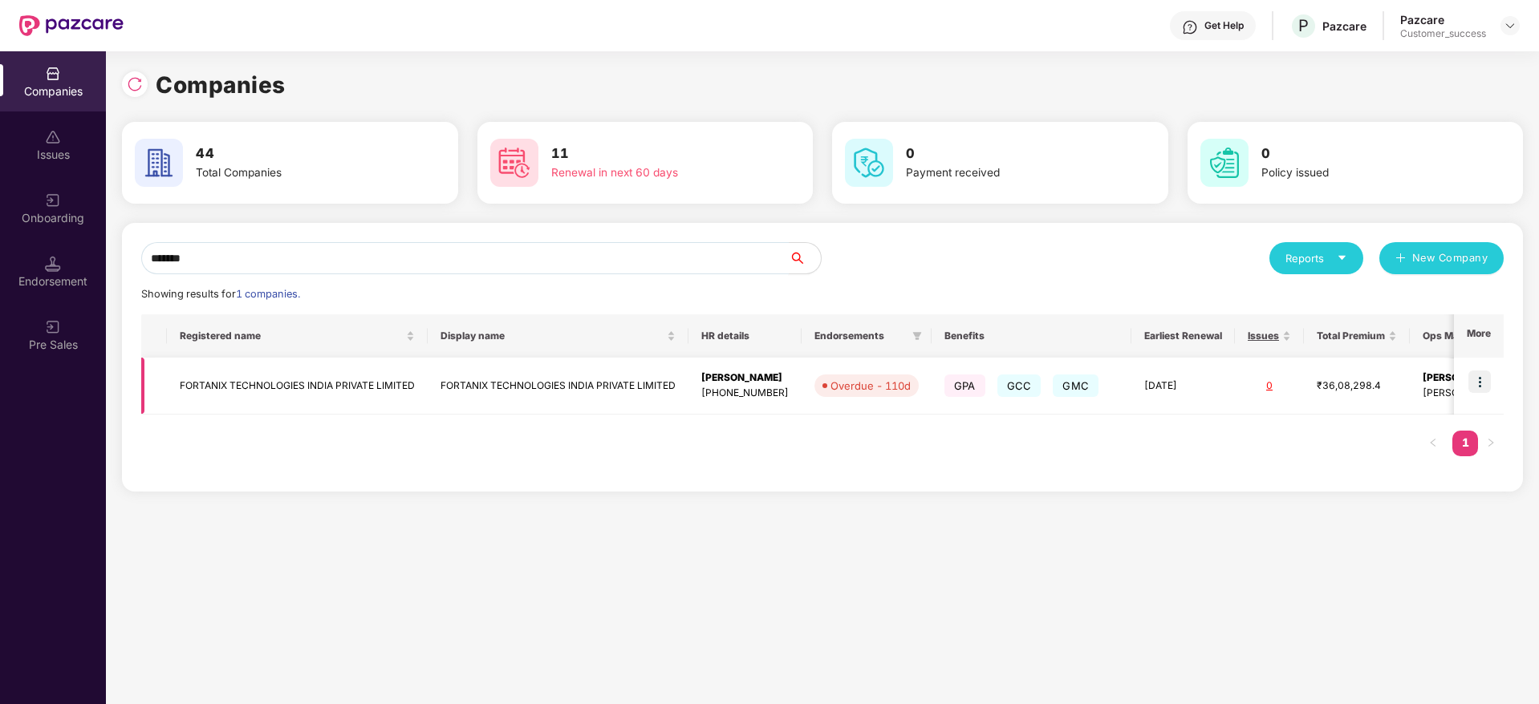
type input "*******"
click at [1476, 383] on img at bounding box center [1479, 382] width 22 height 22
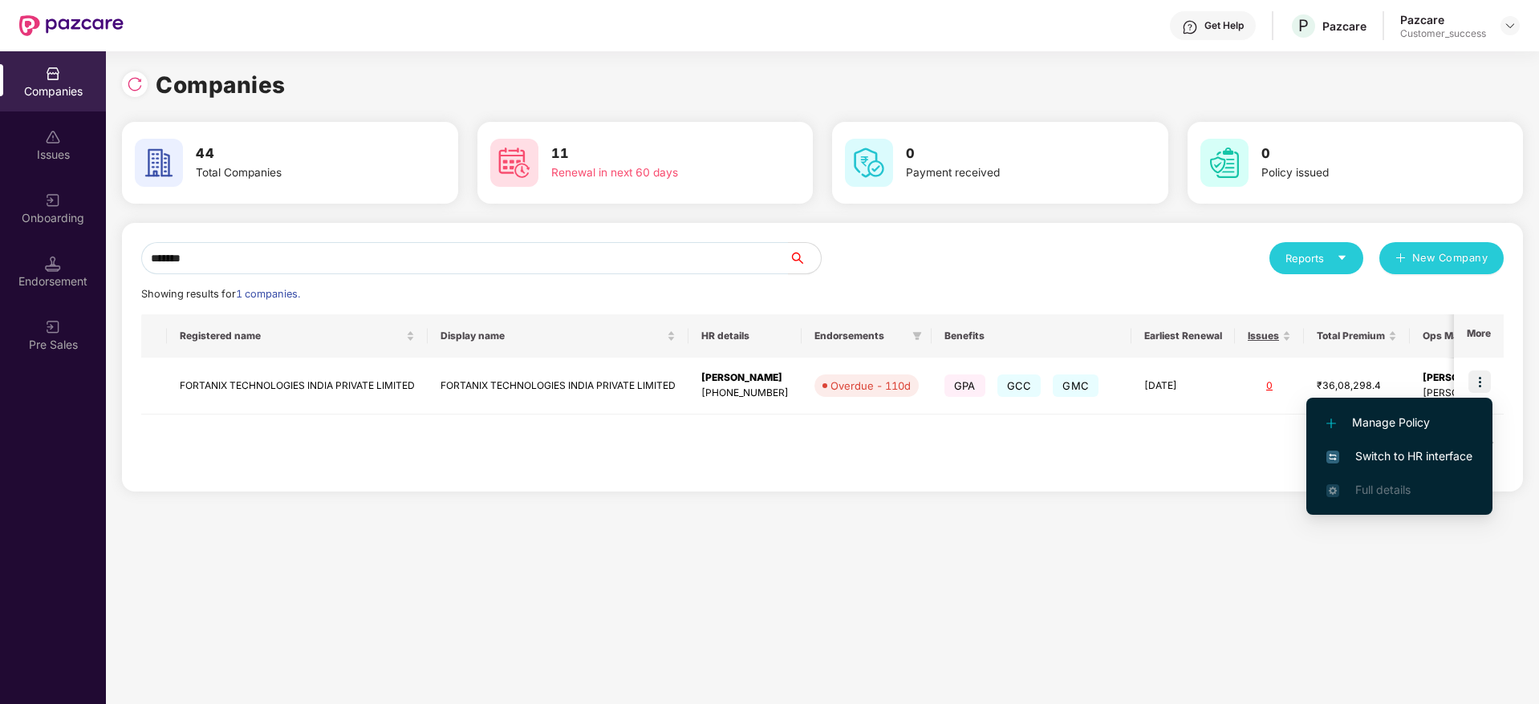
click at [1437, 459] on span "Switch to HR interface" at bounding box center [1399, 457] width 146 height 18
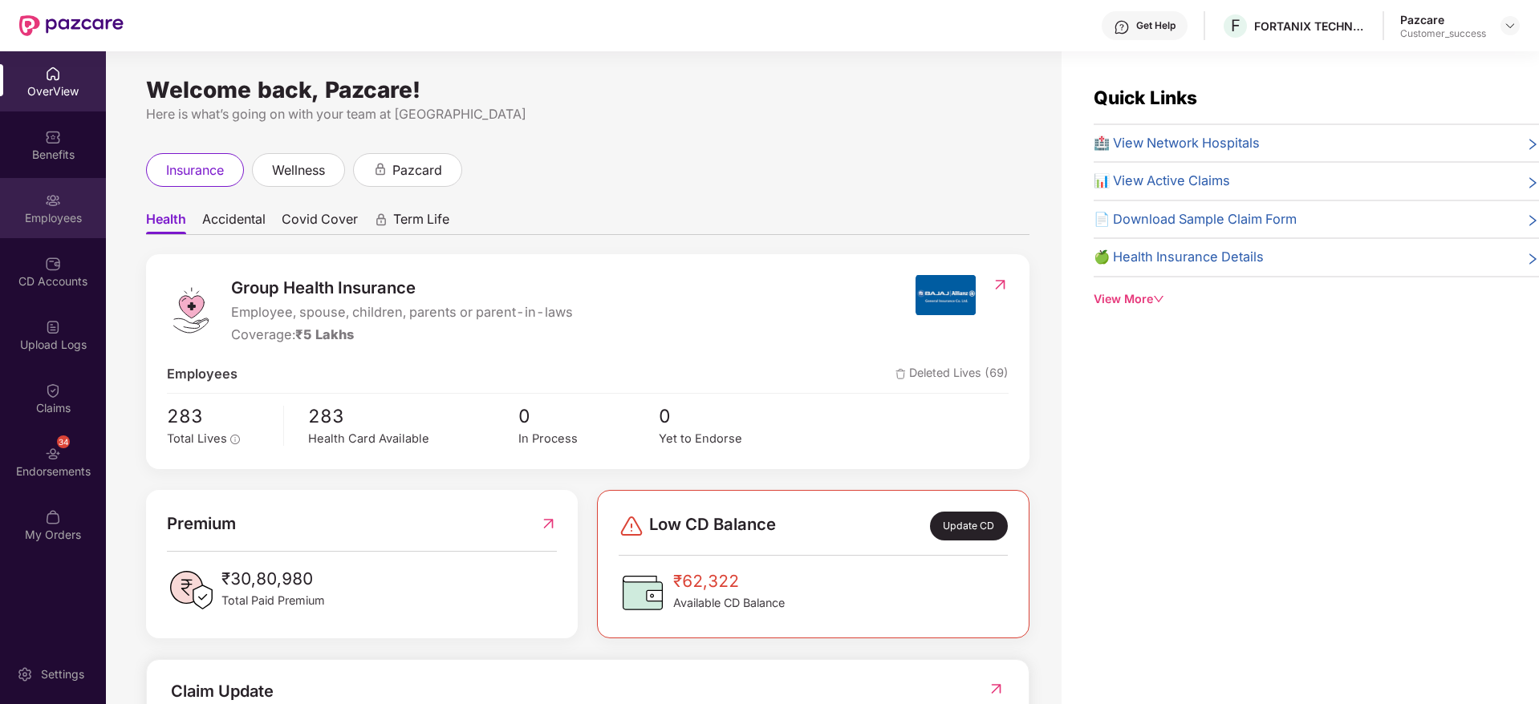
click at [68, 221] on div "Employees" at bounding box center [53, 218] width 106 height 16
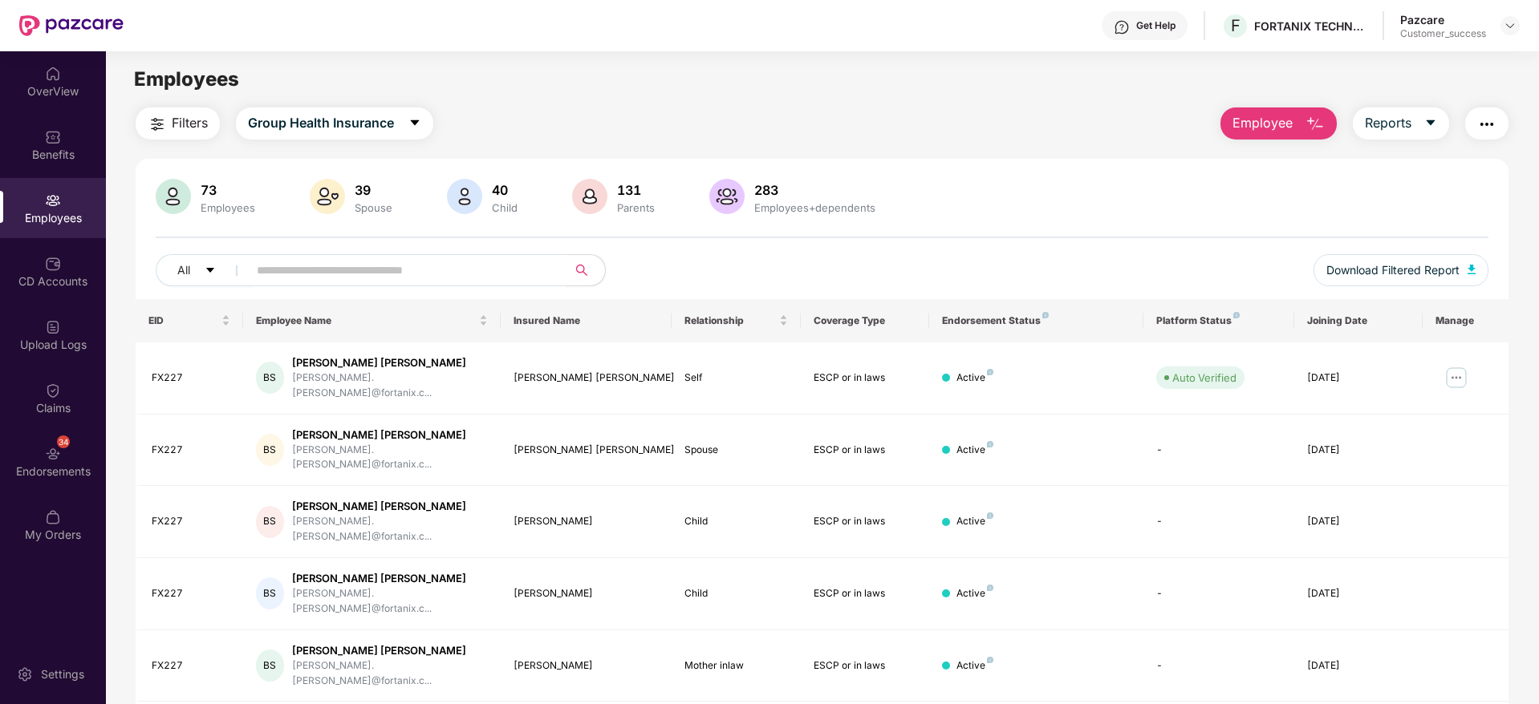
click at [479, 274] on input "text" at bounding box center [401, 270] width 288 height 24
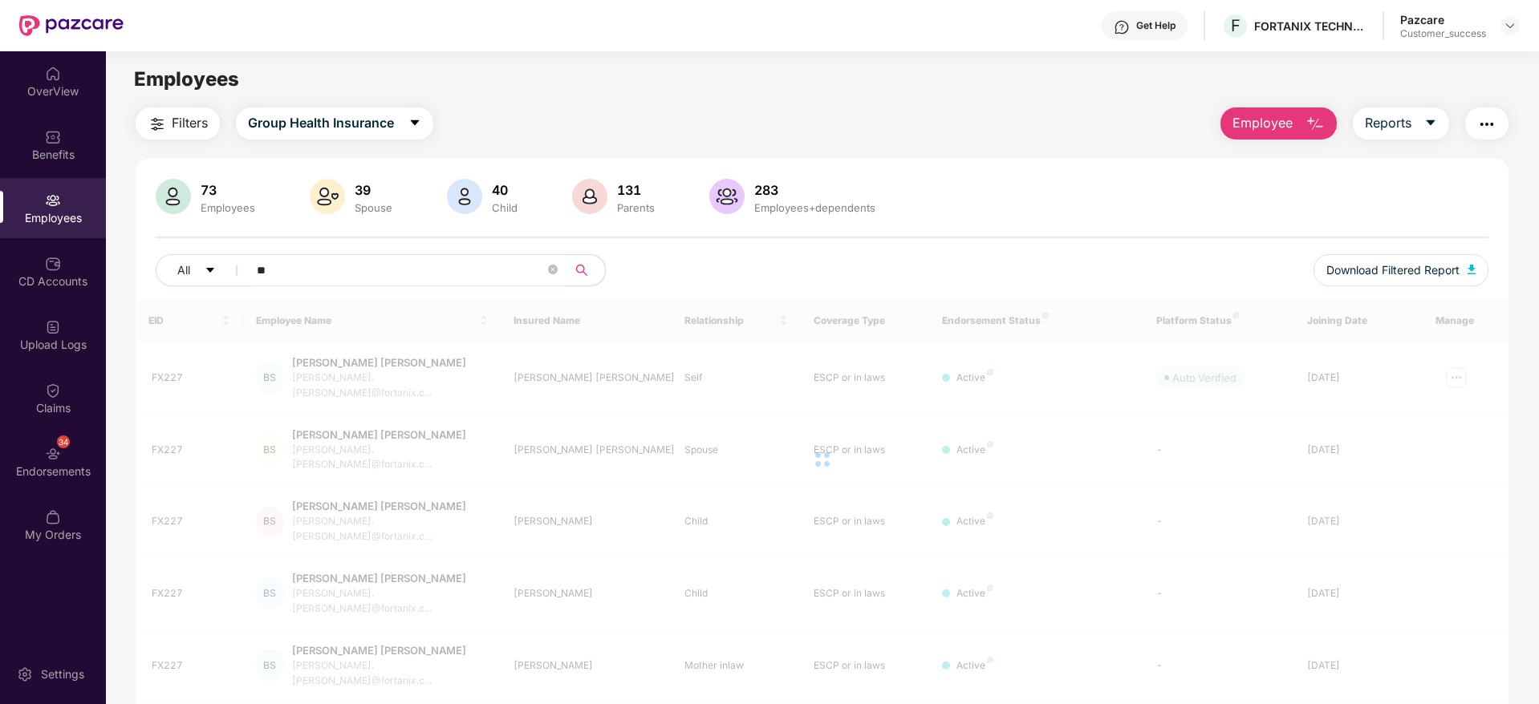
type input "***"
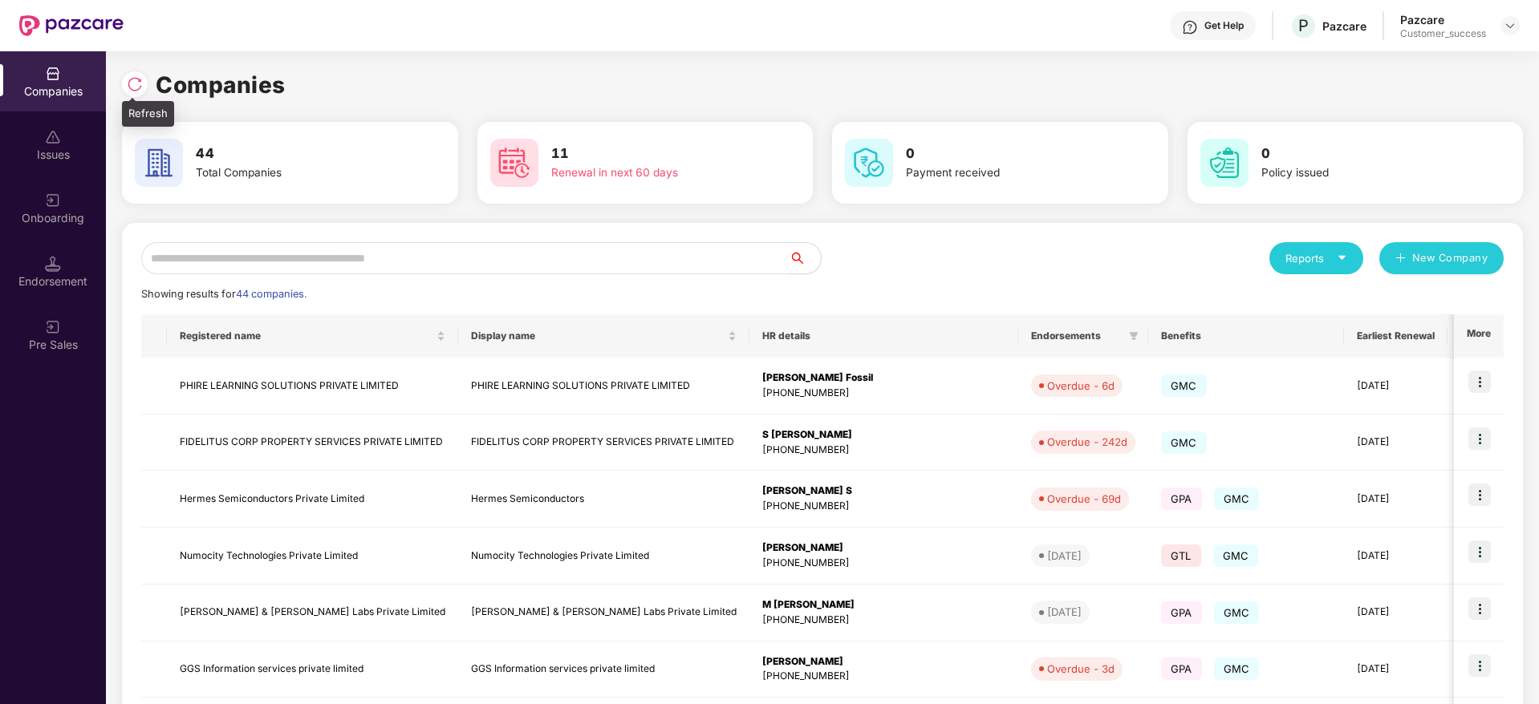
click at [142, 81] on img at bounding box center [135, 84] width 16 height 16
click at [457, 259] on input "text" at bounding box center [464, 258] width 647 height 32
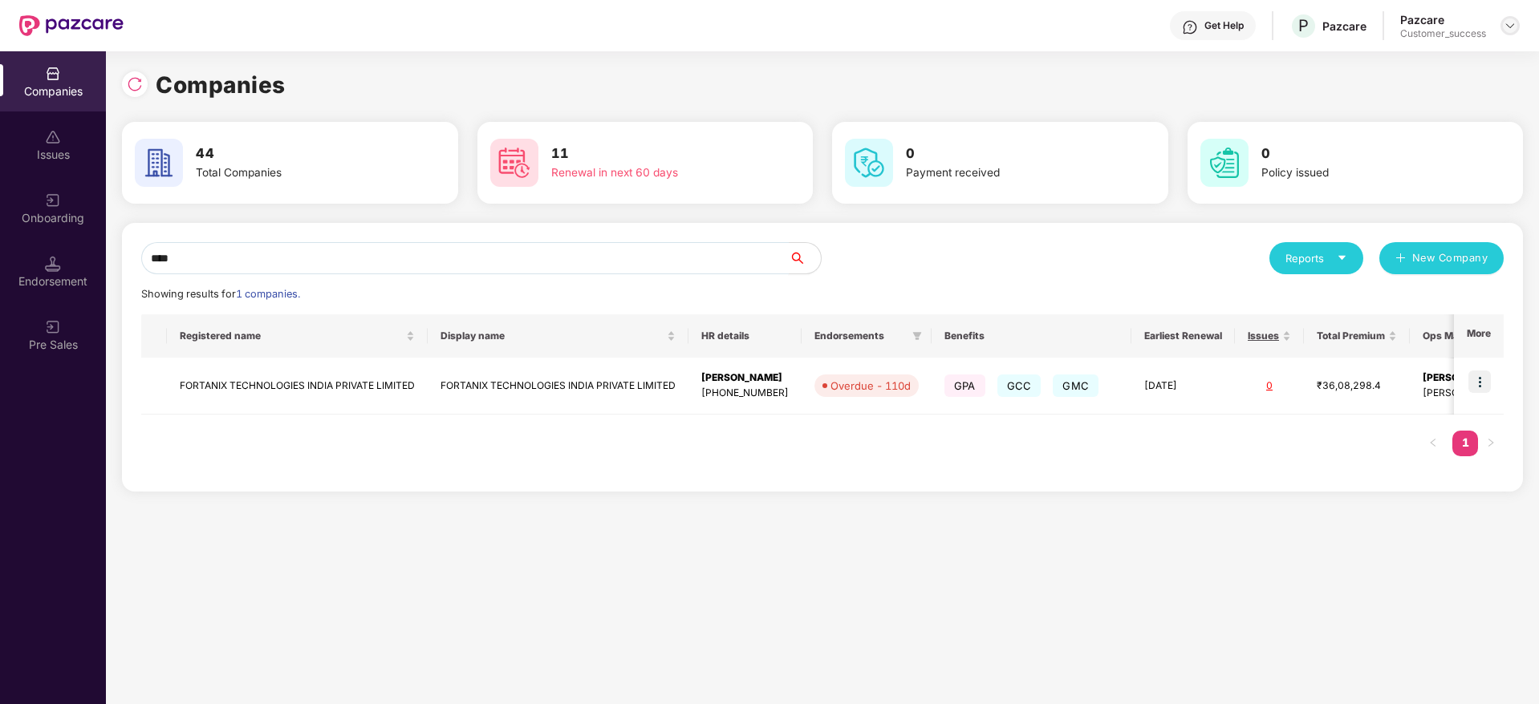
type input "****"
click at [1508, 24] on img at bounding box center [1510, 25] width 13 height 13
click at [1429, 70] on div "User view" at bounding box center [1436, 63] width 209 height 31
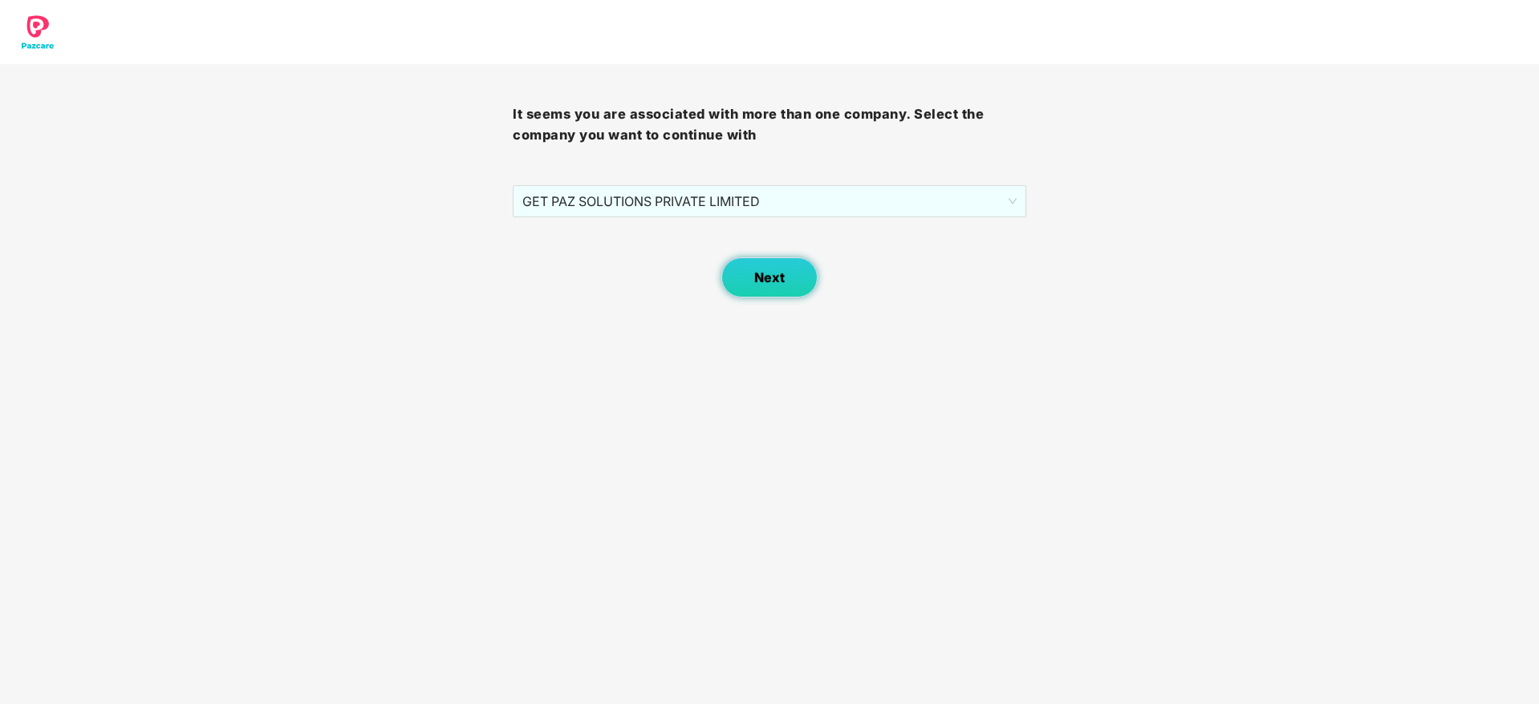
click at [790, 283] on button "Next" at bounding box center [769, 278] width 96 height 40
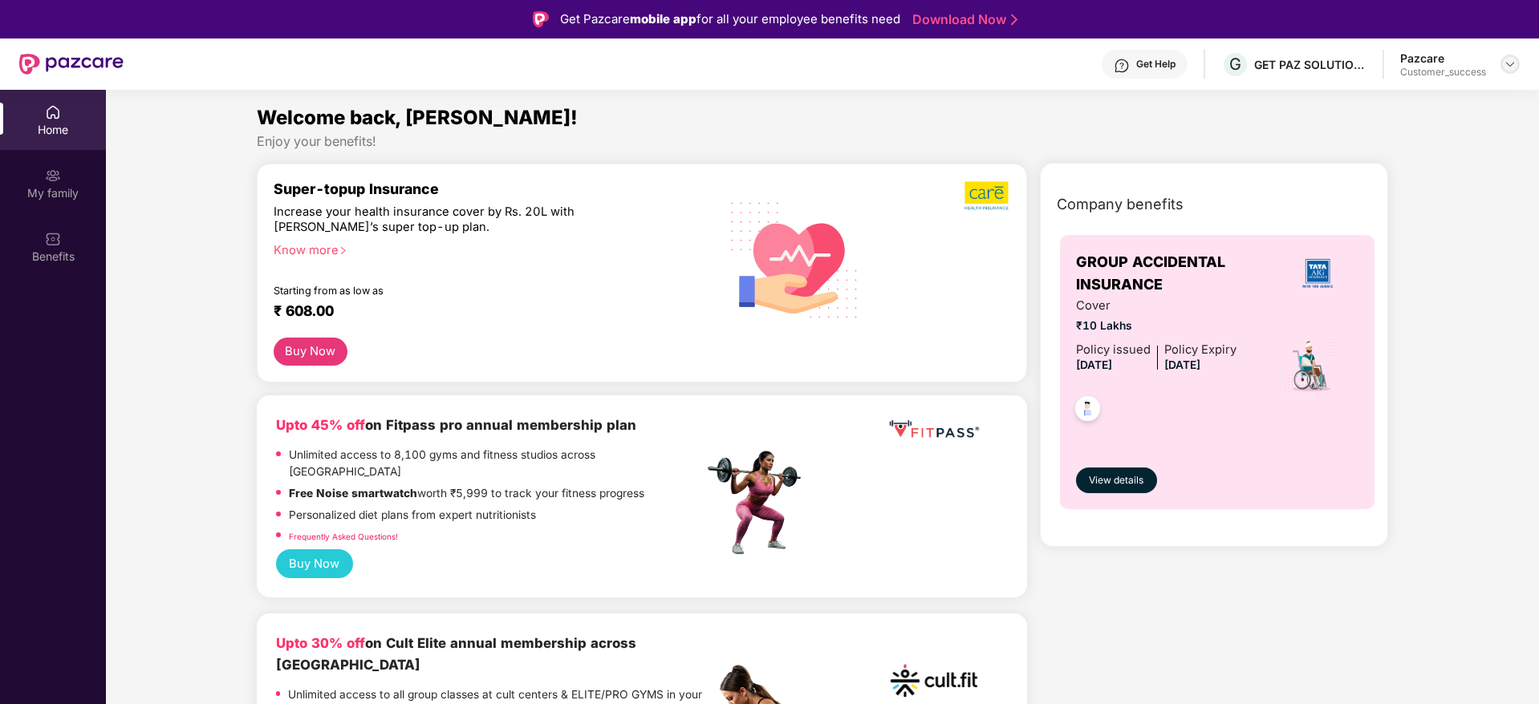
click at [1512, 71] on div at bounding box center [1509, 64] width 19 height 19
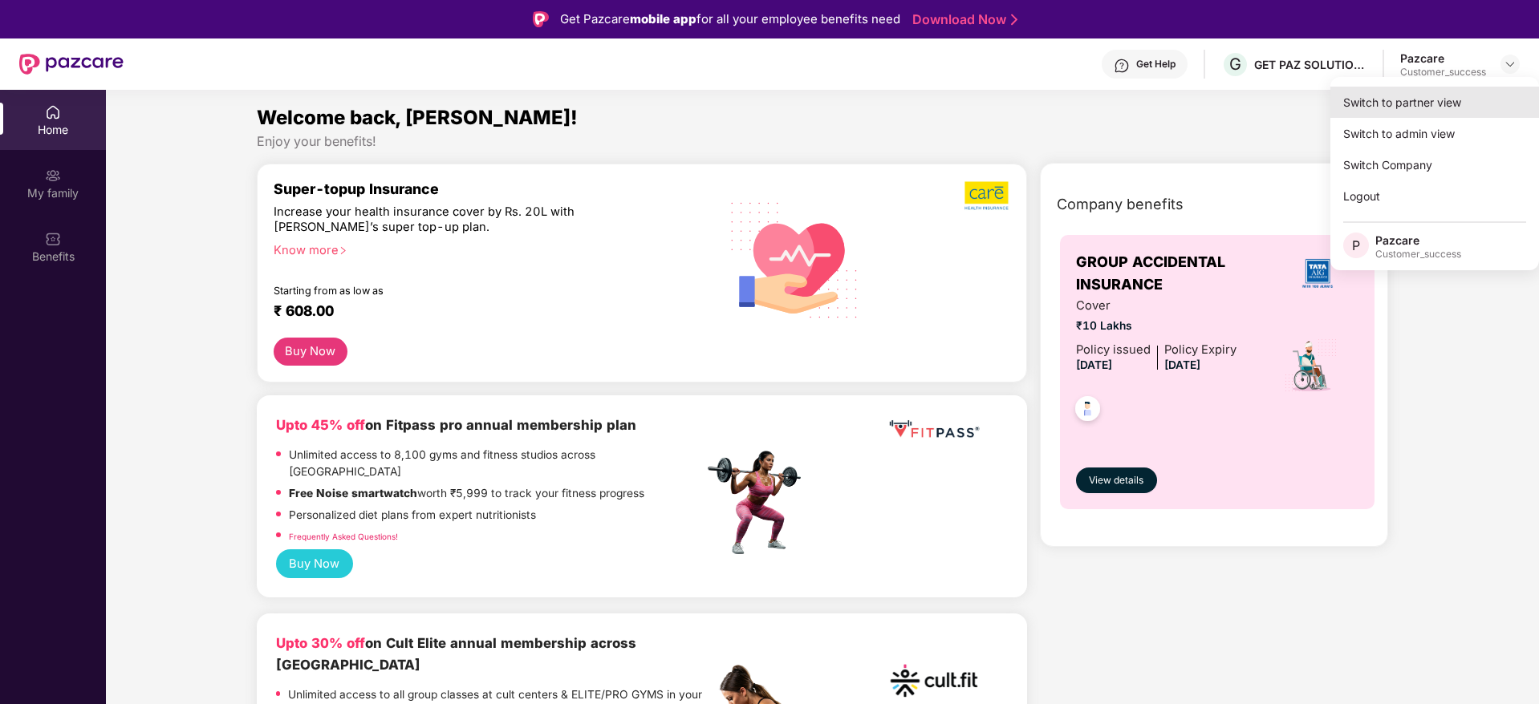
click at [1468, 95] on div "Switch to partner view" at bounding box center [1434, 102] width 209 height 31
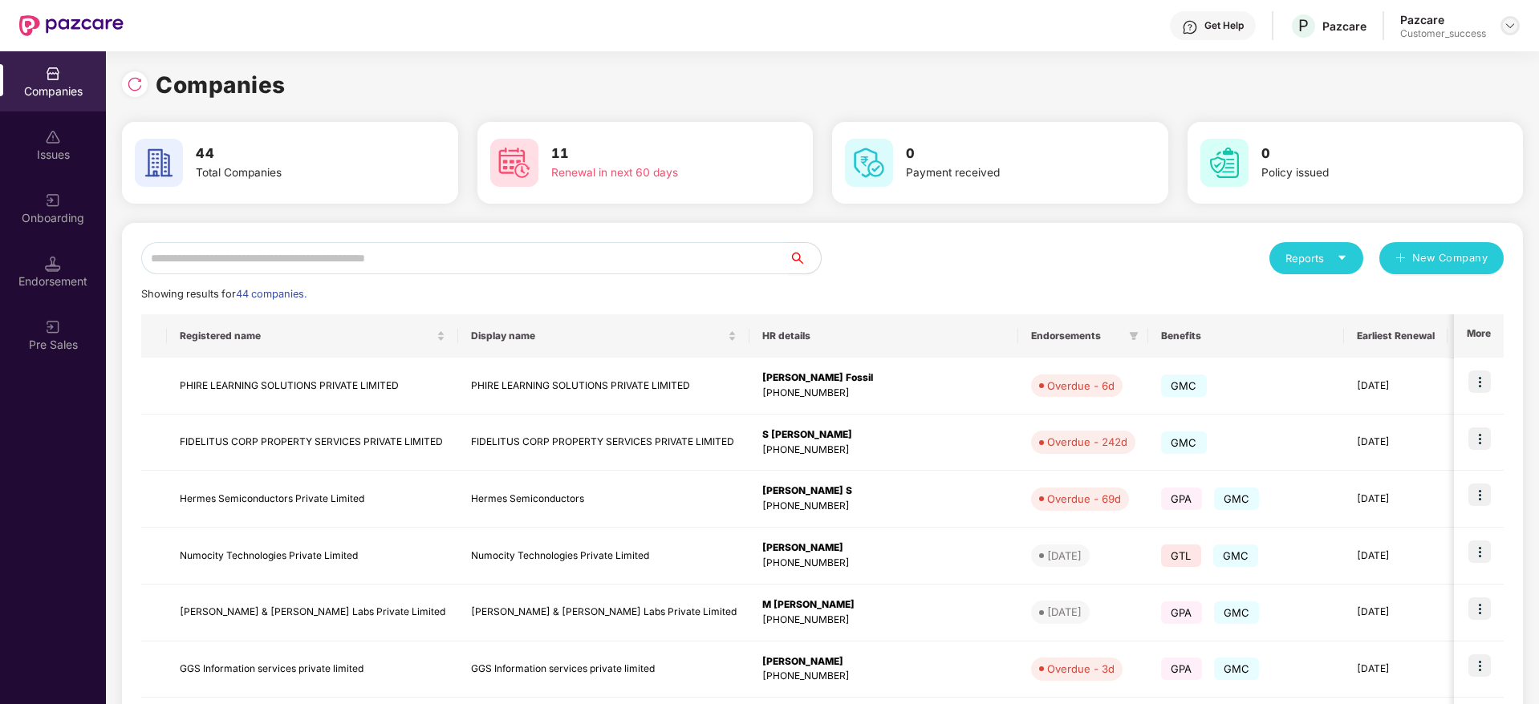
click at [1511, 27] on img at bounding box center [1510, 25] width 13 height 13
click at [1443, 59] on div "User view" at bounding box center [1436, 63] width 209 height 31
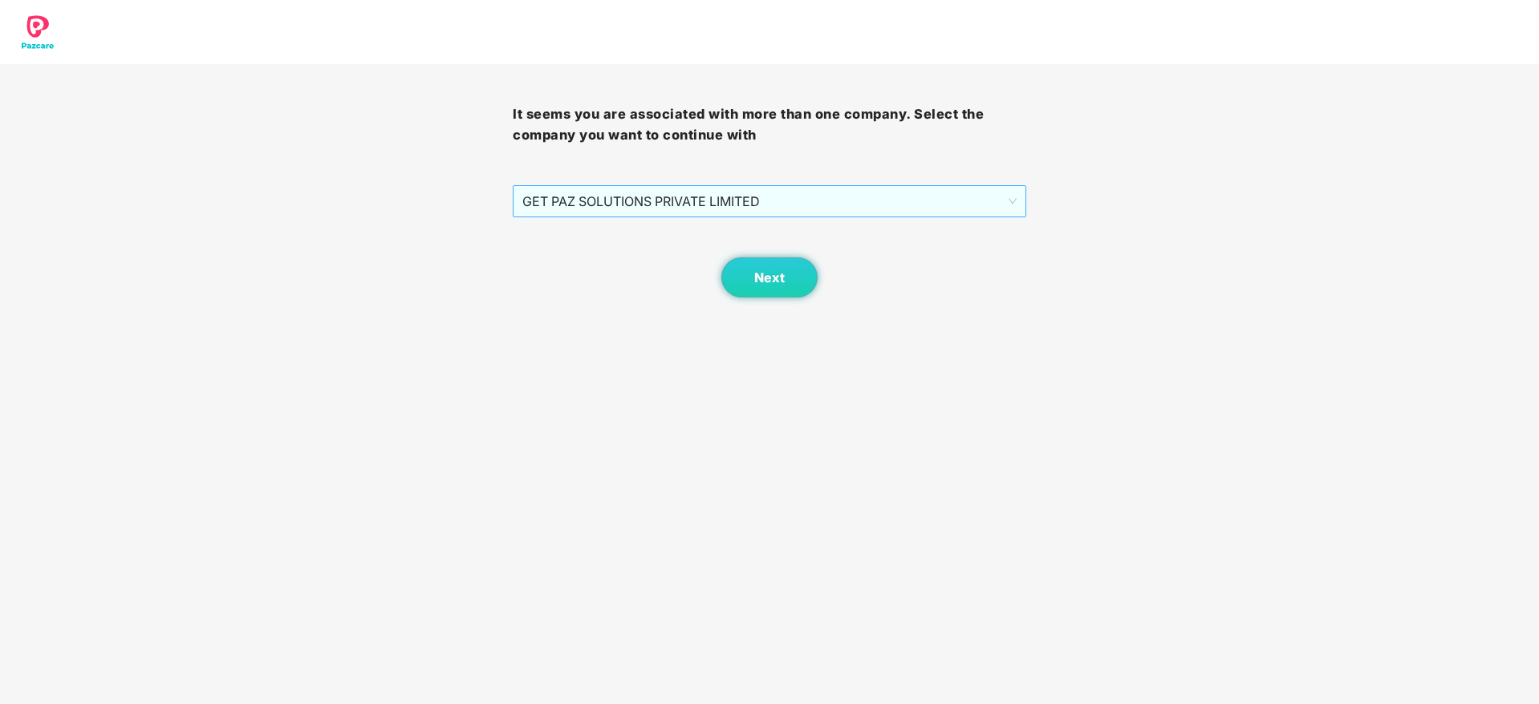
click at [840, 205] on span "GET PAZ SOLUTIONS PRIVATE LIMITED" at bounding box center [768, 201] width 493 height 30
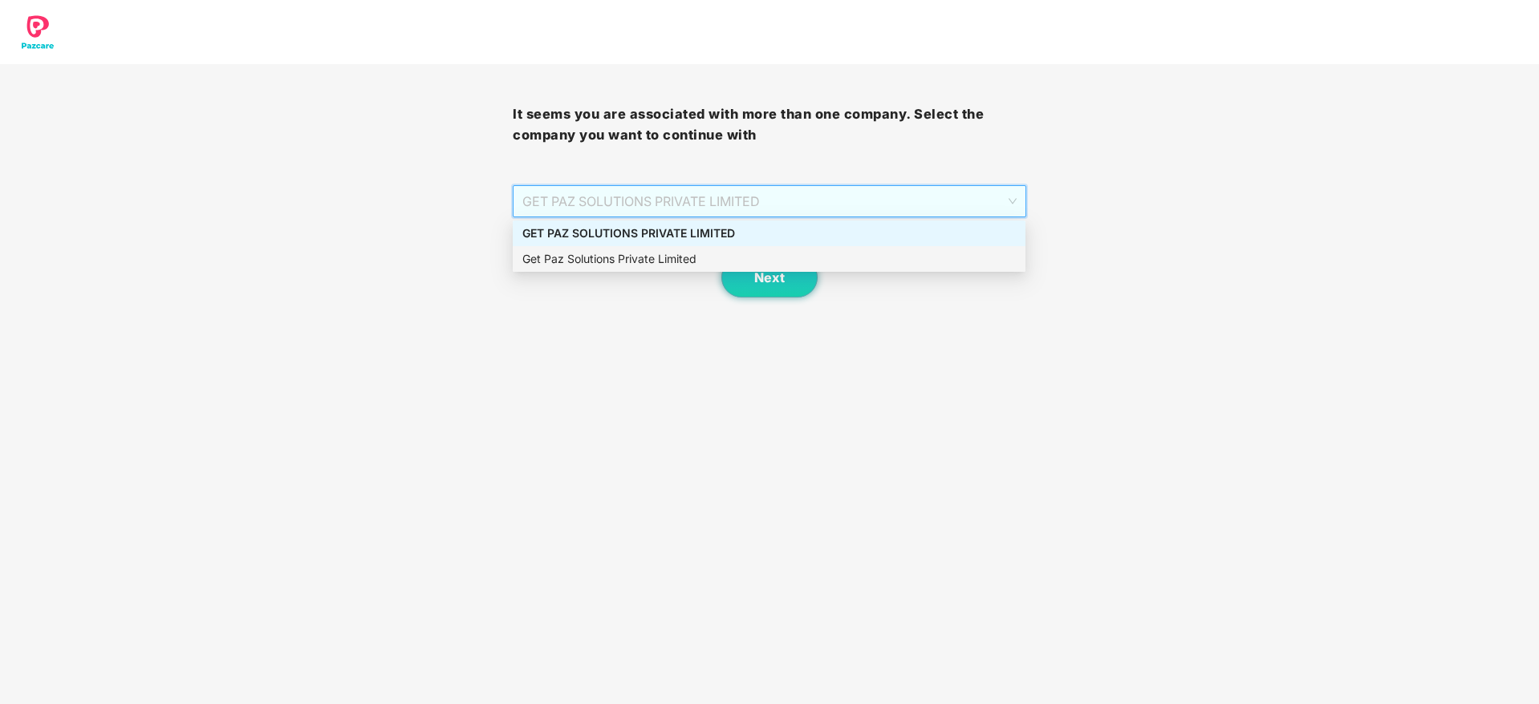
click at [792, 253] on div "Get Paz Solutions Private Limited" at bounding box center [768, 259] width 493 height 18
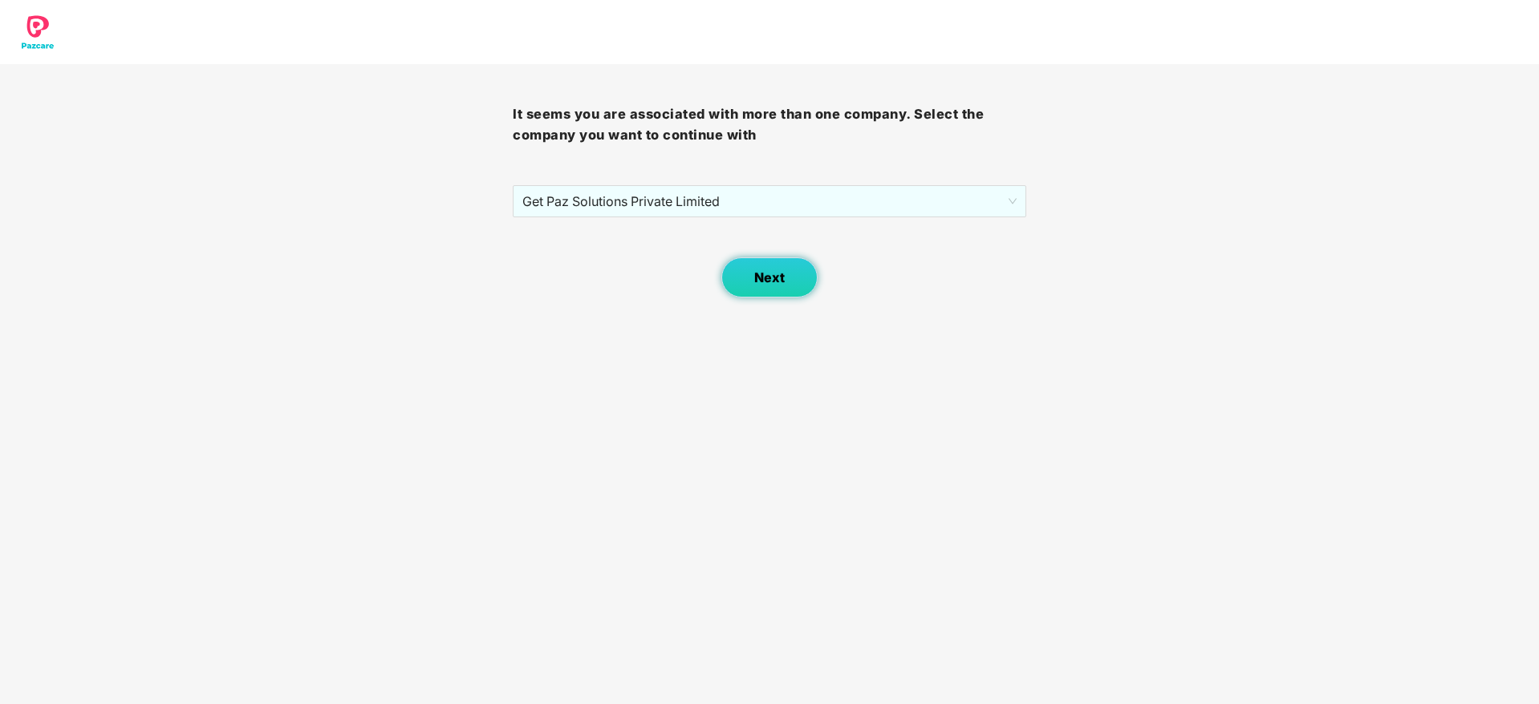
click at [777, 279] on span "Next" at bounding box center [769, 277] width 30 height 15
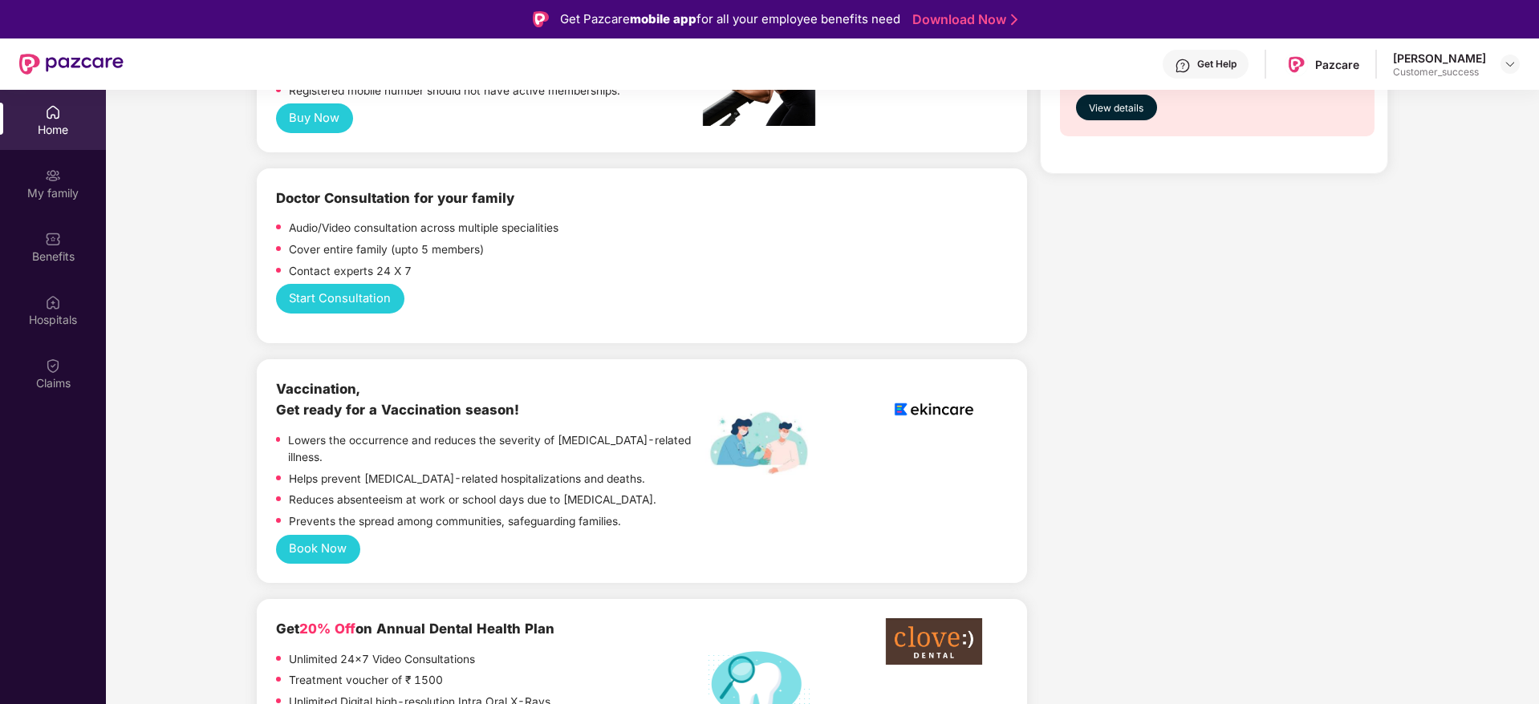
scroll to position [802, 0]
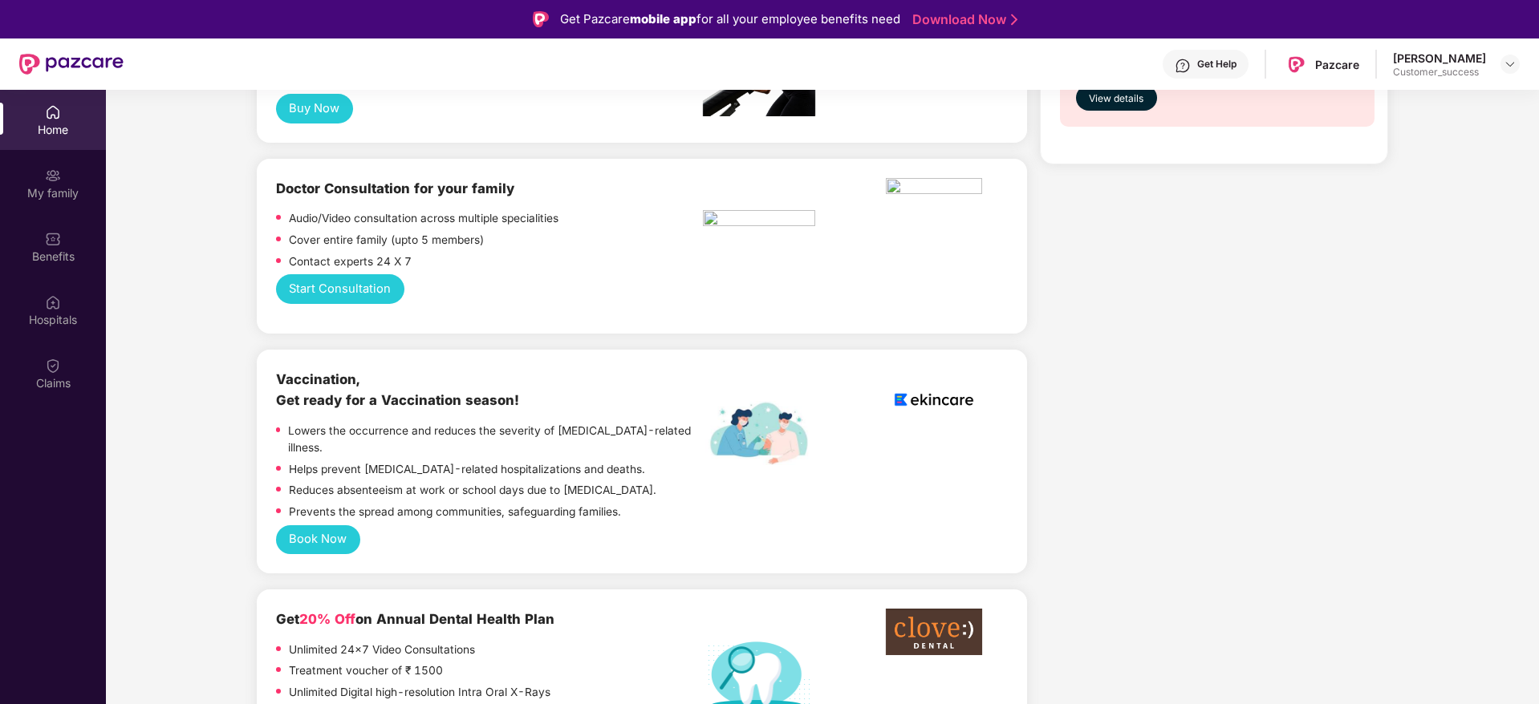
click at [324, 526] on button "Book Now" at bounding box center [318, 541] width 84 height 30
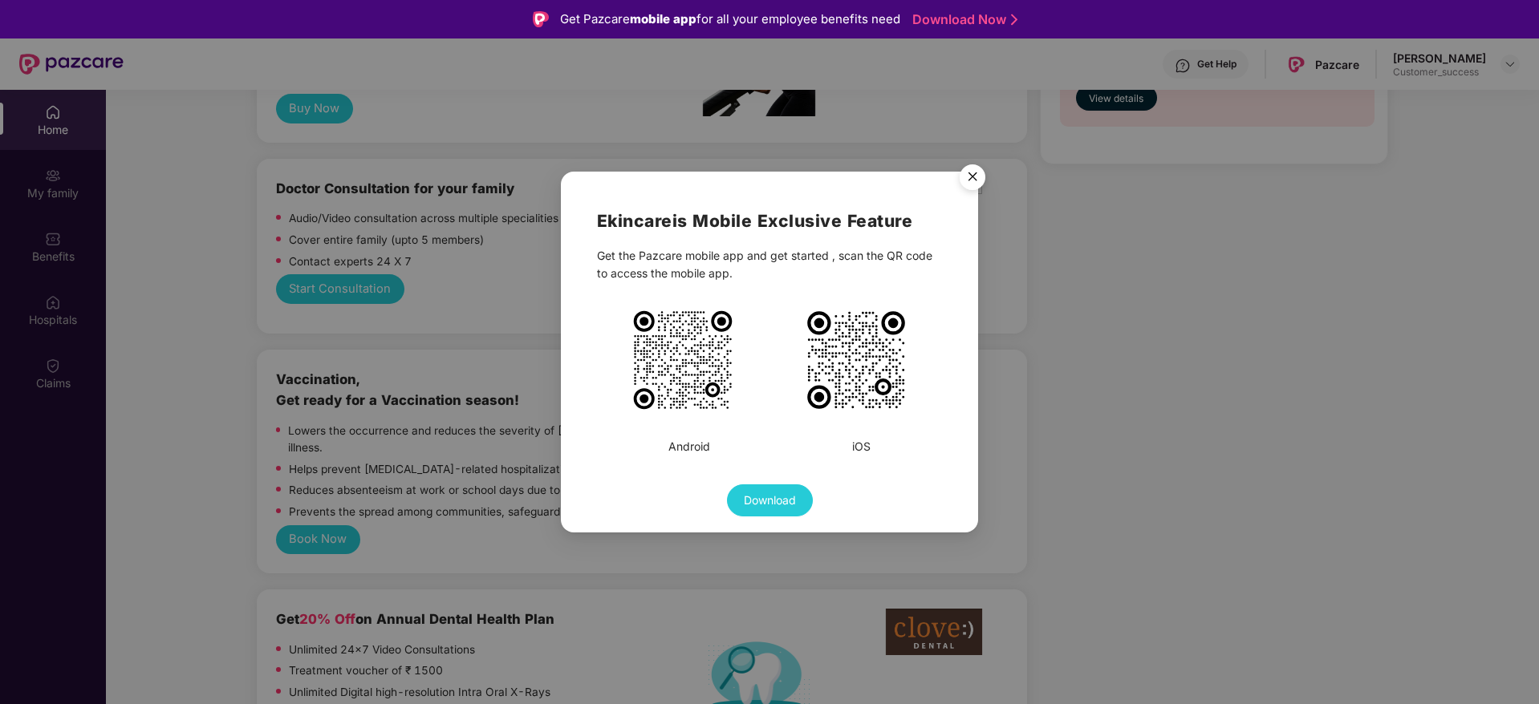
click at [978, 169] on img "Close" at bounding box center [972, 179] width 45 height 45
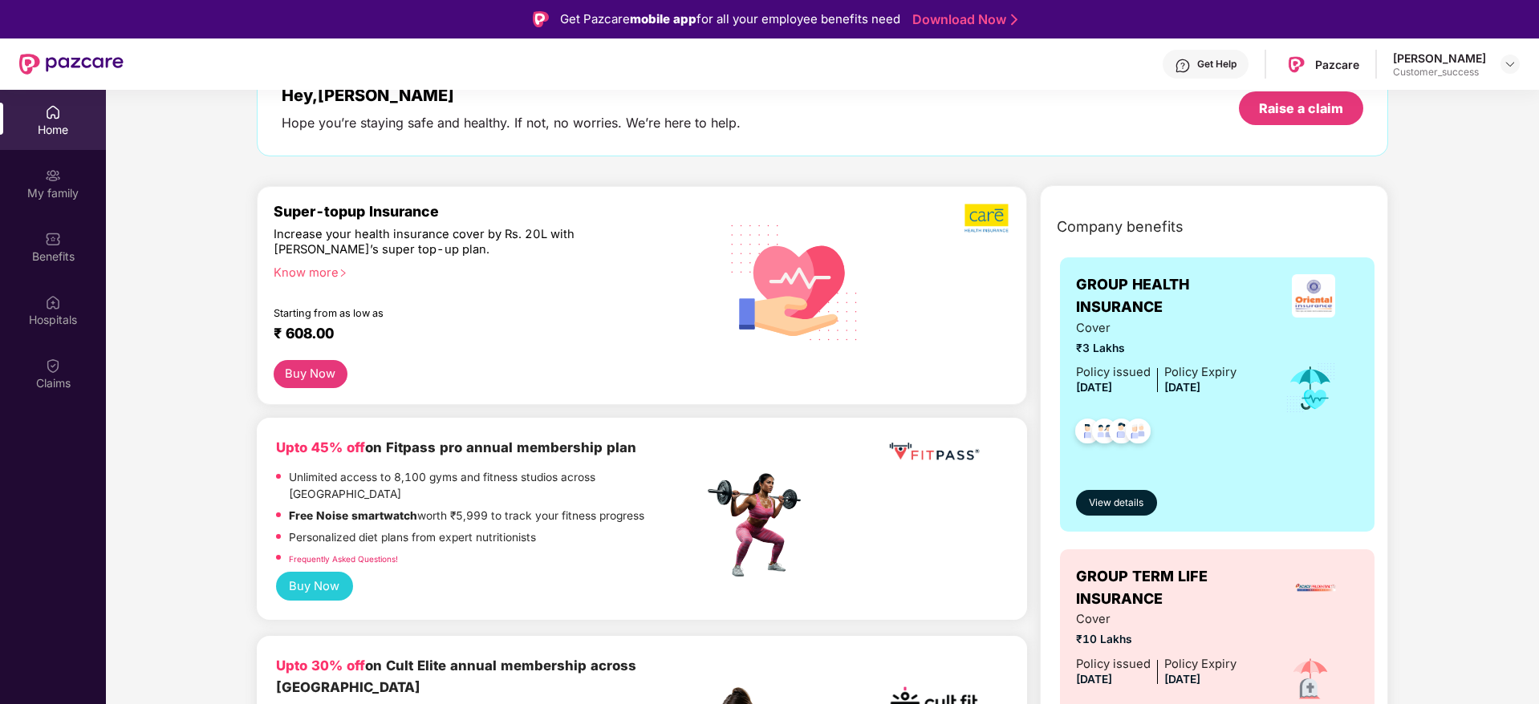
scroll to position [0, 0]
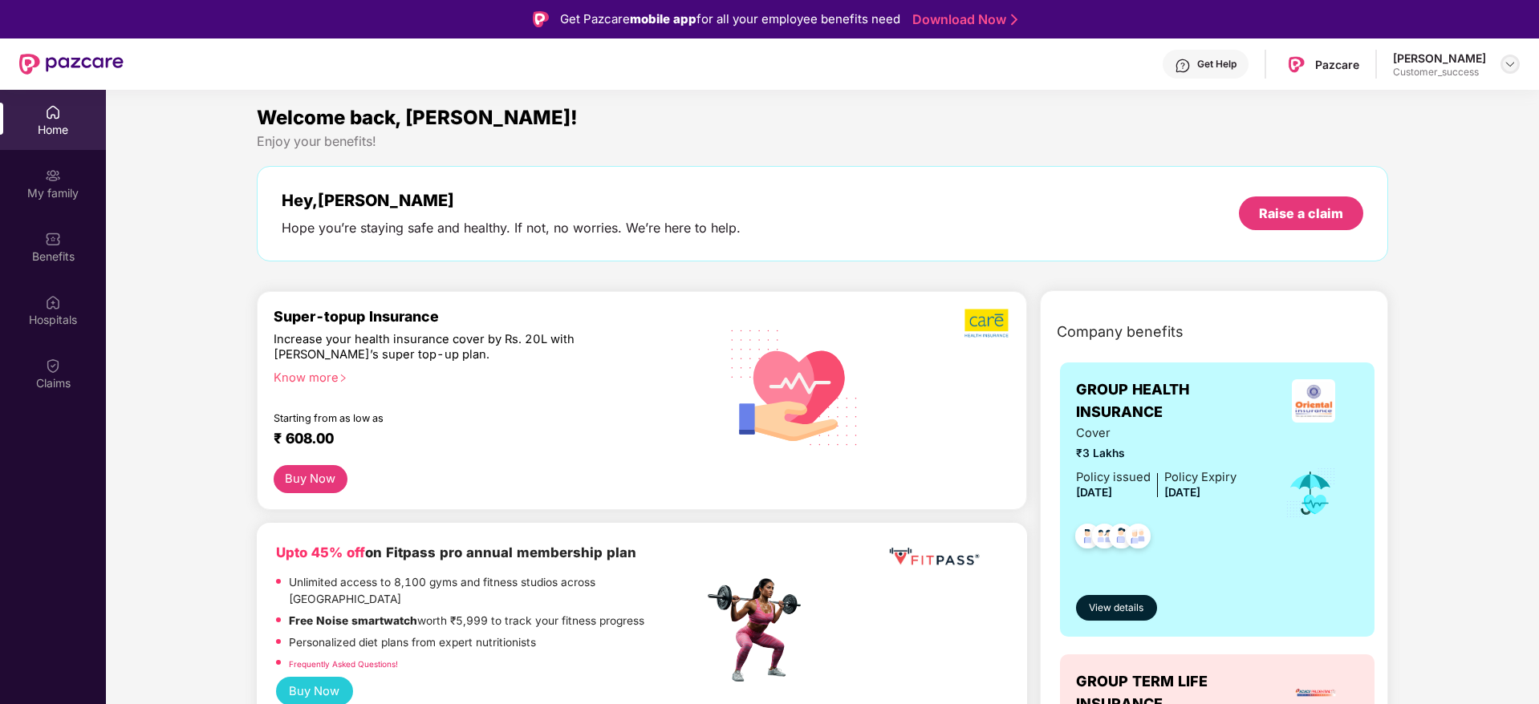
click at [1512, 63] on img at bounding box center [1510, 64] width 13 height 13
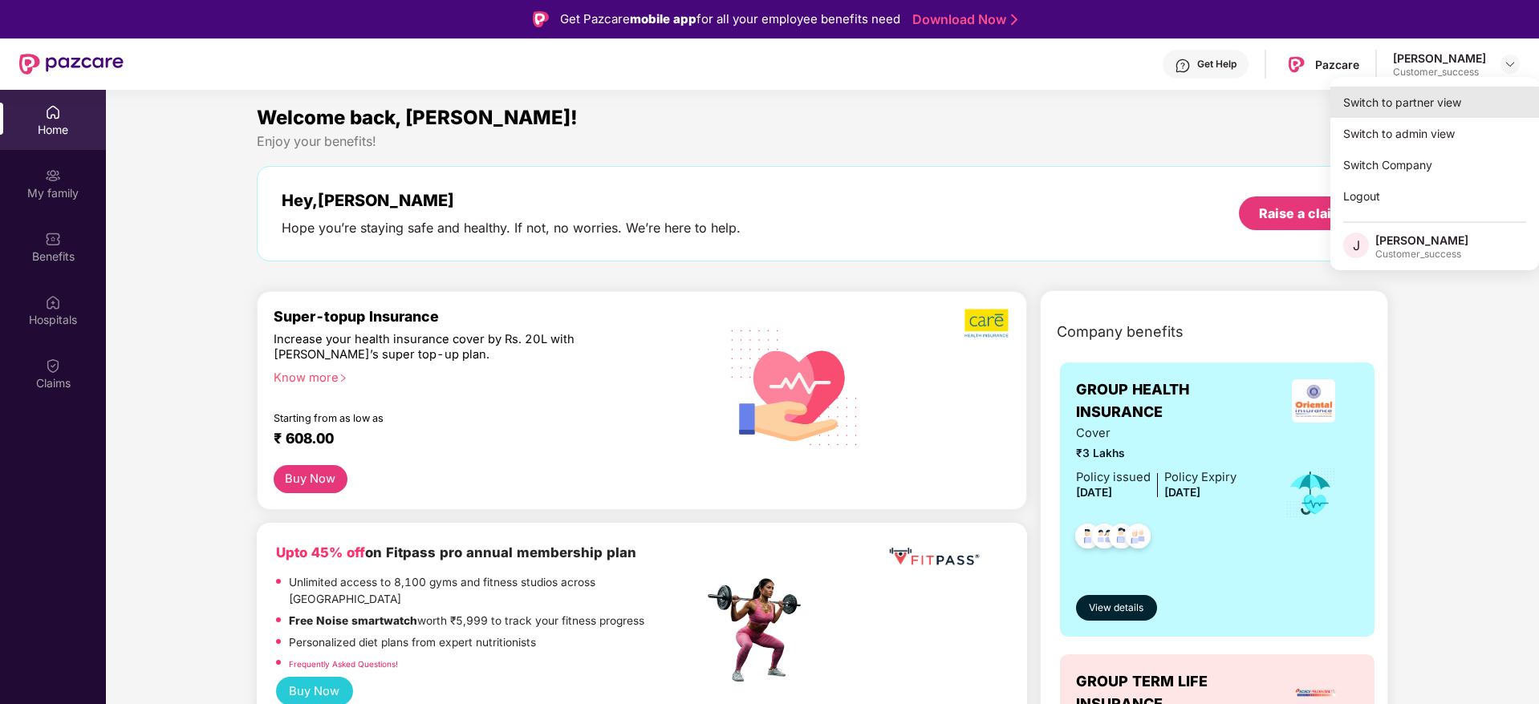
click at [1451, 96] on div "Switch to partner view" at bounding box center [1434, 102] width 209 height 31
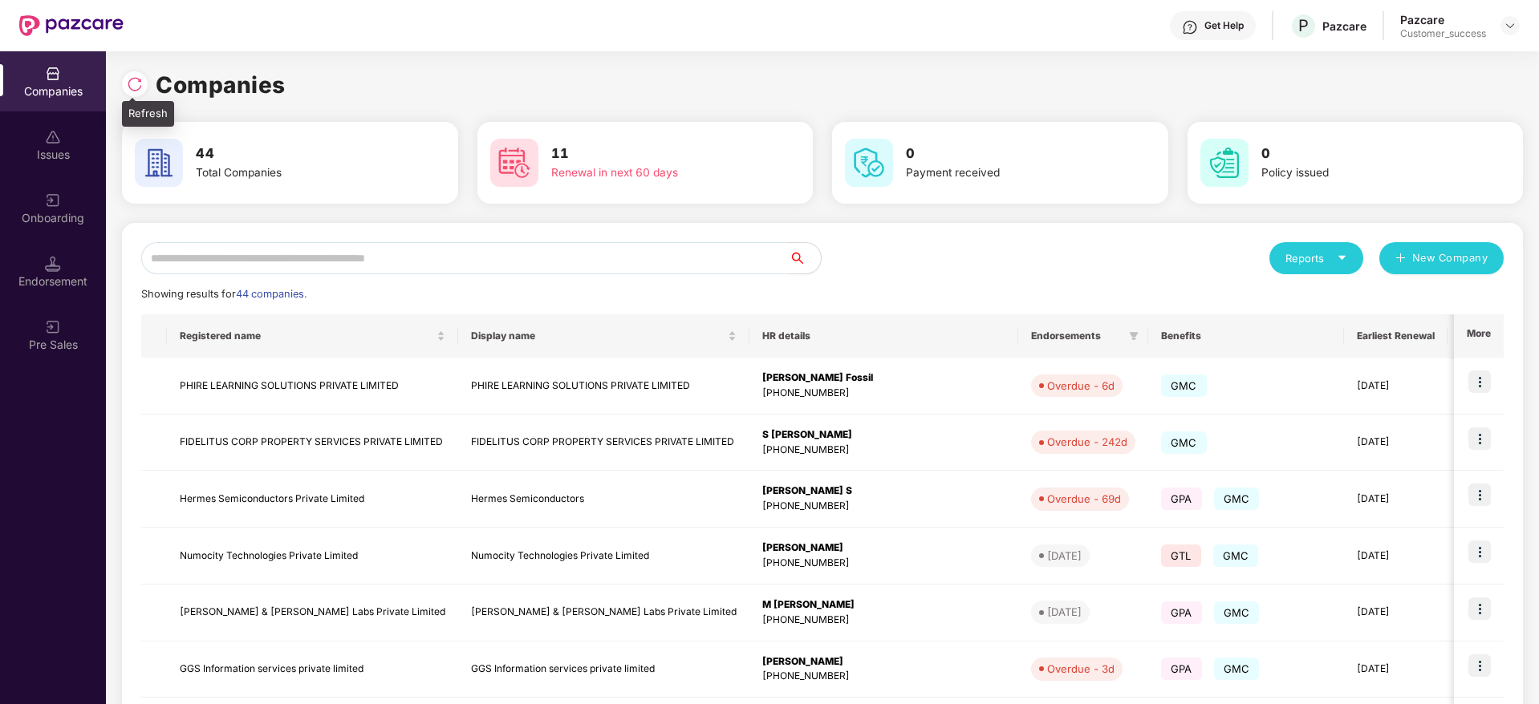
click at [136, 79] on img at bounding box center [135, 84] width 16 height 16
click at [141, 85] on img at bounding box center [135, 84] width 16 height 16
click at [442, 241] on div "Reports New Company Showing results for 44 companies. Registered name Display n…" at bounding box center [822, 612] width 1401 height 779
click at [445, 258] on input "text" at bounding box center [464, 258] width 647 height 32
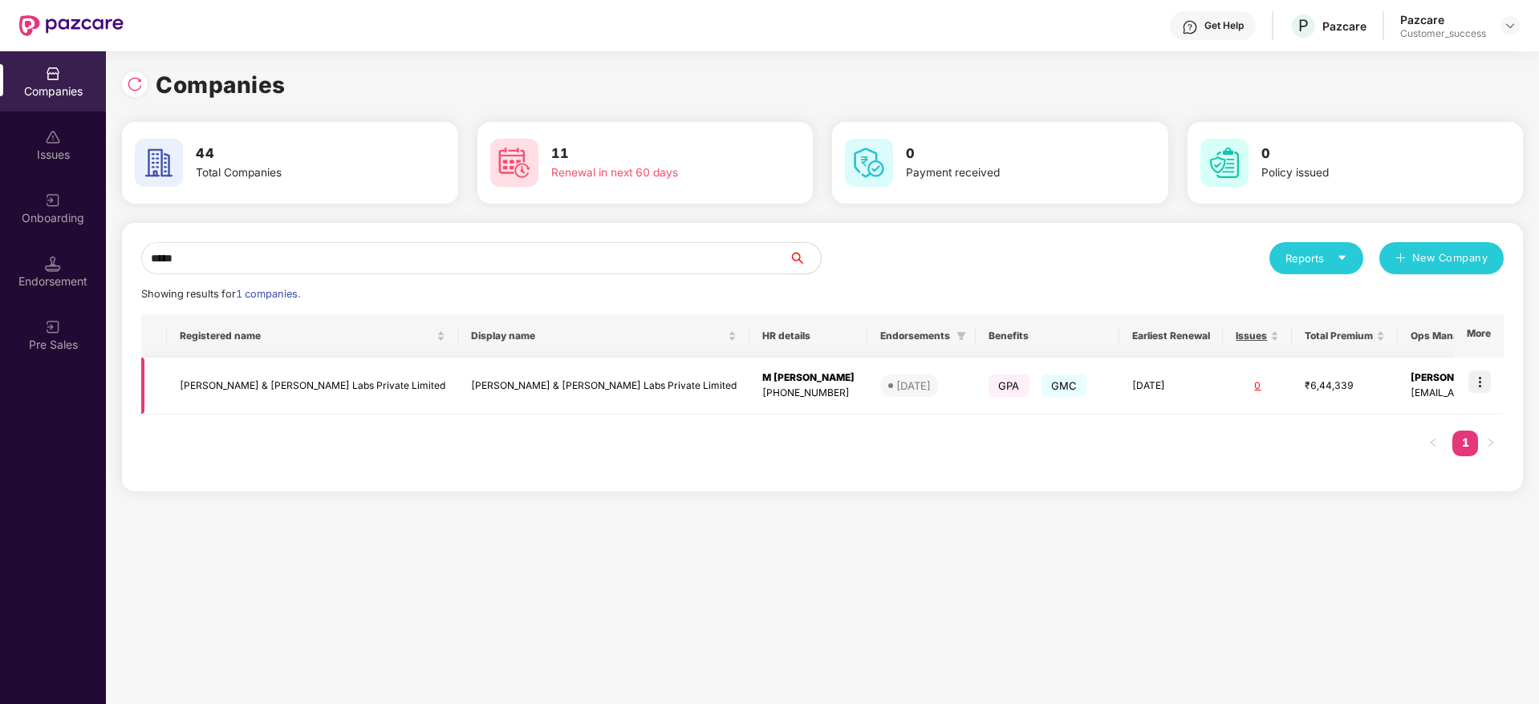
type input "*****"
click at [282, 395] on td "[PERSON_NAME] & [PERSON_NAME] Labs Private Limited" at bounding box center [312, 386] width 291 height 57
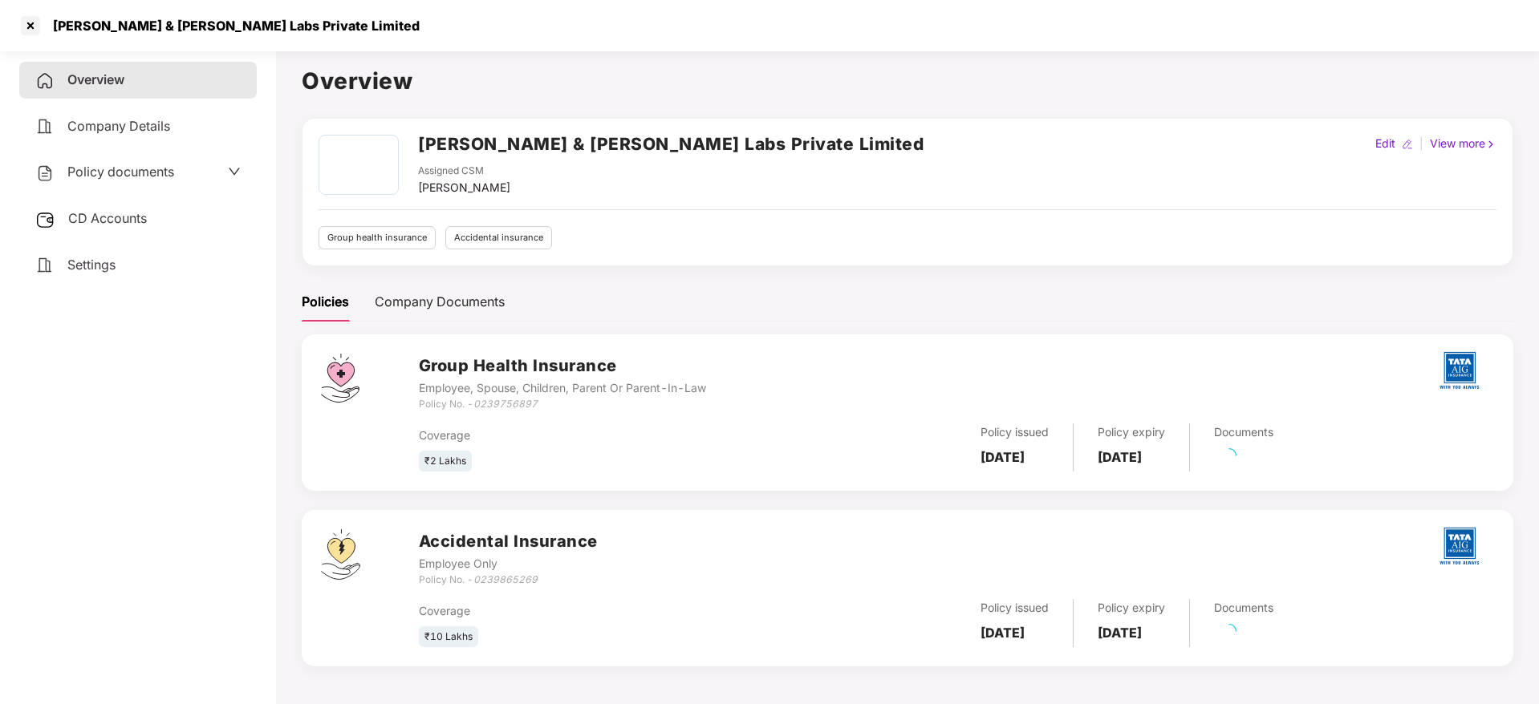
click at [165, 168] on span "Policy documents" at bounding box center [120, 172] width 107 height 16
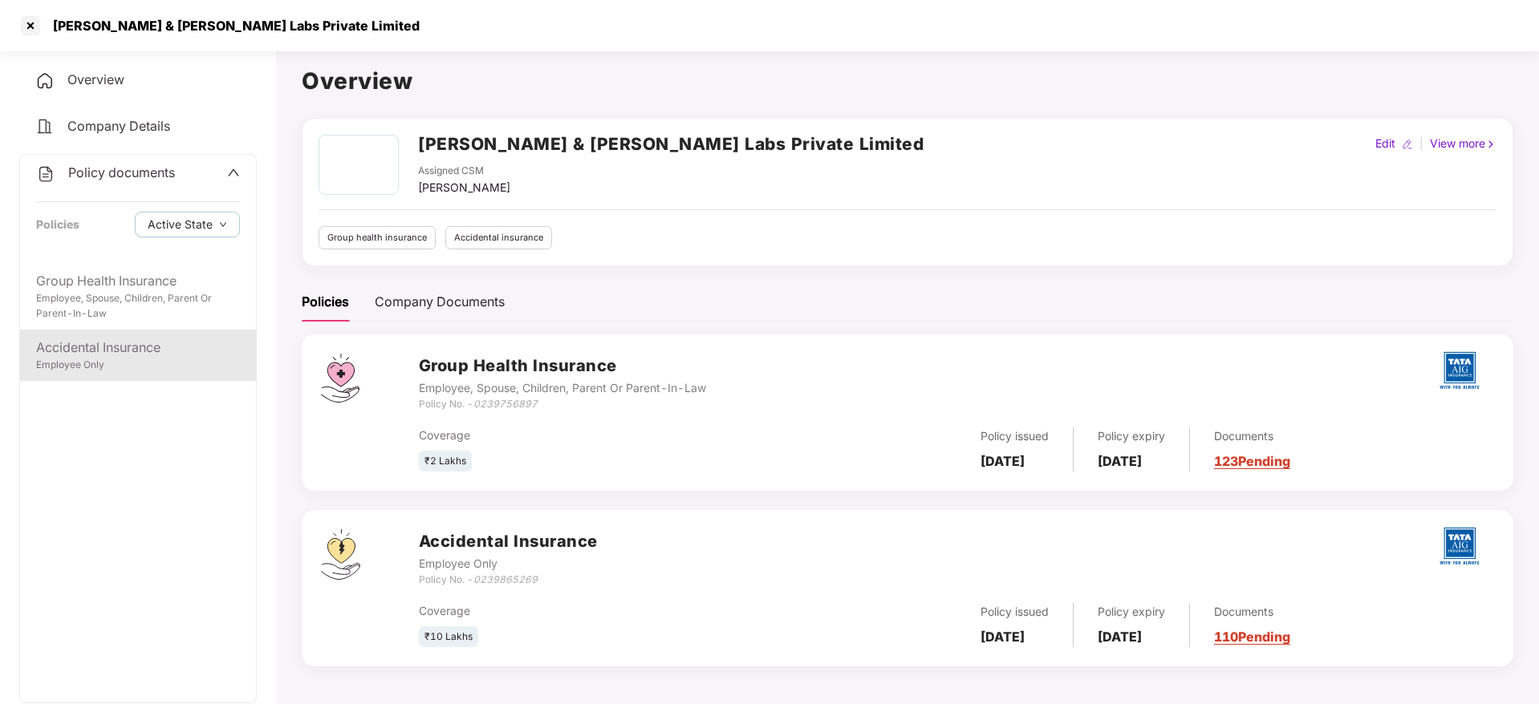
click at [158, 356] on div "Accidental Insurance" at bounding box center [138, 348] width 204 height 20
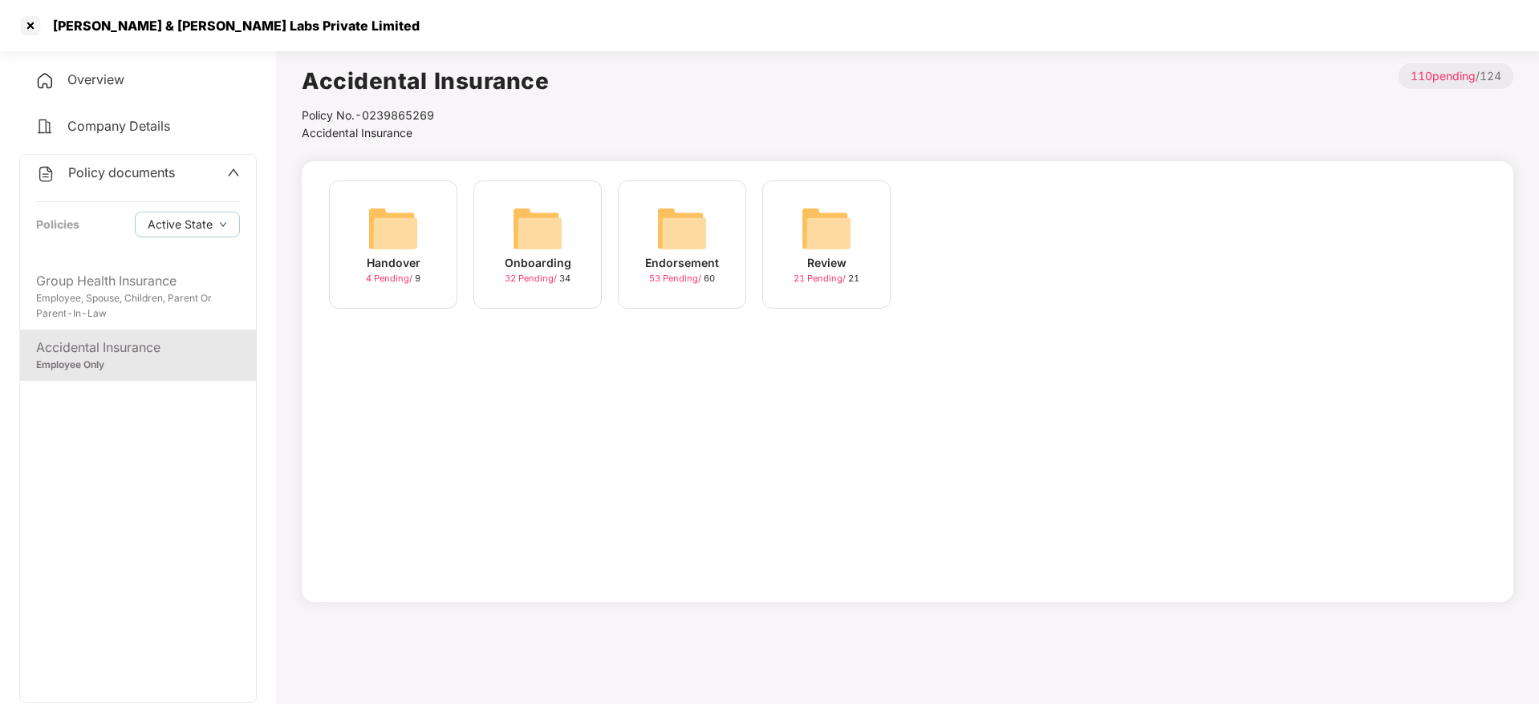
click at [716, 227] on div "Endorsement 53 Pending / 60" at bounding box center [682, 245] width 128 height 128
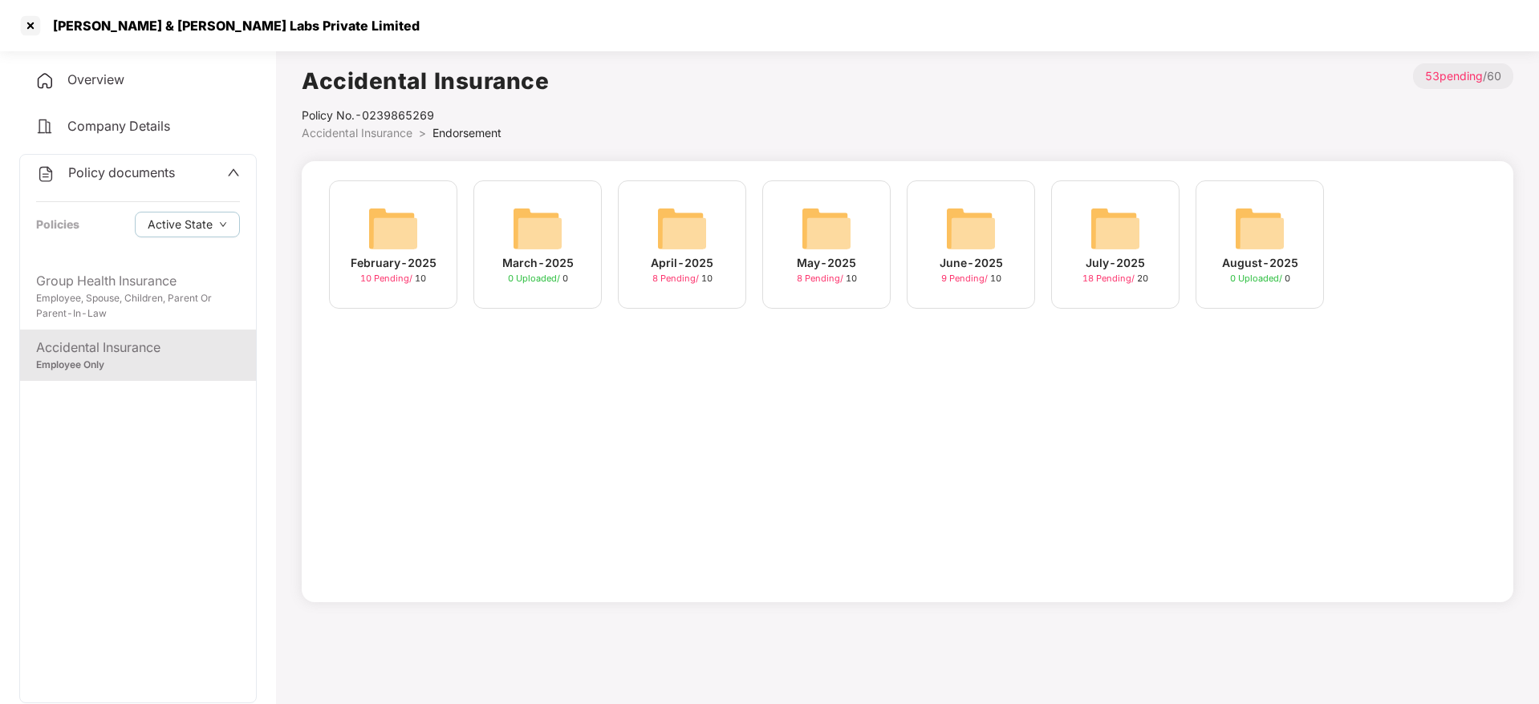
click at [1119, 234] on img at bounding box center [1115, 228] width 51 height 51
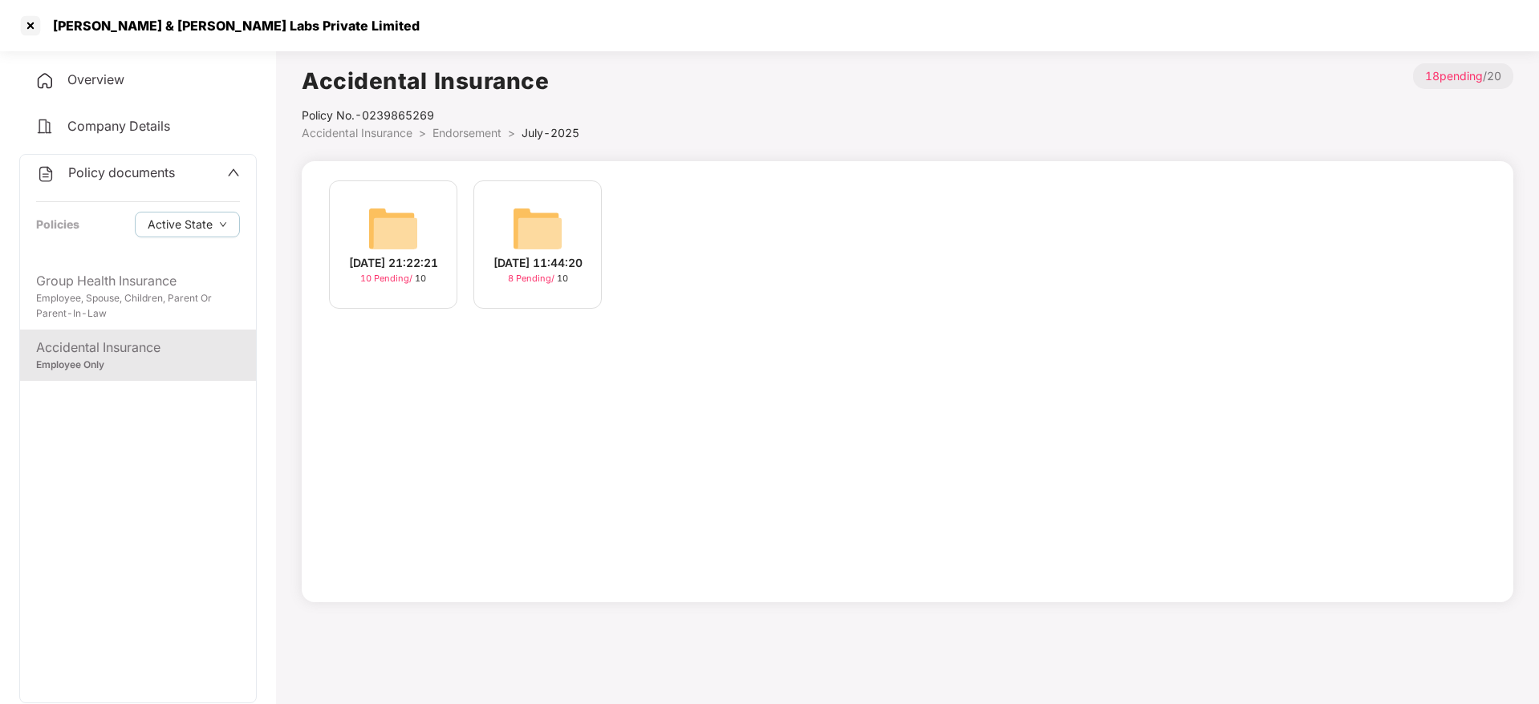
click at [411, 227] on img at bounding box center [392, 228] width 51 height 51
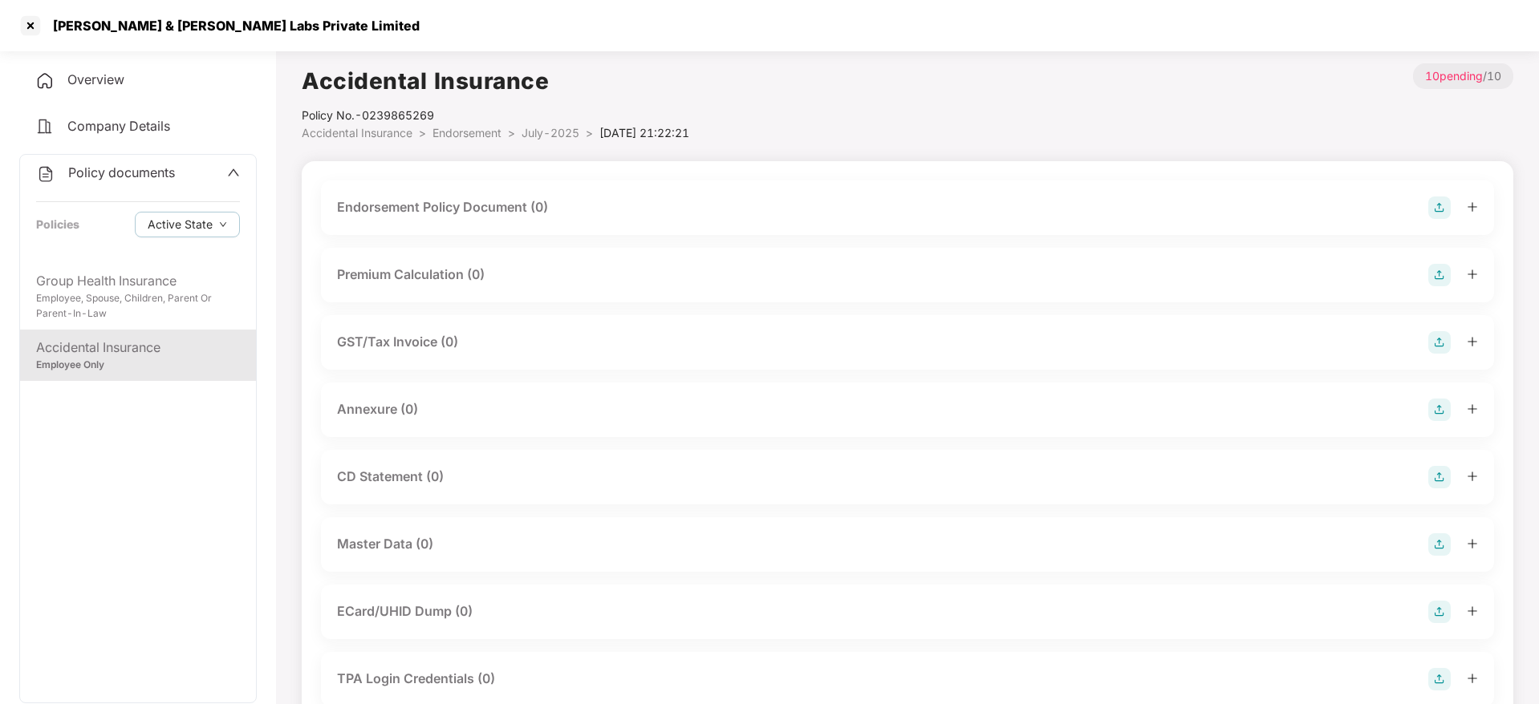
click at [559, 128] on span "July-2025" at bounding box center [551, 133] width 58 height 14
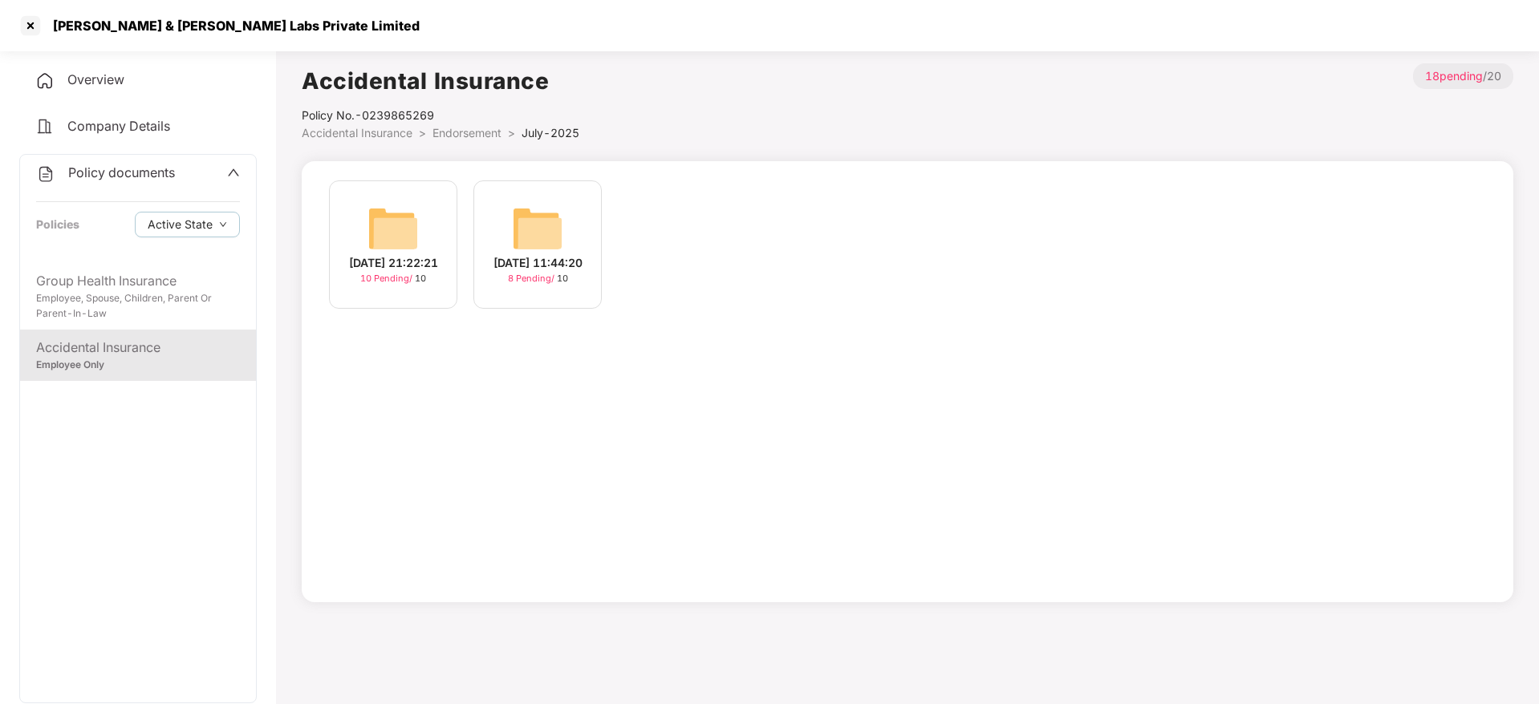
click at [453, 132] on span "Endorsement" at bounding box center [466, 133] width 69 height 14
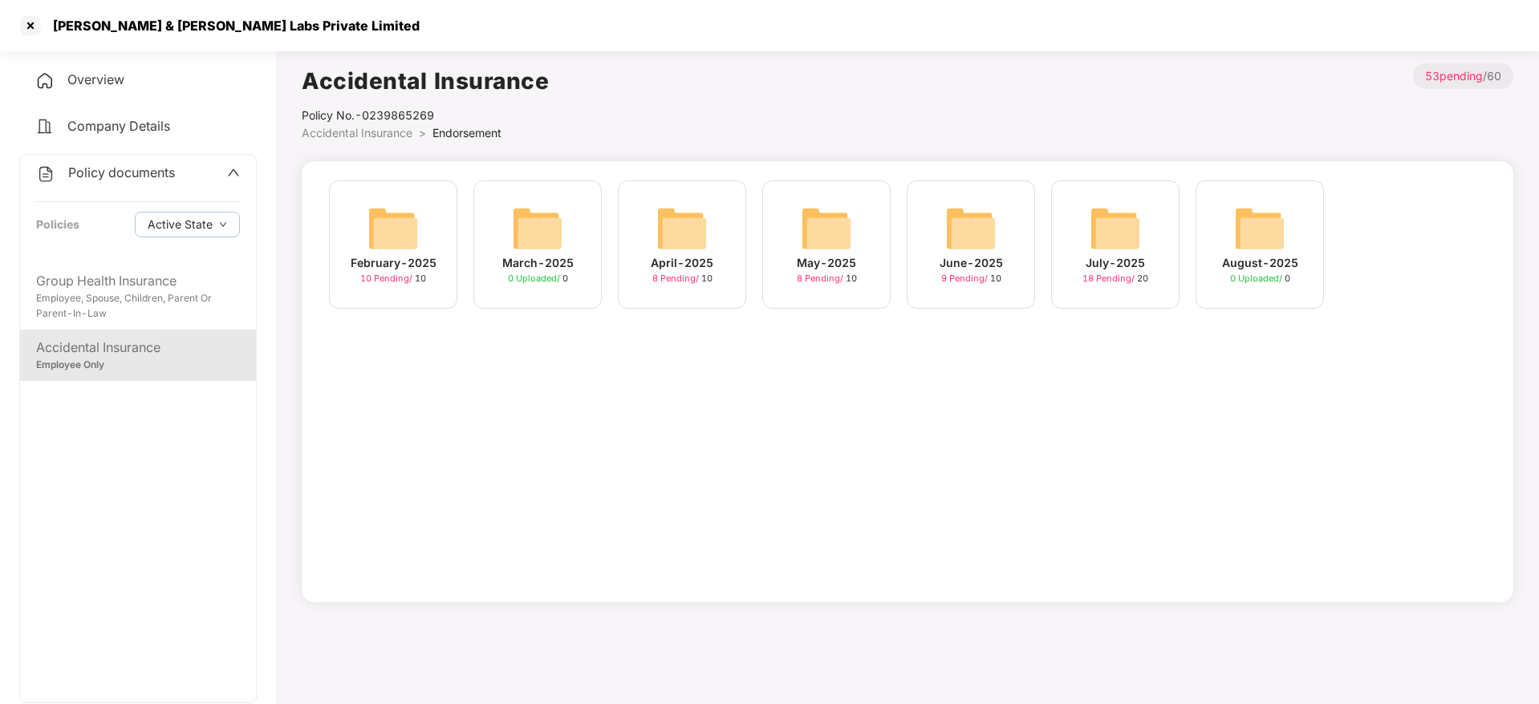
click at [407, 128] on span "Accidental Insurance" at bounding box center [357, 133] width 111 height 14
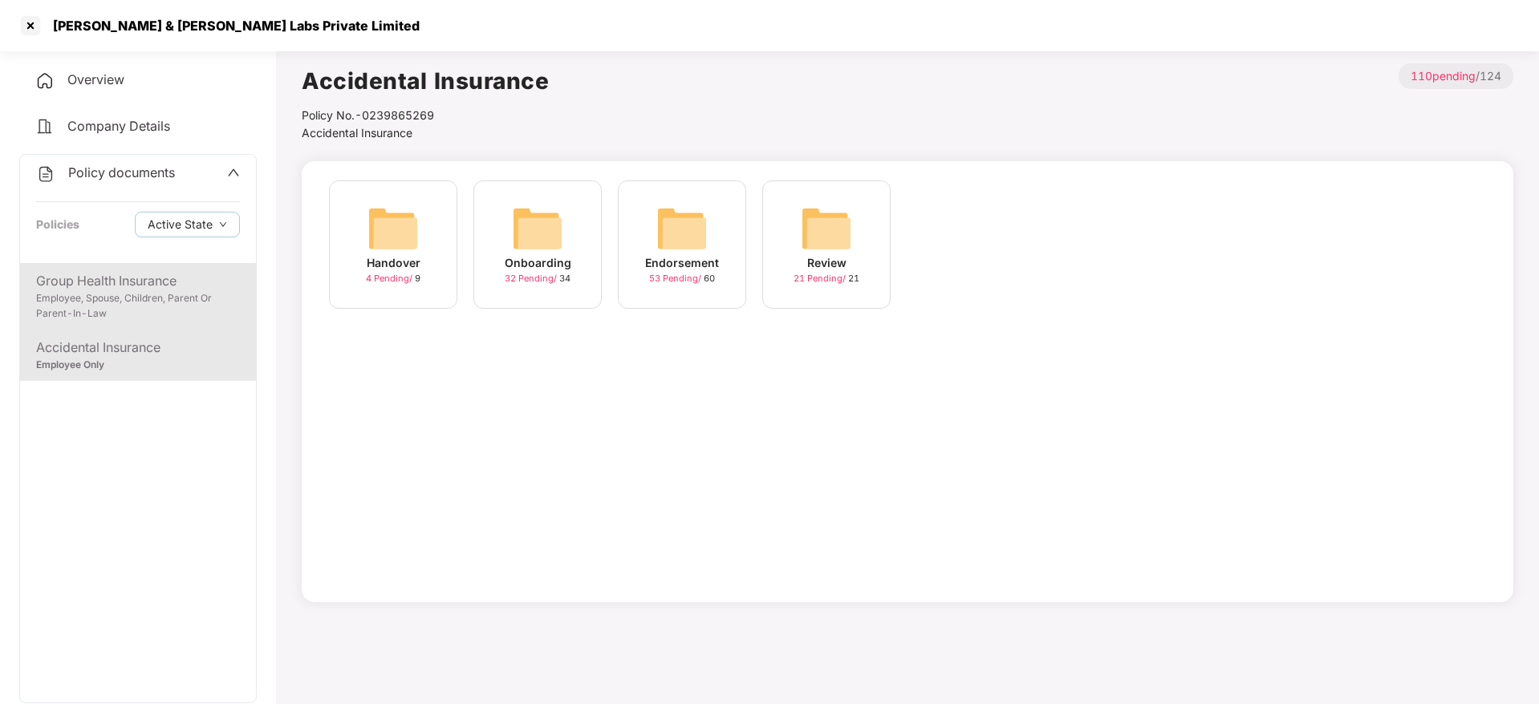
click at [177, 278] on div "Group Health Insurance" at bounding box center [138, 281] width 204 height 20
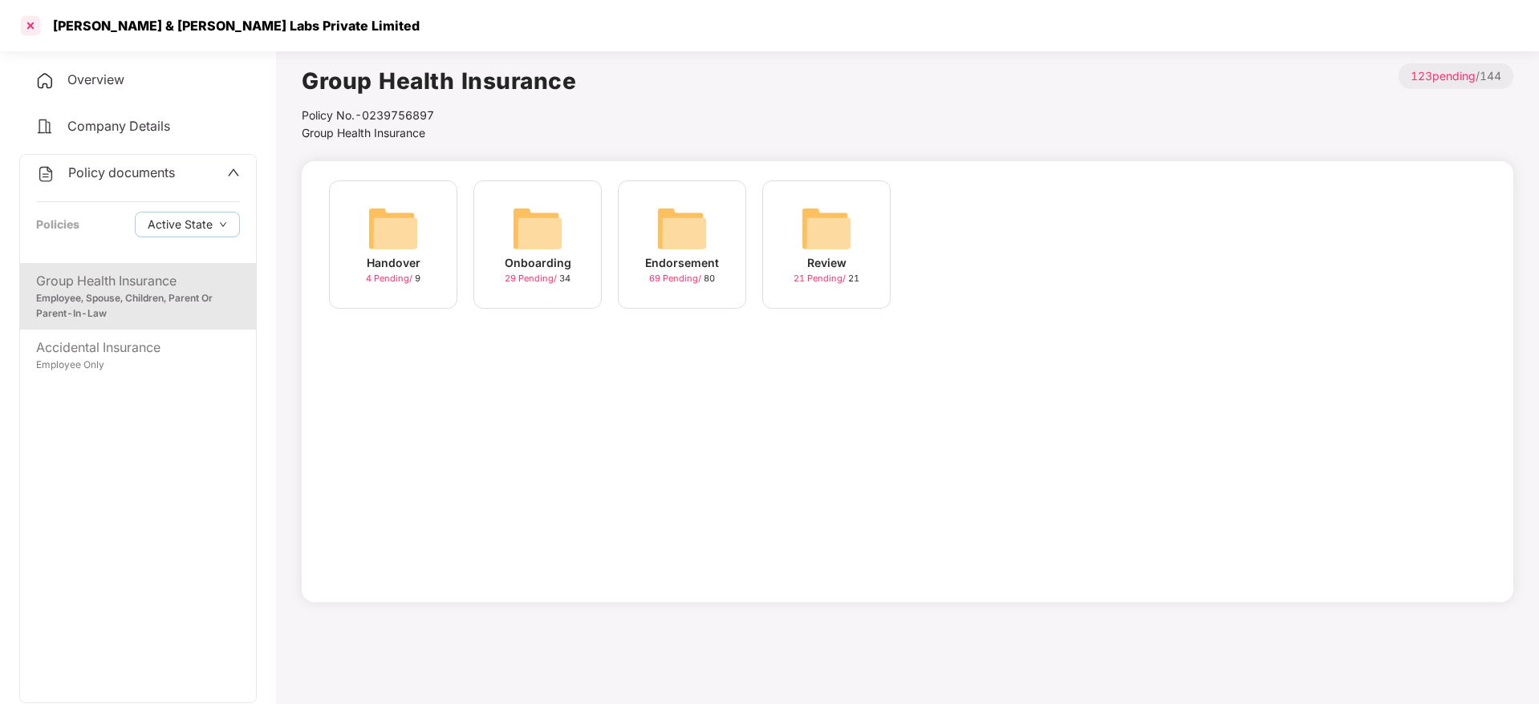
click at [26, 16] on div at bounding box center [31, 26] width 26 height 26
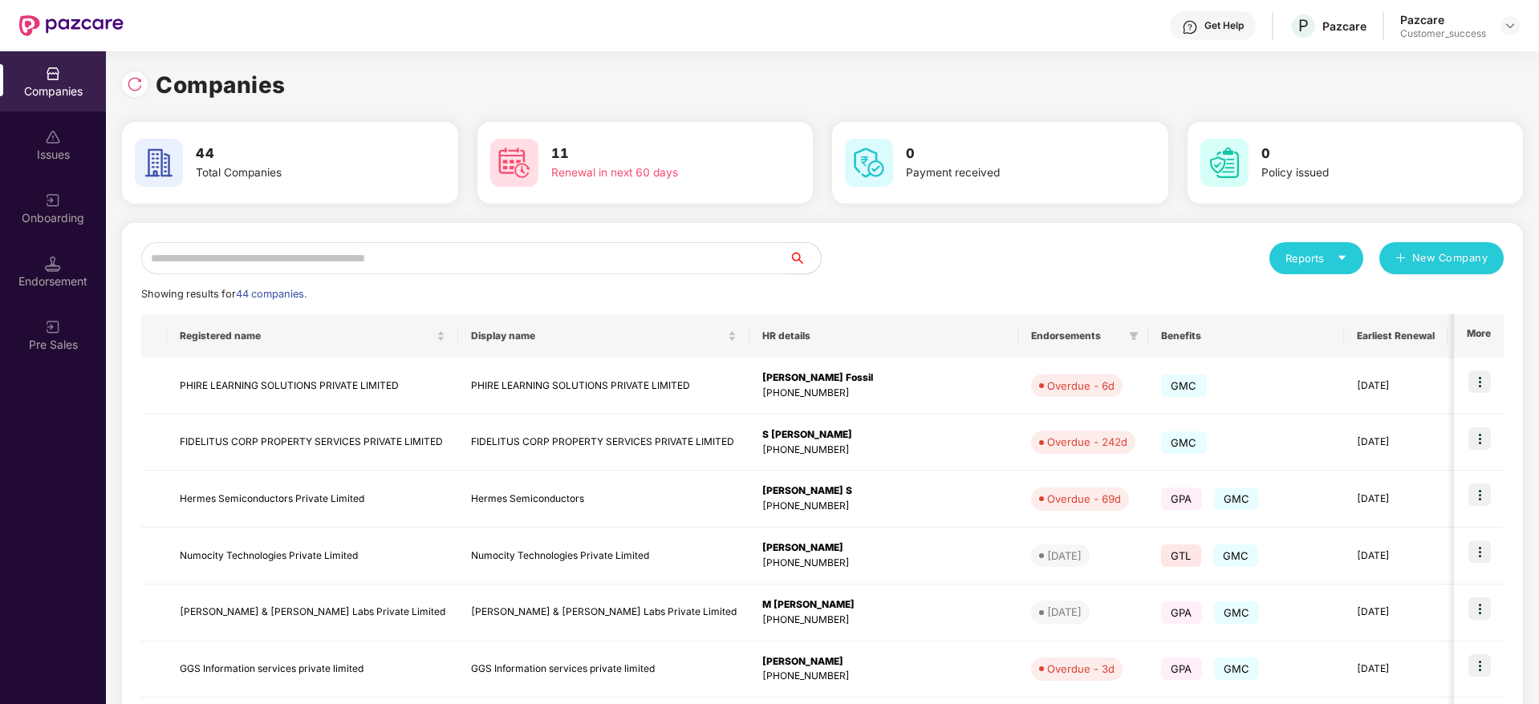
click at [566, 256] on input "text" at bounding box center [464, 258] width 647 height 32
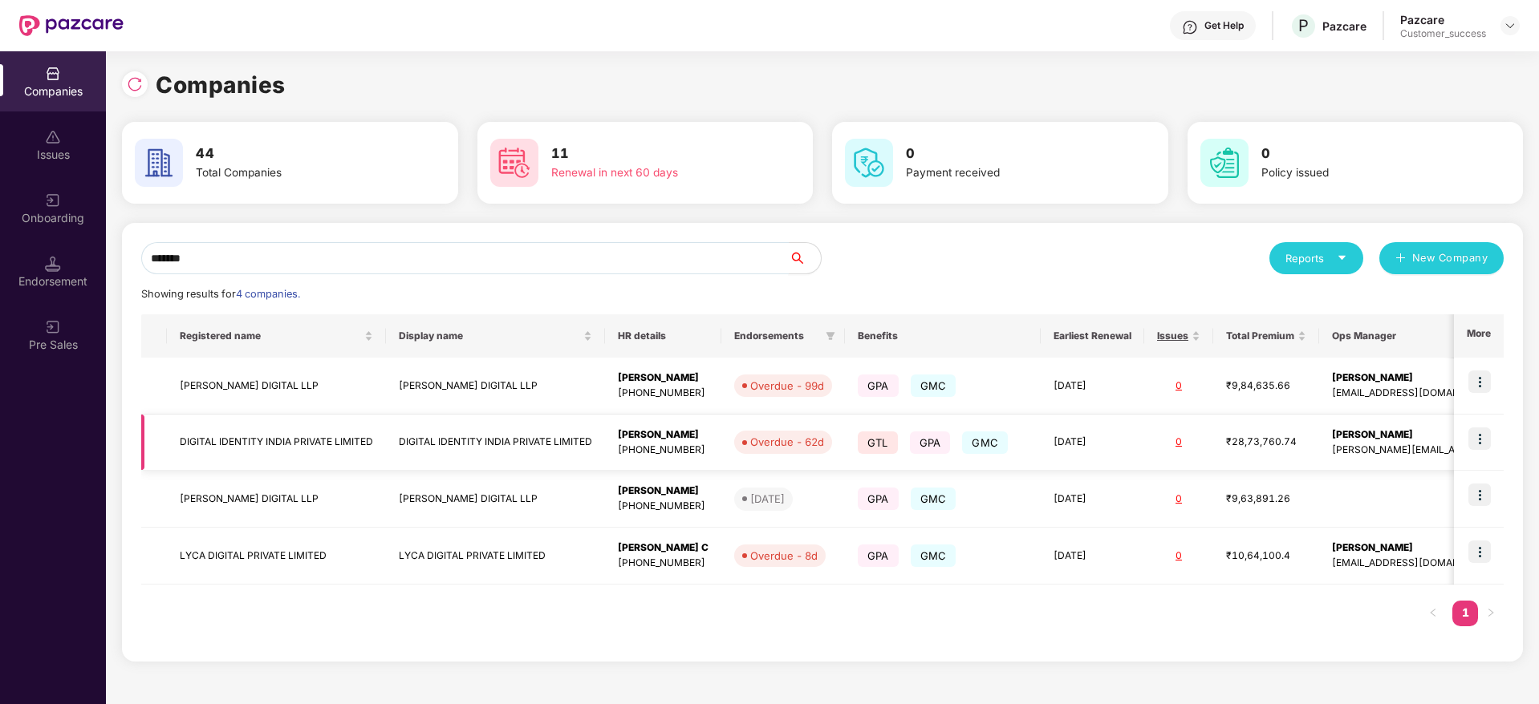
type input "*******"
click at [1480, 433] on img at bounding box center [1479, 439] width 22 height 22
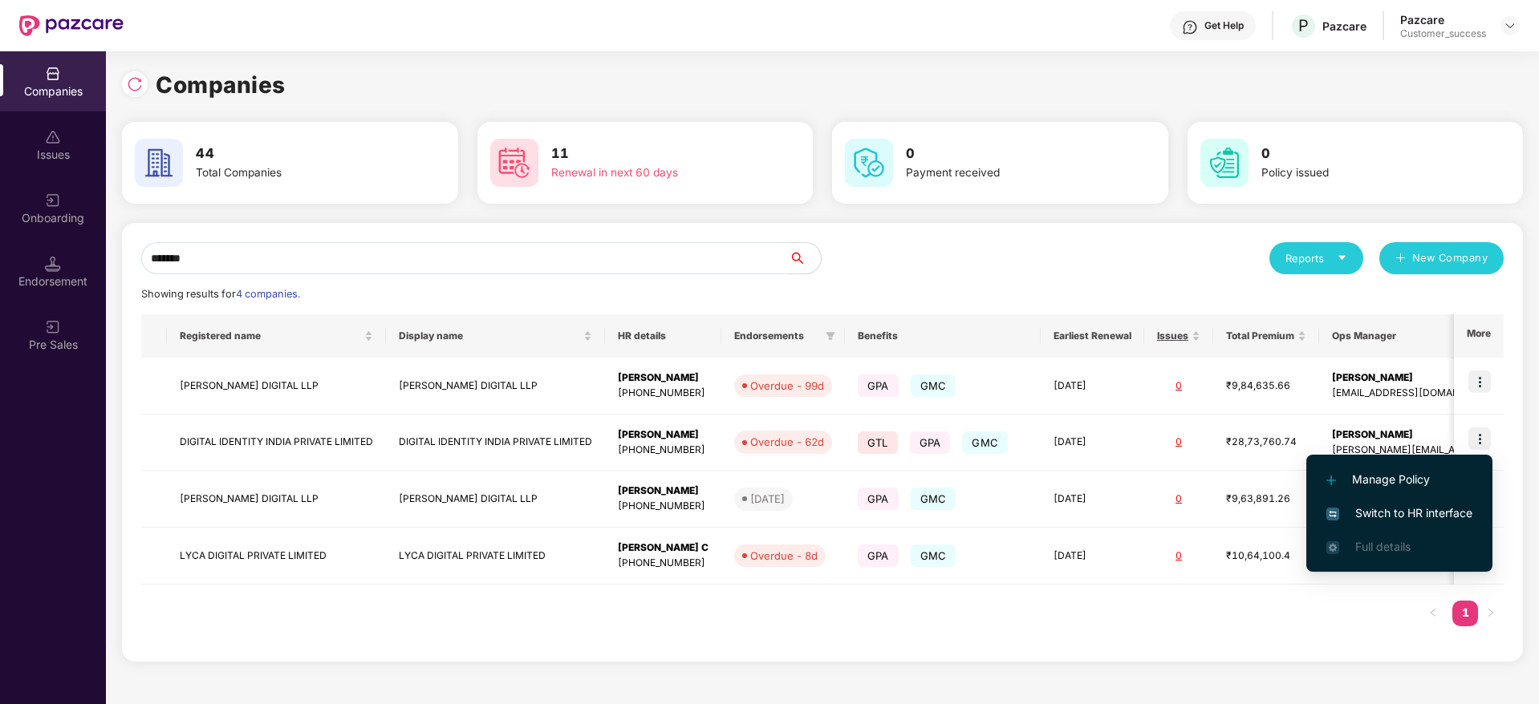
click at [1389, 516] on span "Switch to HR interface" at bounding box center [1399, 514] width 146 height 18
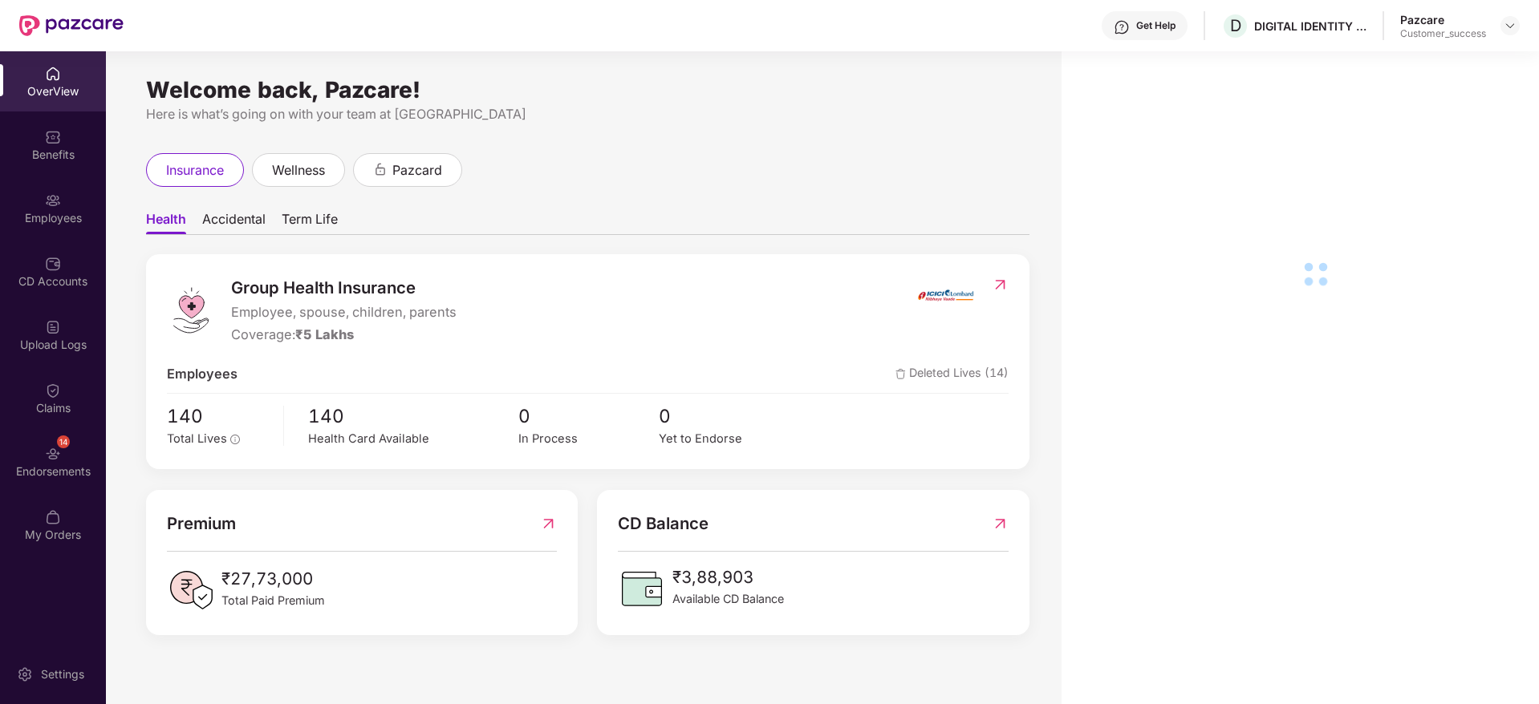
click at [34, 147] on div "Benefits" at bounding box center [53, 155] width 106 height 16
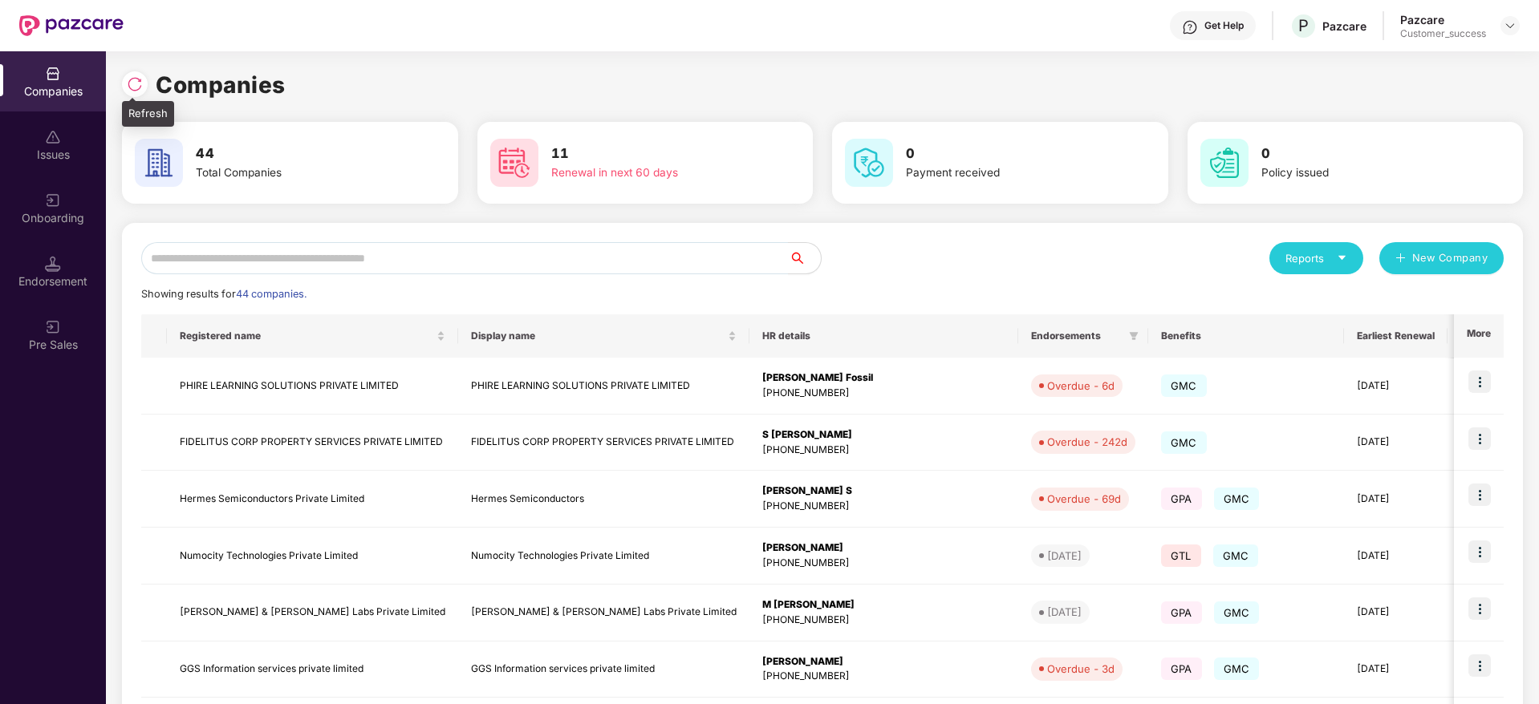
click at [132, 83] on img at bounding box center [135, 84] width 16 height 16
click at [552, 250] on input "text" at bounding box center [464, 258] width 647 height 32
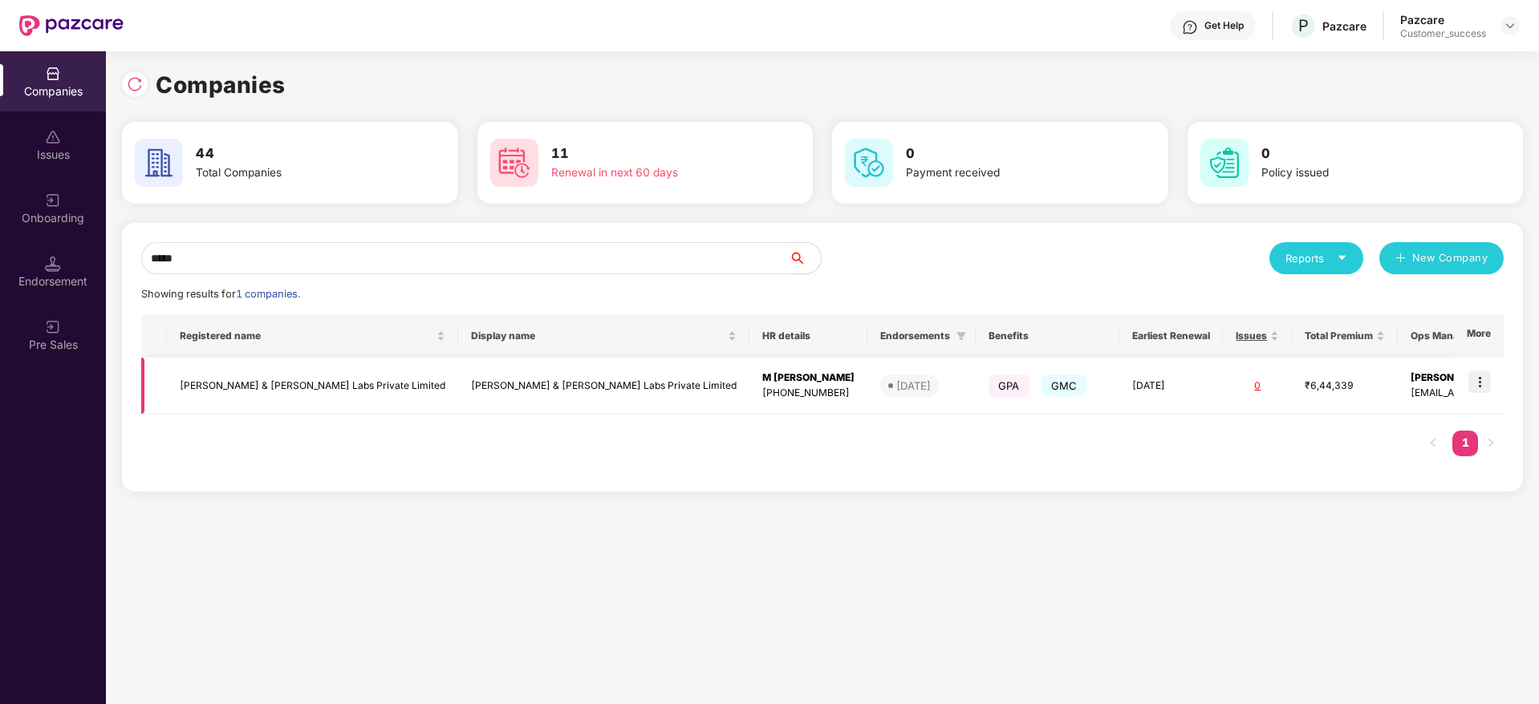
type input "*****"
click at [1483, 376] on img at bounding box center [1479, 382] width 22 height 22
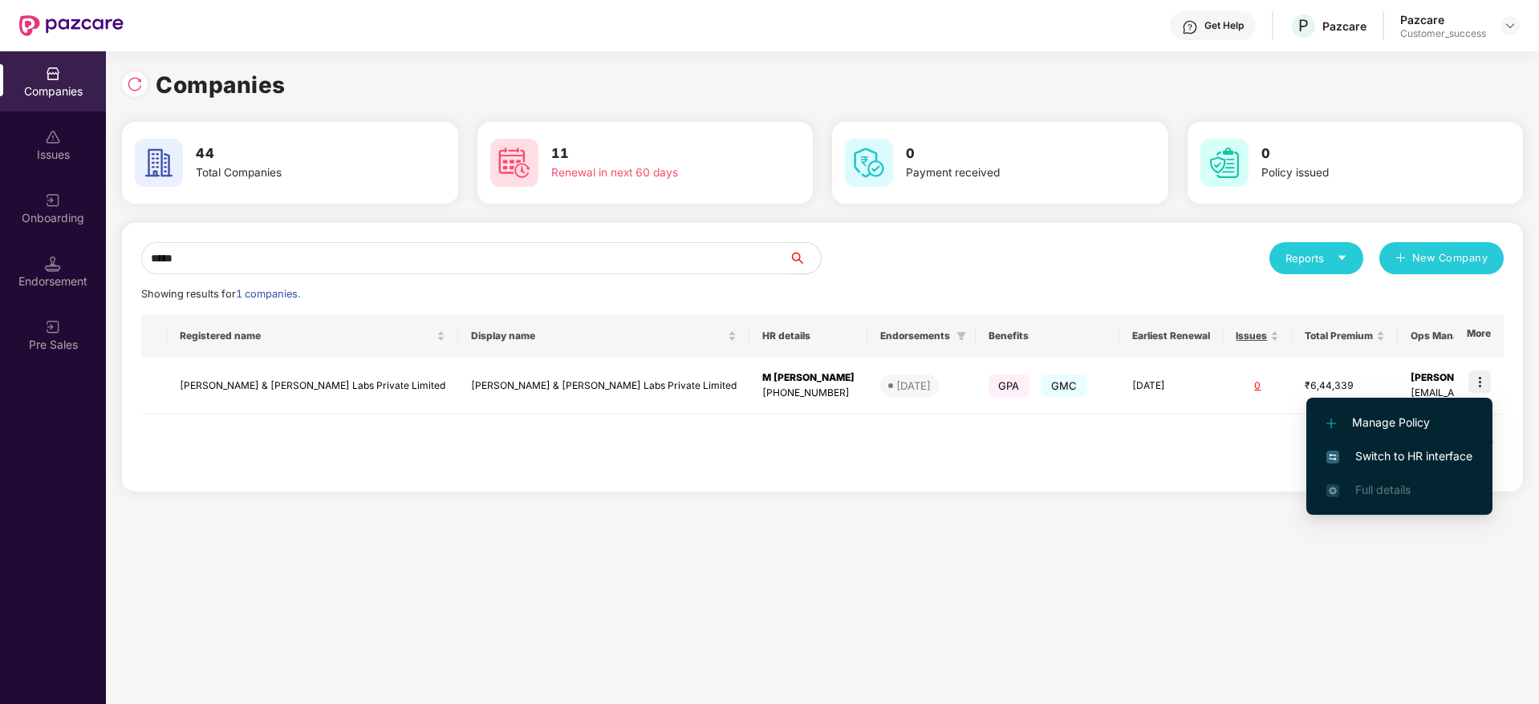
click at [1421, 452] on span "Switch to HR interface" at bounding box center [1399, 457] width 146 height 18
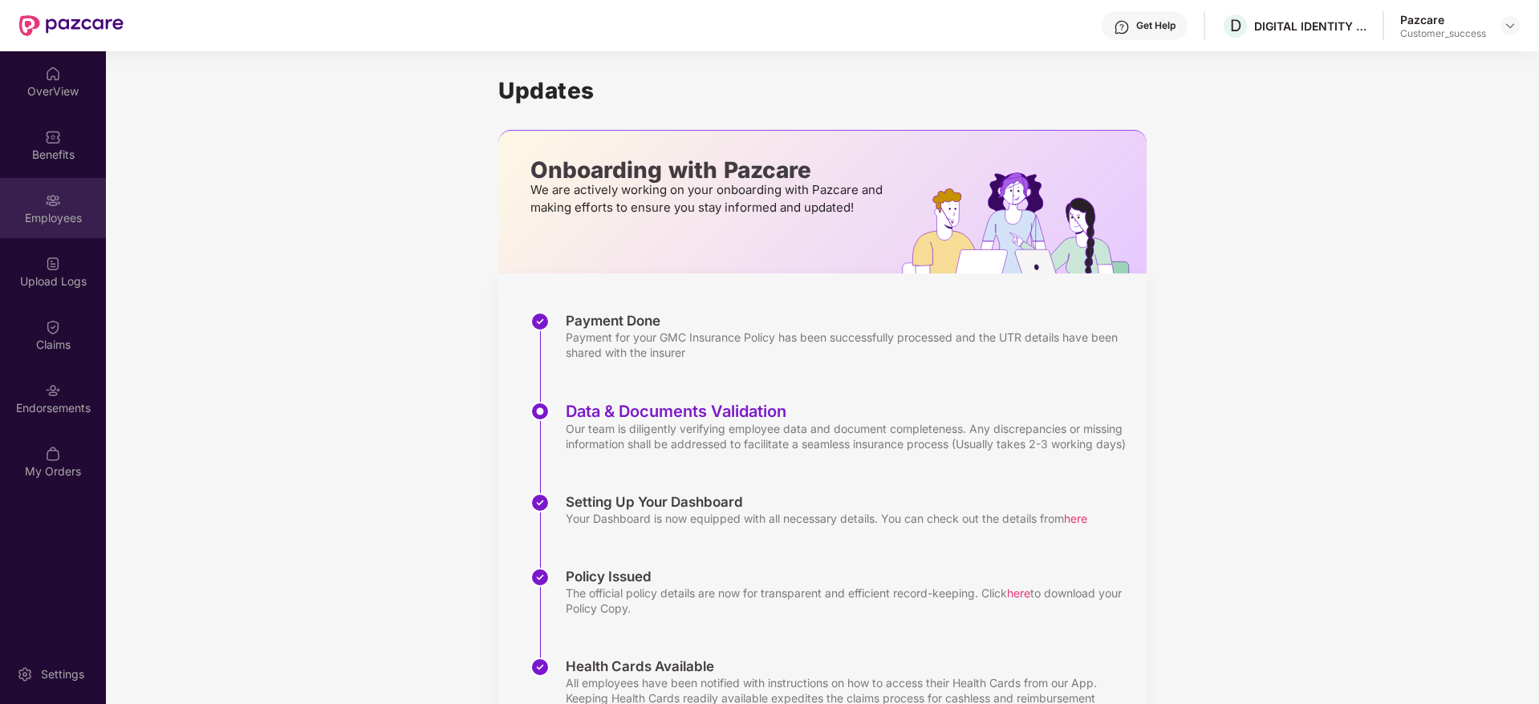
click at [44, 203] on div "Employees" at bounding box center [53, 208] width 106 height 60
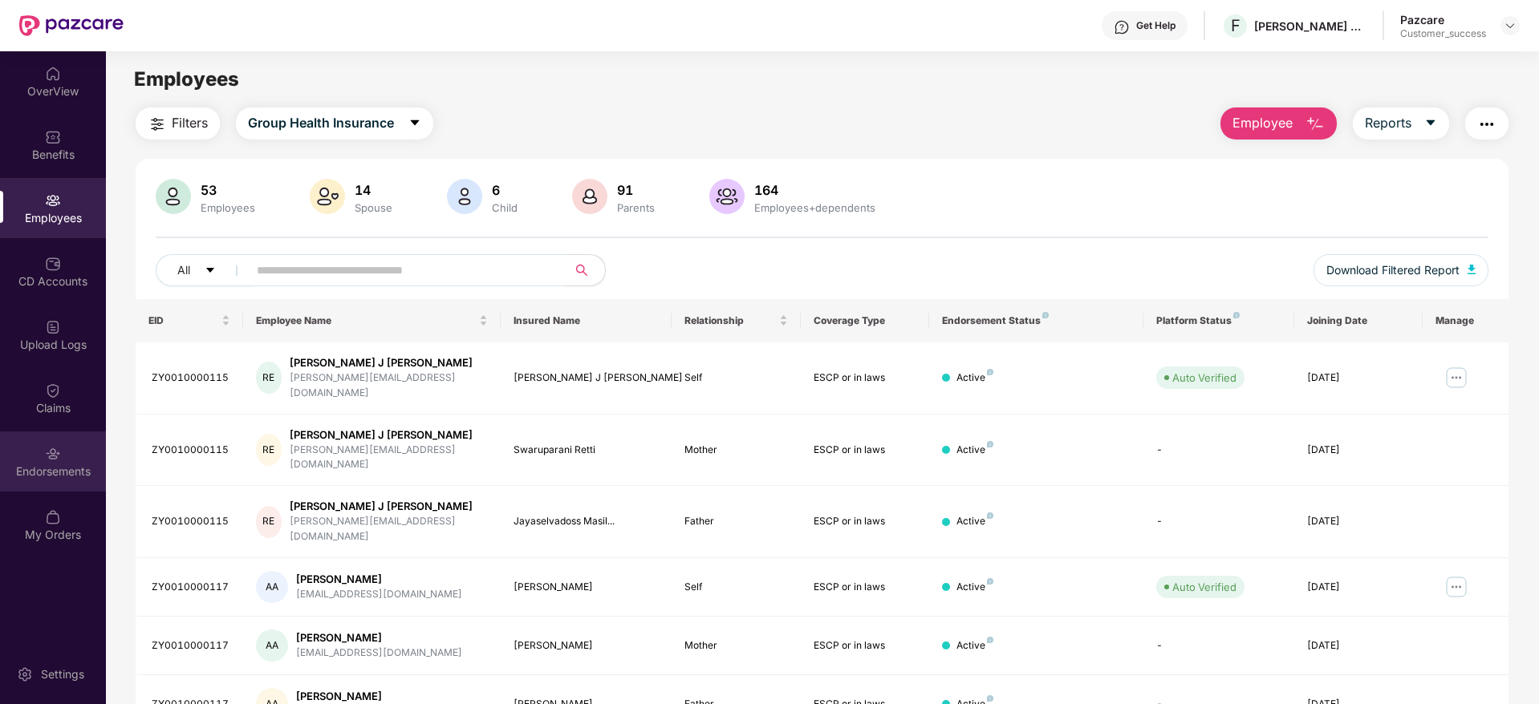
click at [43, 459] on div "Endorsements" at bounding box center [53, 462] width 106 height 60
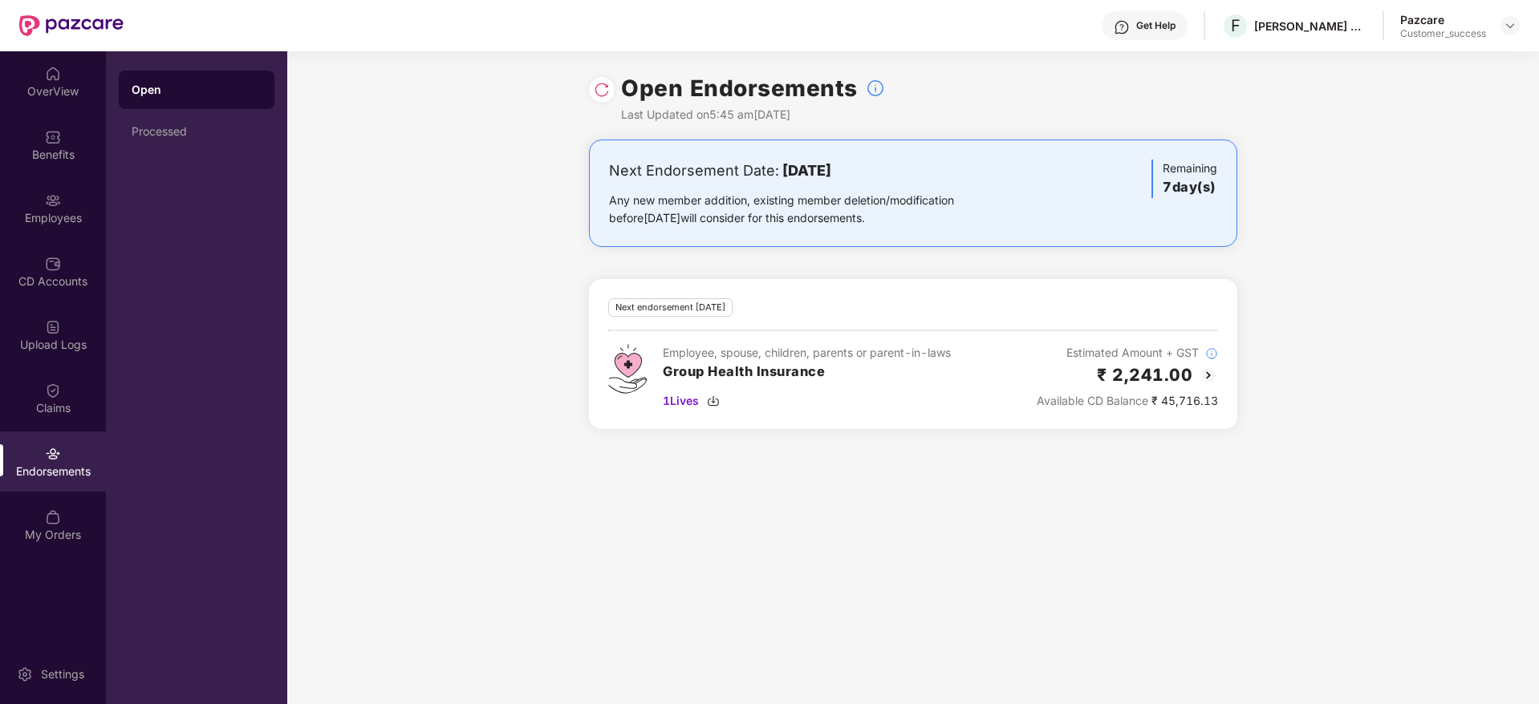
click at [1516, 17] on div at bounding box center [1509, 25] width 19 height 19
click at [1512, 26] on img at bounding box center [1510, 25] width 13 height 13
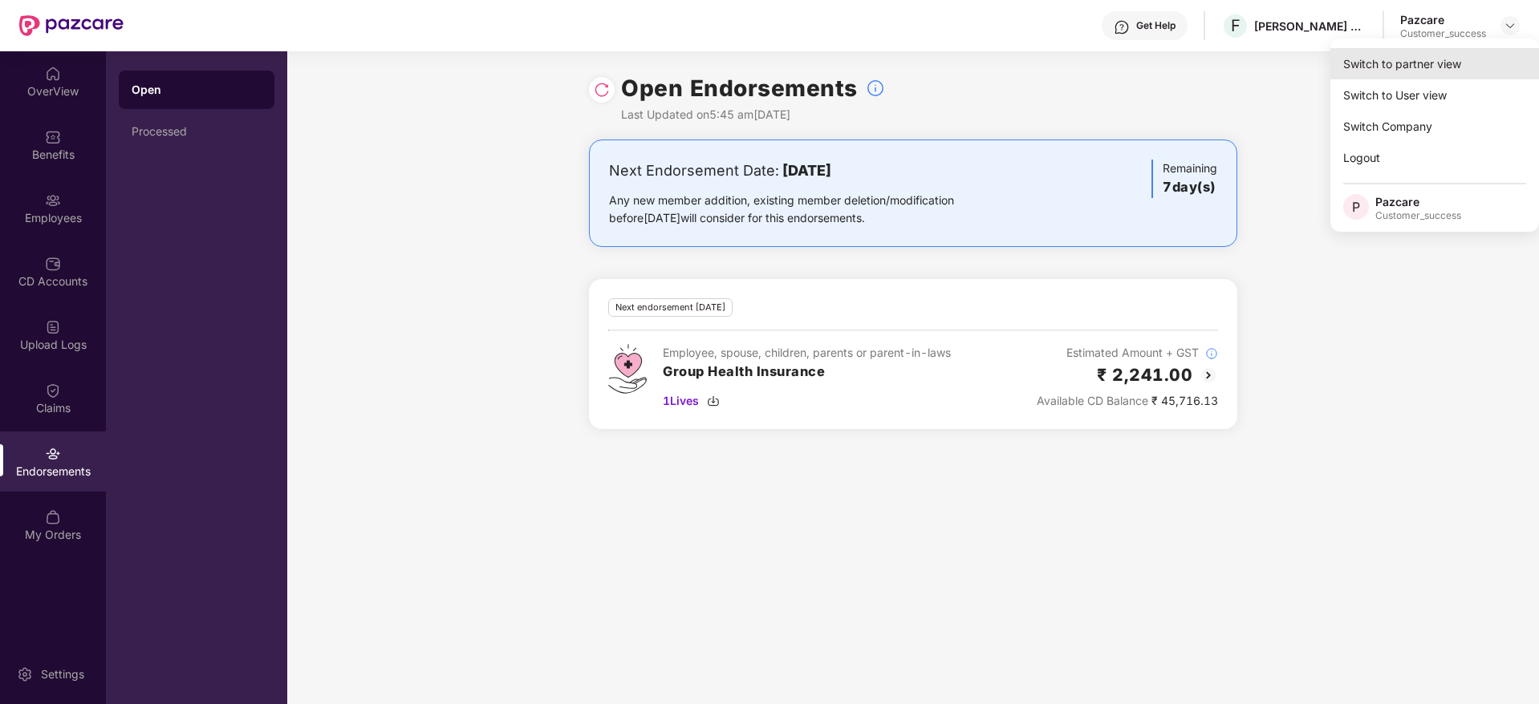
click at [1437, 63] on div "Switch to partner view" at bounding box center [1434, 63] width 209 height 31
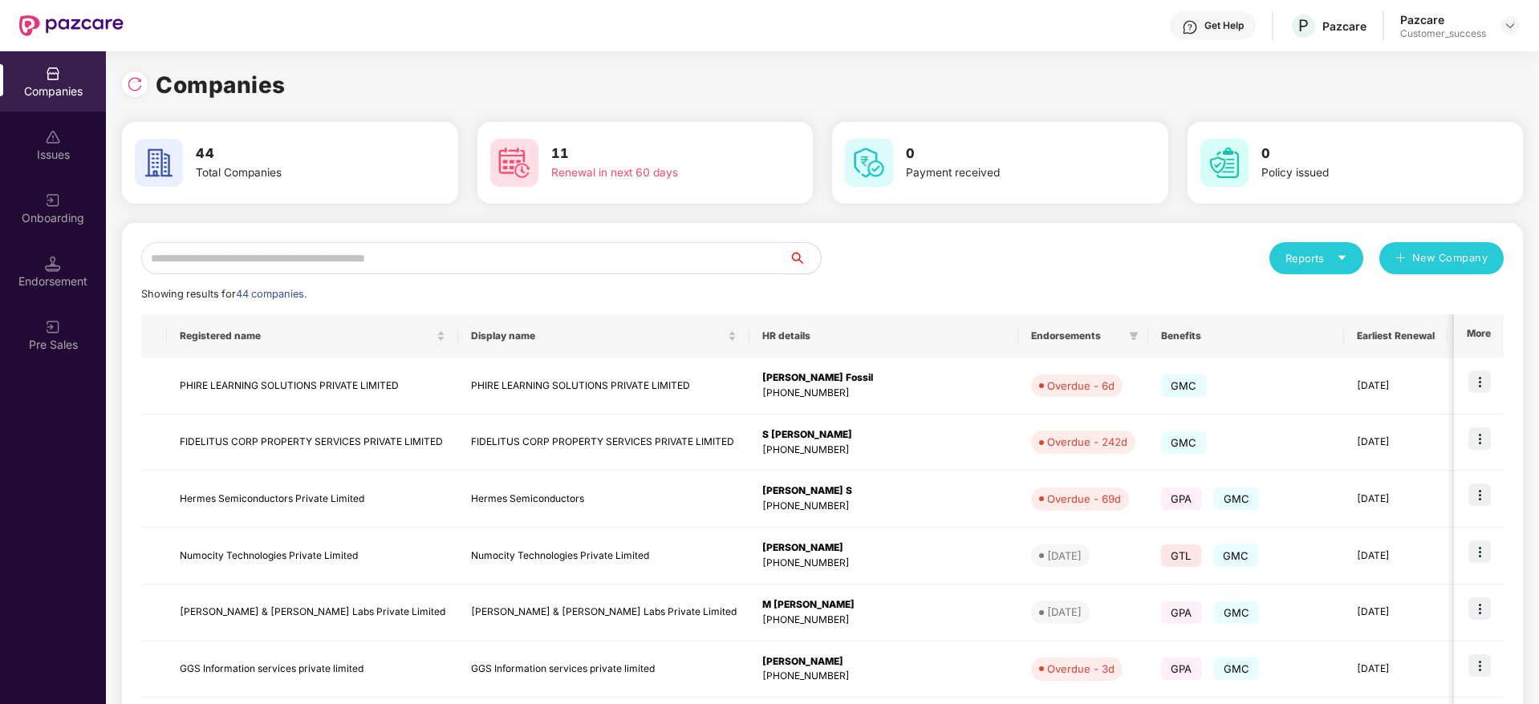
click at [1289, 300] on div "Showing results for 44 companies." at bounding box center [822, 294] width 1362 height 16
click at [1144, 275] on div "Reports New Company Showing results for 44 companies. Registered name Display n…" at bounding box center [822, 612] width 1362 height 741
